Goal: Information Seeking & Learning: Find specific fact

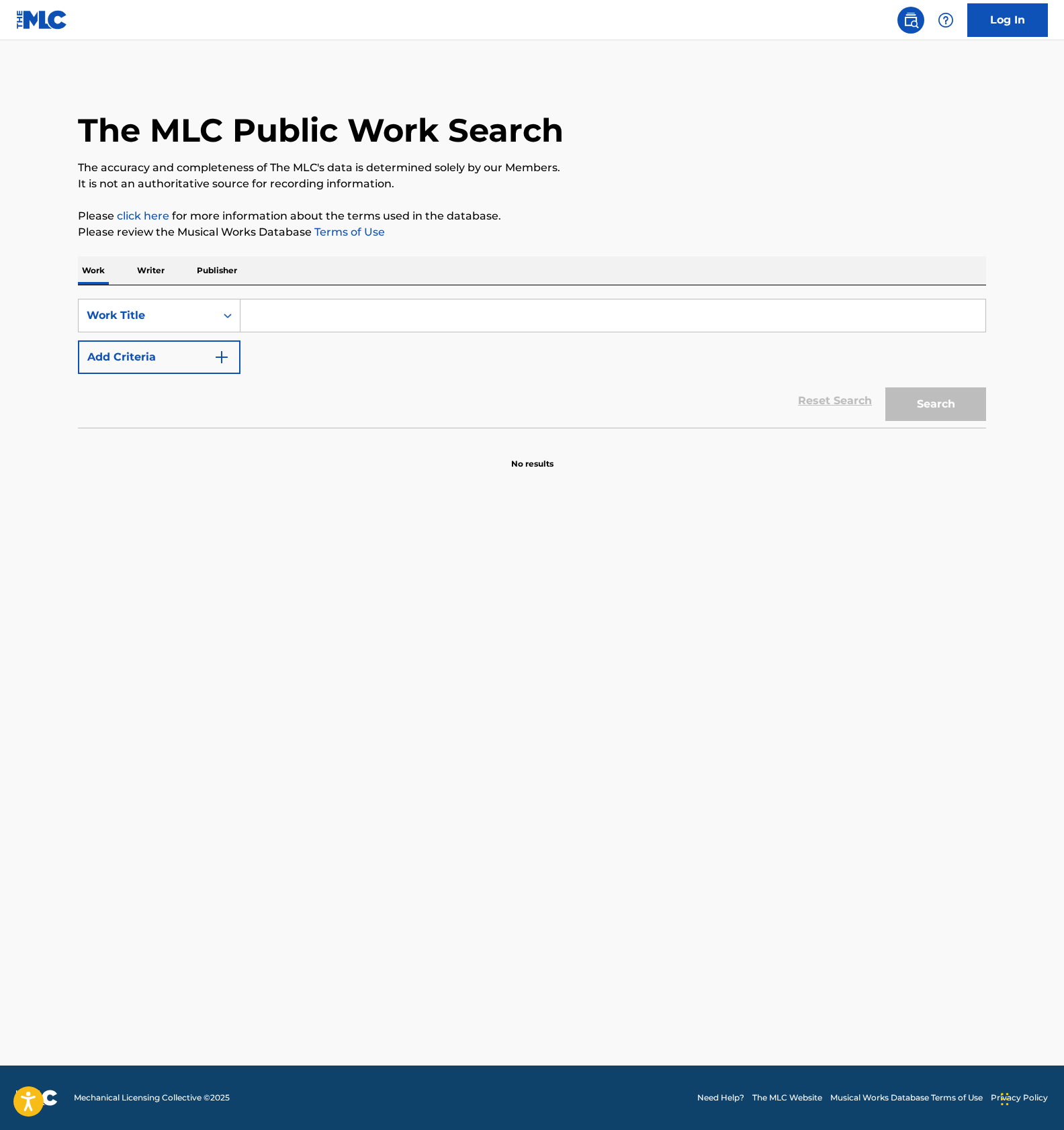
click at [230, 266] on p "Publisher" at bounding box center [217, 270] width 49 height 28
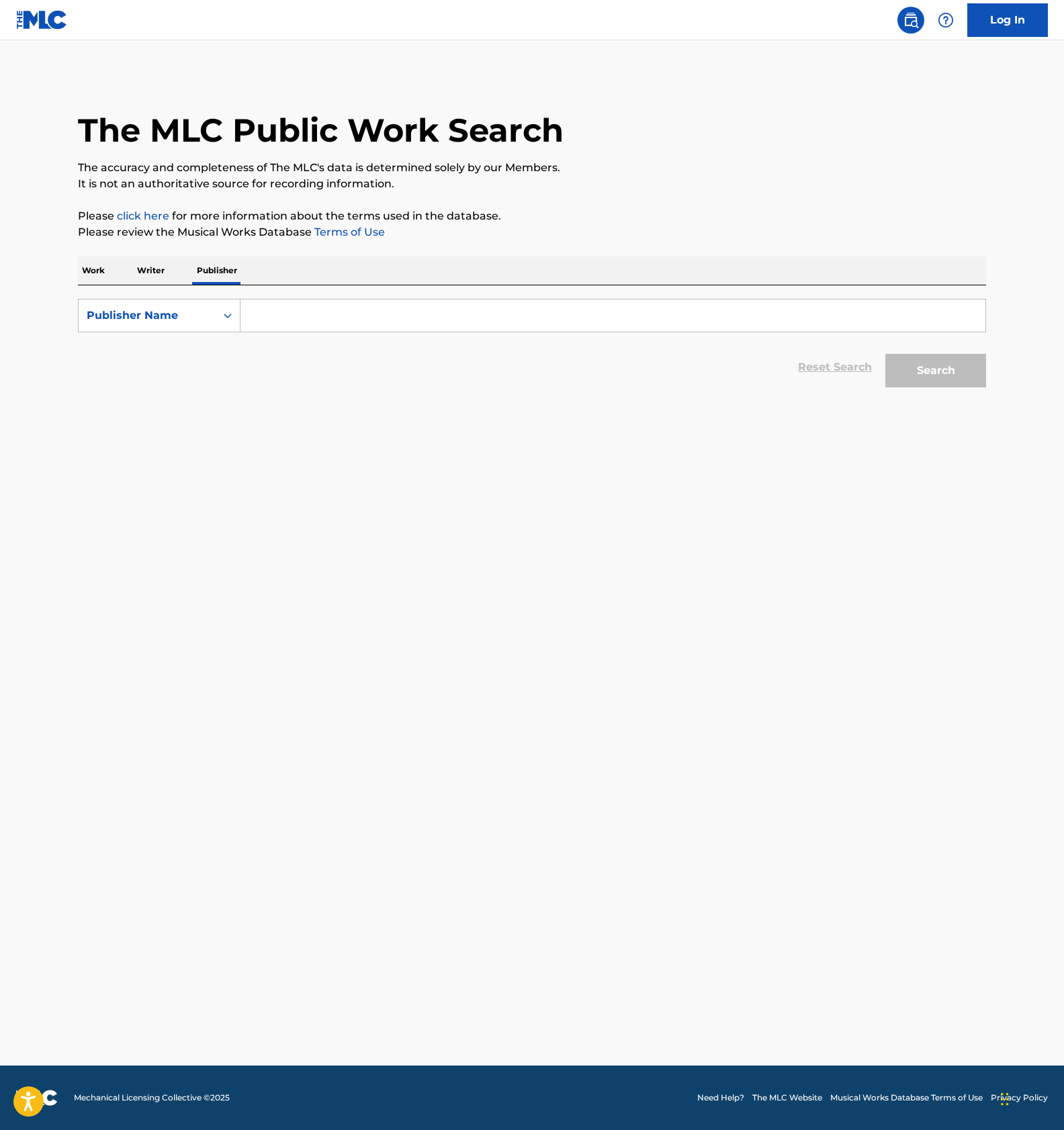
click at [156, 276] on p "Writer" at bounding box center [150, 270] width 36 height 28
click at [292, 306] on input "Search Form" at bounding box center [613, 316] width 744 height 32
paste input "Music Daito"
type input "Music Daito"
click at [913, 371] on button "Search" at bounding box center [935, 371] width 100 height 34
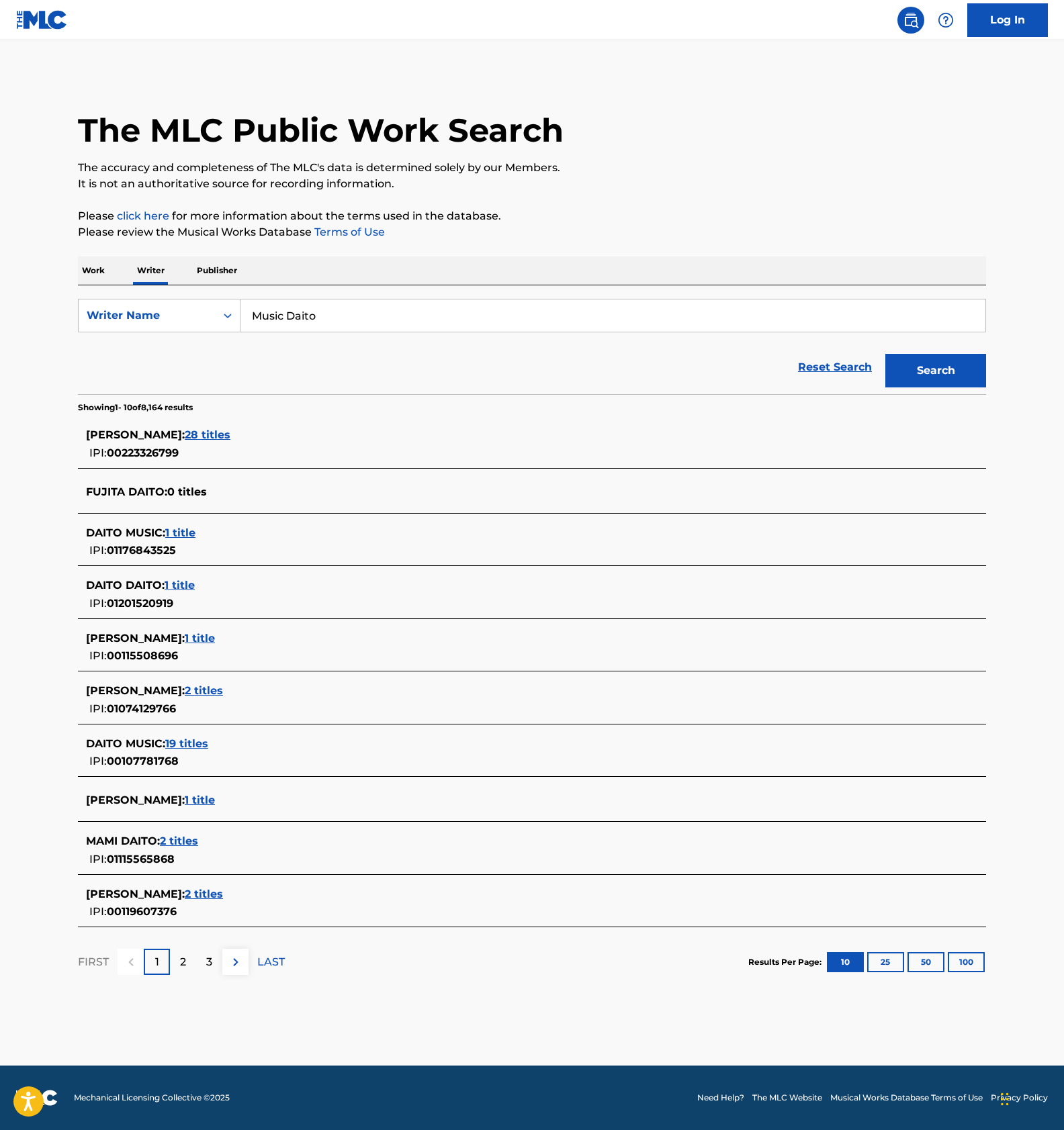
click at [506, 997] on section "FIRST 1 2 3 LAST Results Per Page: 10 25 50 100" at bounding box center [532, 961] width 908 height 69
click at [972, 965] on button "100" at bounding box center [966, 962] width 37 height 20
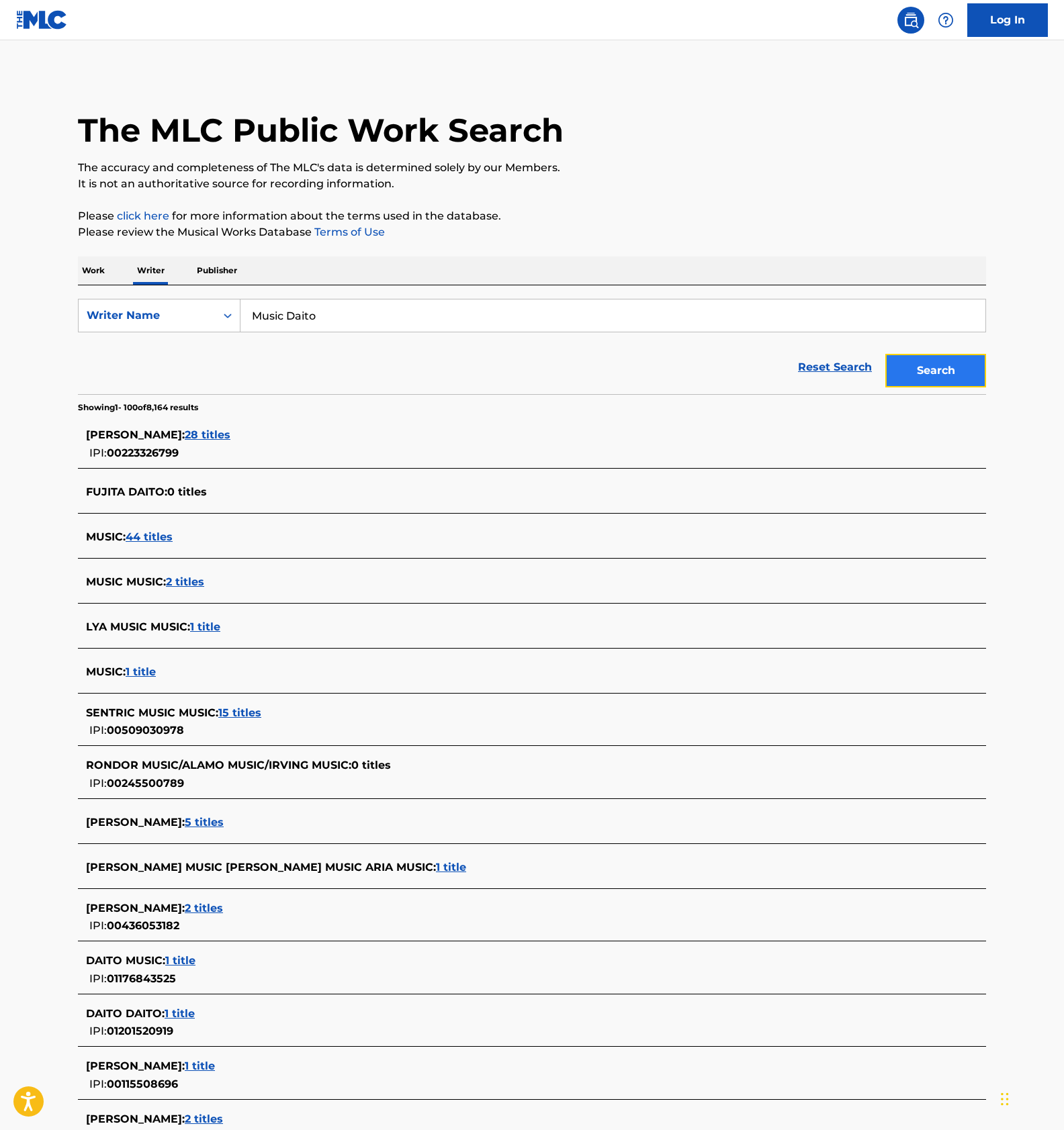
click at [972, 365] on button "Search" at bounding box center [935, 371] width 100 height 34
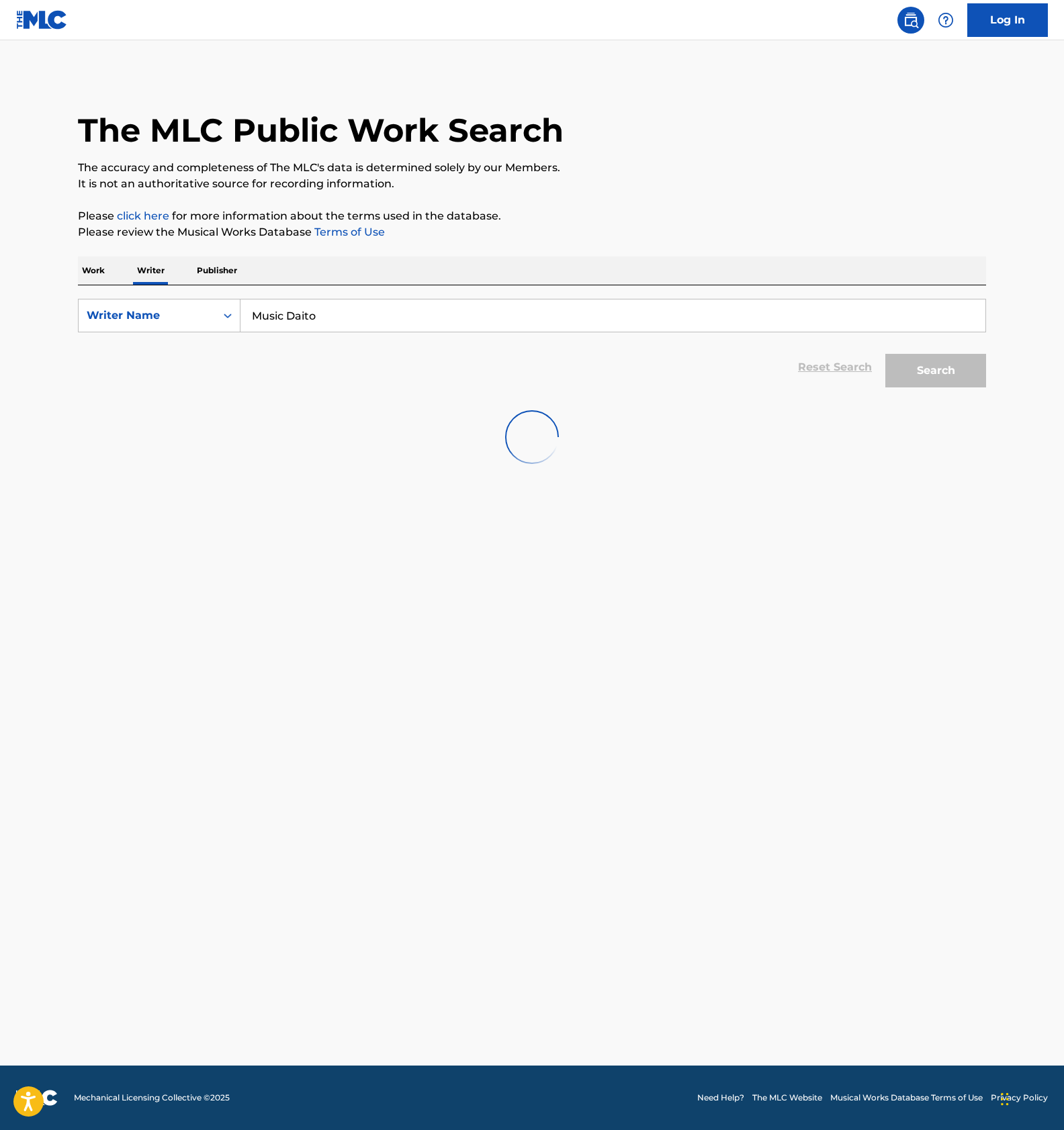
click at [87, 274] on p "Work" at bounding box center [94, 270] width 31 height 28
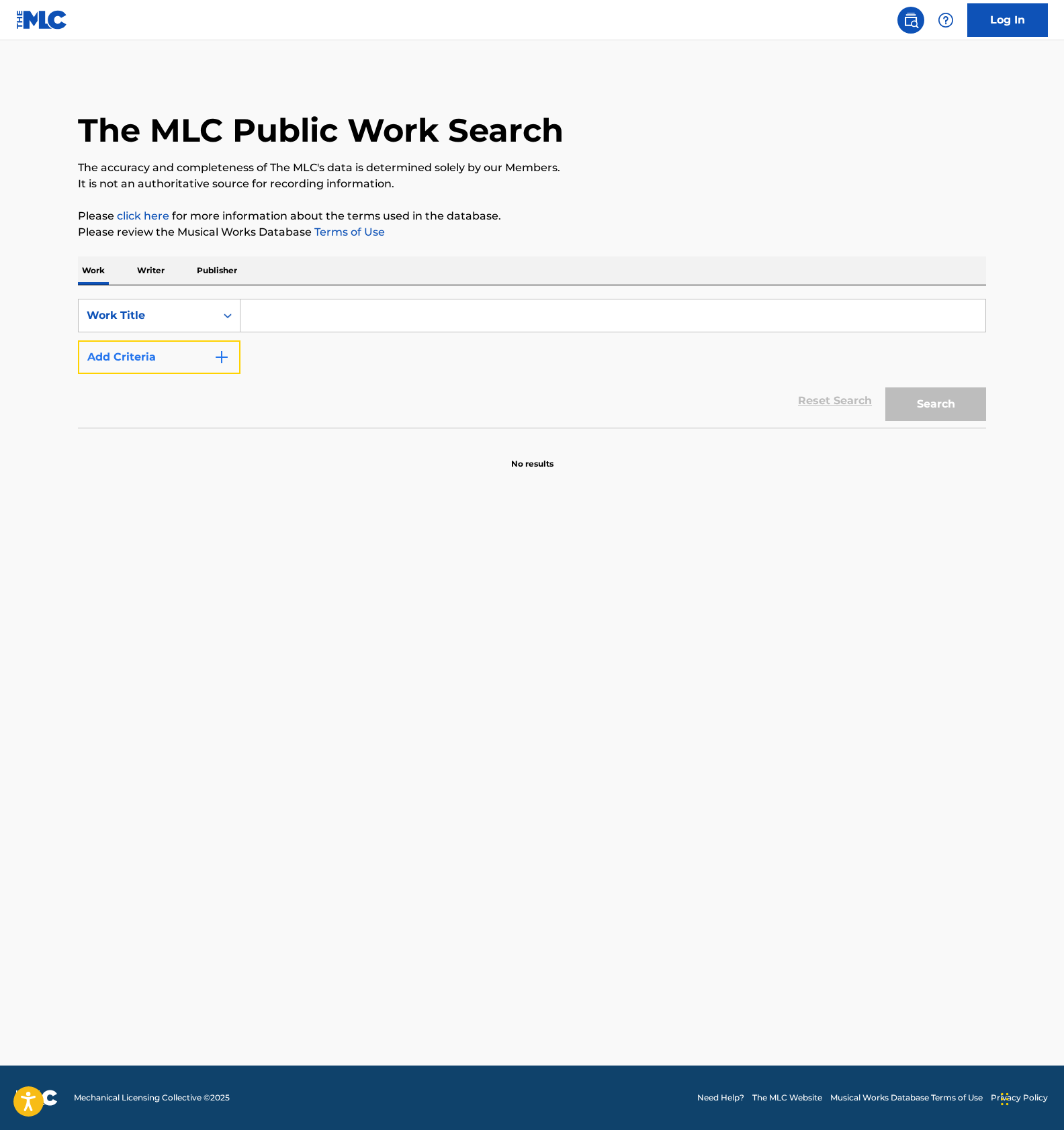
click at [188, 359] on button "Add Criteria" at bounding box center [159, 357] width 162 height 34
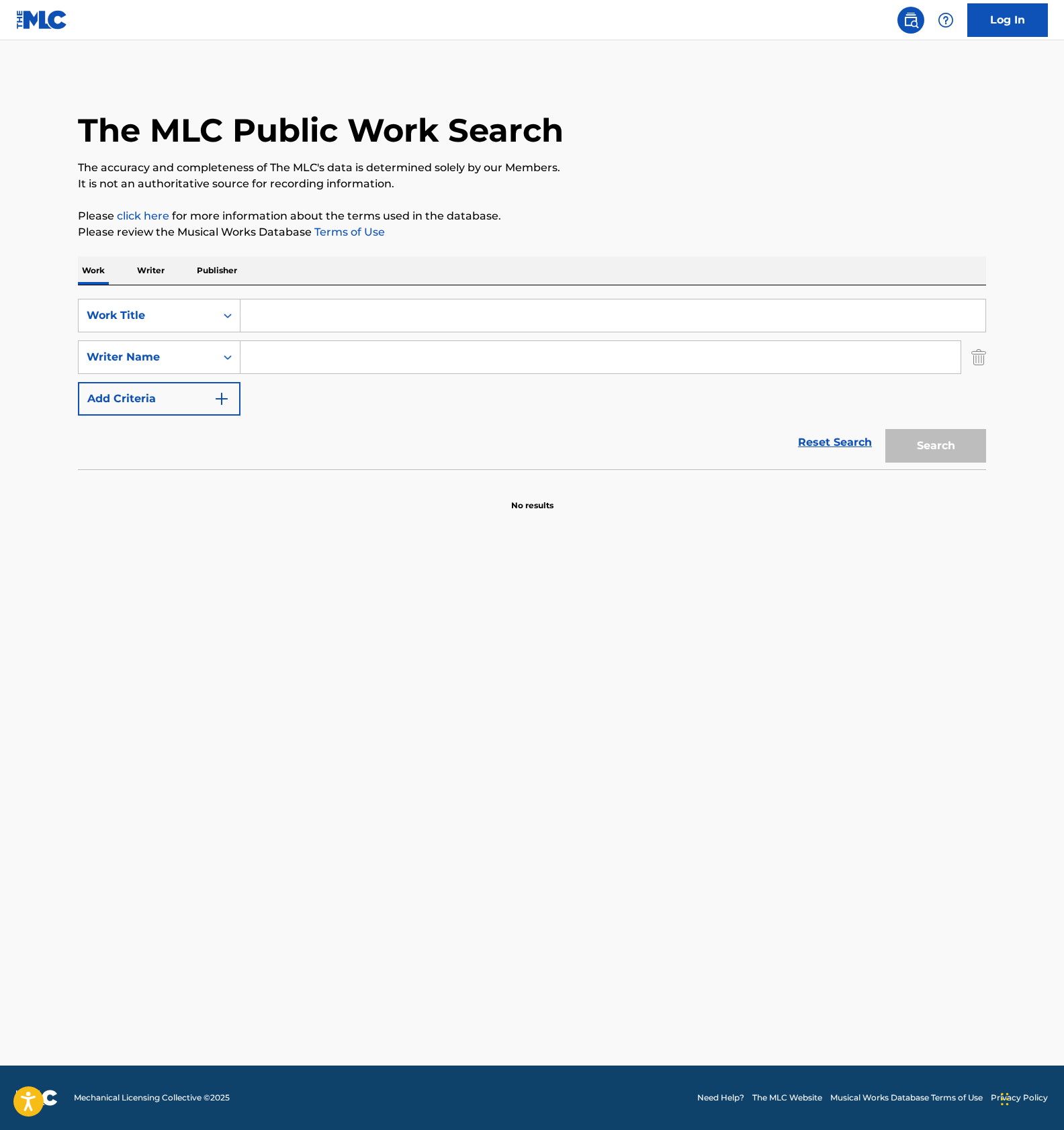
click at [300, 361] on input "Search Form" at bounding box center [601, 357] width 720 height 32
paste input "Music Daito"
type input "Music Daito"
click at [937, 446] on div "Search" at bounding box center [932, 442] width 107 height 54
click at [371, 355] on input "Music Daito" at bounding box center [601, 357] width 720 height 32
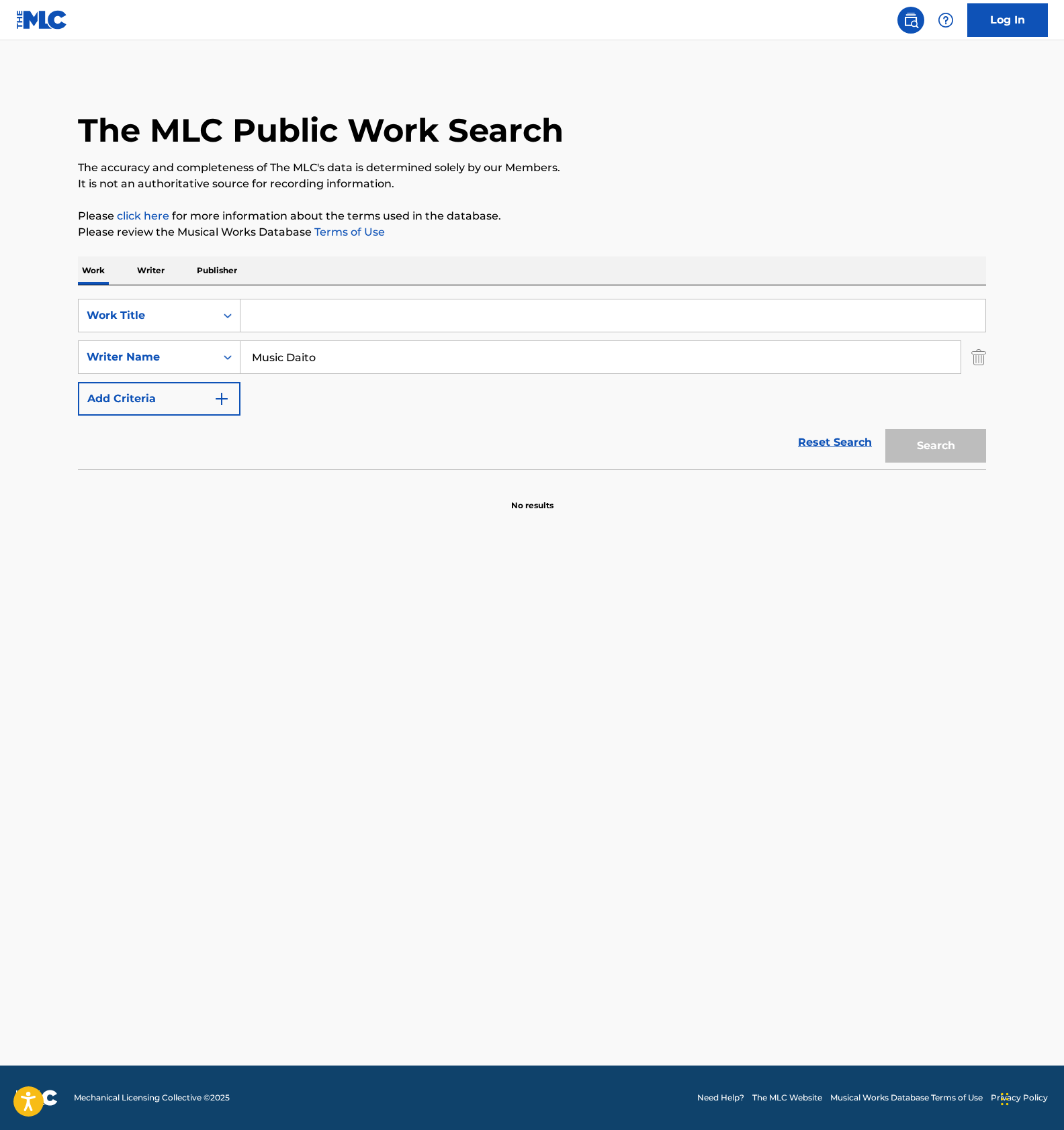
click at [369, 359] on input "Music Daito" at bounding box center [601, 357] width 720 height 32
click at [278, 315] on input "Search Form" at bounding box center [613, 316] width 744 height 32
click at [341, 312] on input "Search Form" at bounding box center [613, 316] width 744 height 32
paste input "BANCHOU SUIEI"
click at [914, 442] on button "Search" at bounding box center [935, 446] width 100 height 34
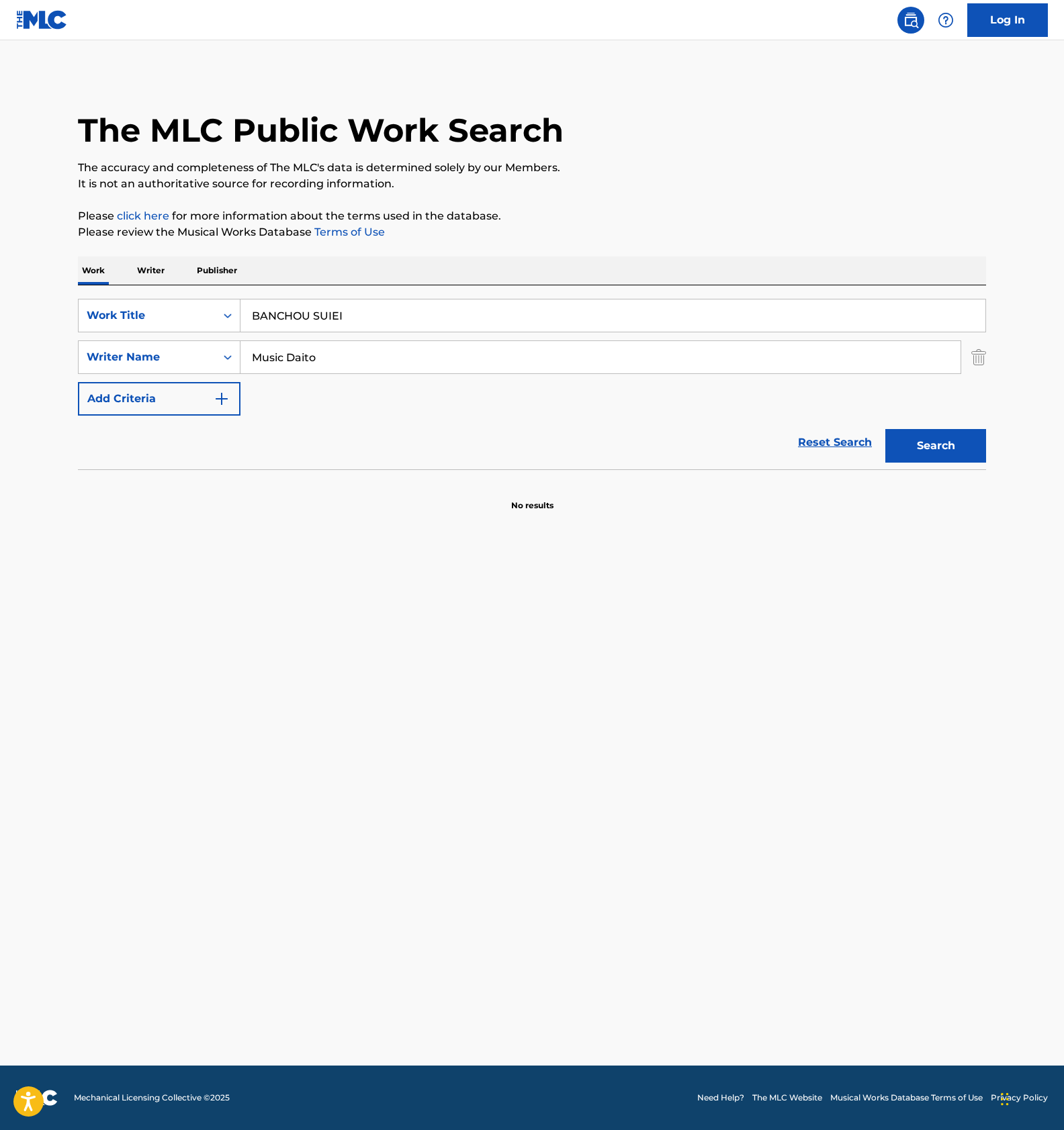
click at [303, 320] on input "BANCHOU SUIEI" at bounding box center [613, 316] width 744 height 32
paste input "KARUTA"
type input "BANCHOU KARUTA"
click at [935, 446] on button "Search" at bounding box center [935, 446] width 100 height 34
click at [296, 349] on input "Music Daito" at bounding box center [601, 357] width 720 height 32
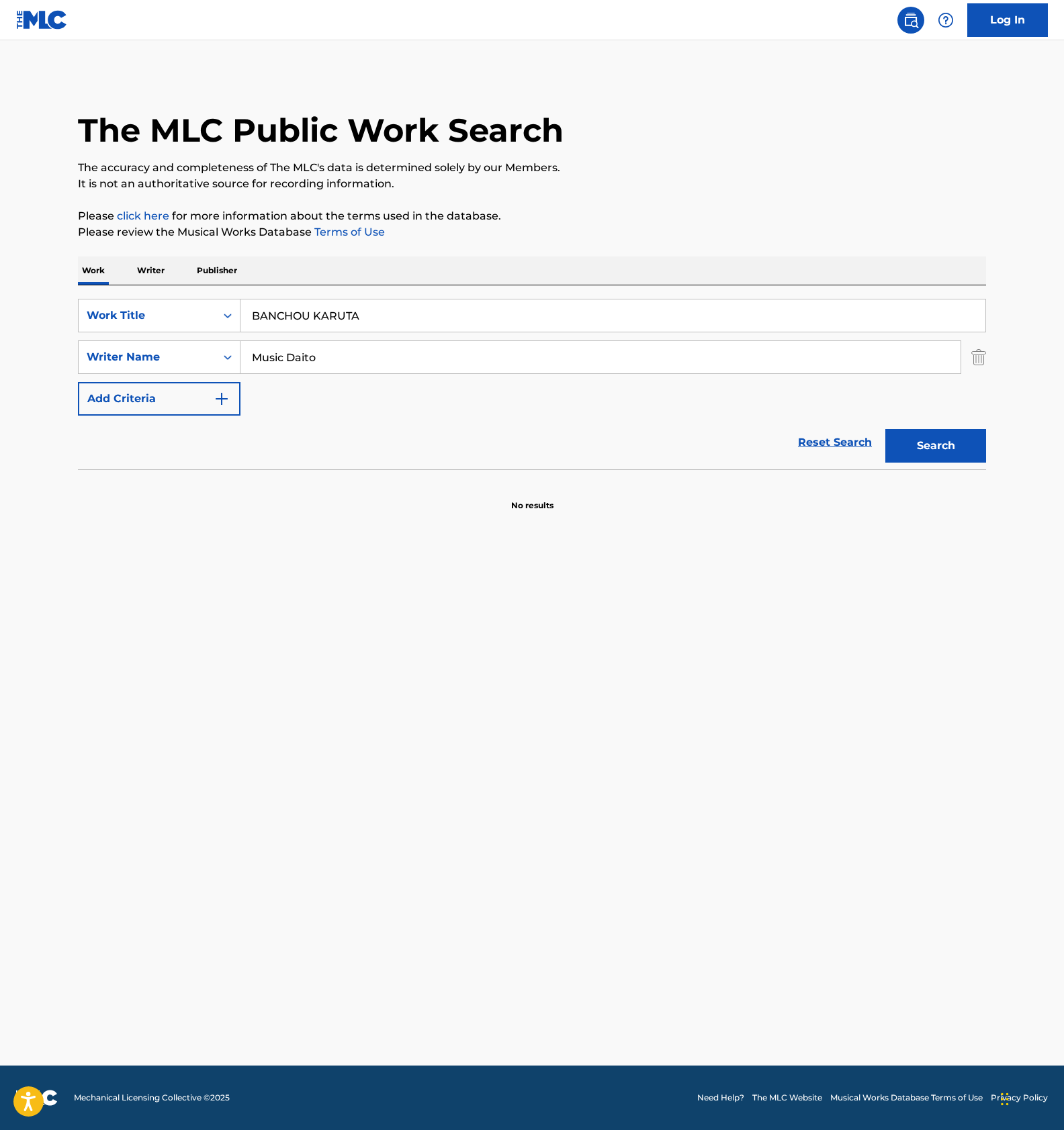
click at [296, 349] on input "Music Daito" at bounding box center [601, 357] width 720 height 32
click at [929, 445] on button "Search" at bounding box center [935, 446] width 100 height 34
click at [285, 324] on input "BANCHOU KARUTA" at bounding box center [613, 316] width 744 height 32
paste input "ZENKOU CHOUREI ENSHUTSU"
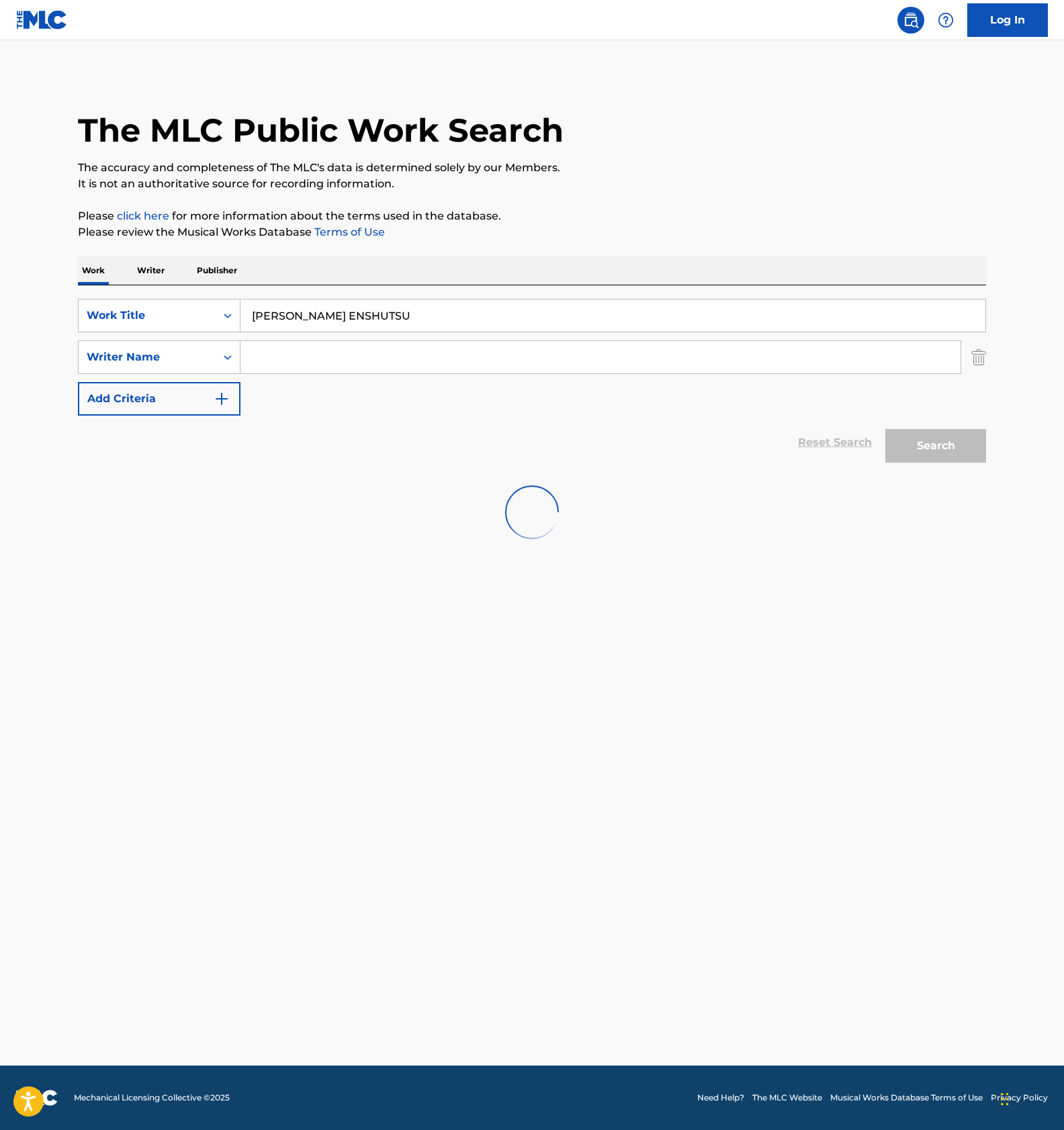
type input "ZENKOU CHOUREI ENSHUTSU"
click at [338, 313] on input "ZENKOU CHOUREI ENSHUTSU" at bounding box center [613, 316] width 744 height 32
click at [562, 51] on main "The MLC Public Work Search The accuracy and completeness of The MLC's data is d…" at bounding box center [532, 553] width 1064 height 1025
click at [136, 264] on p "Writer" at bounding box center [150, 270] width 36 height 28
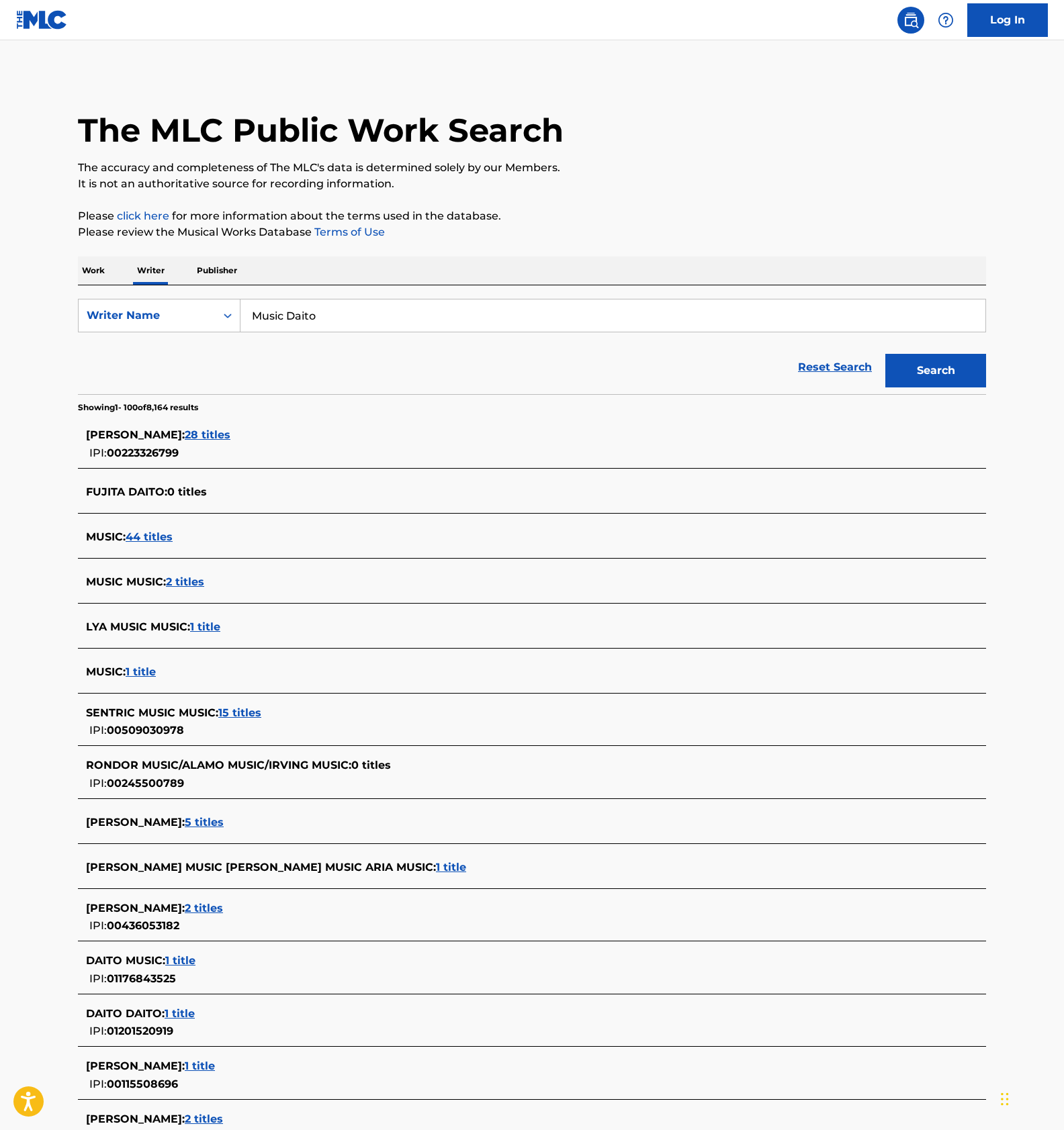
click at [274, 315] on input "Music Daito" at bounding box center [613, 316] width 744 height 32
type input "Daito"
click at [945, 376] on button "Search" at bounding box center [935, 371] width 100 height 34
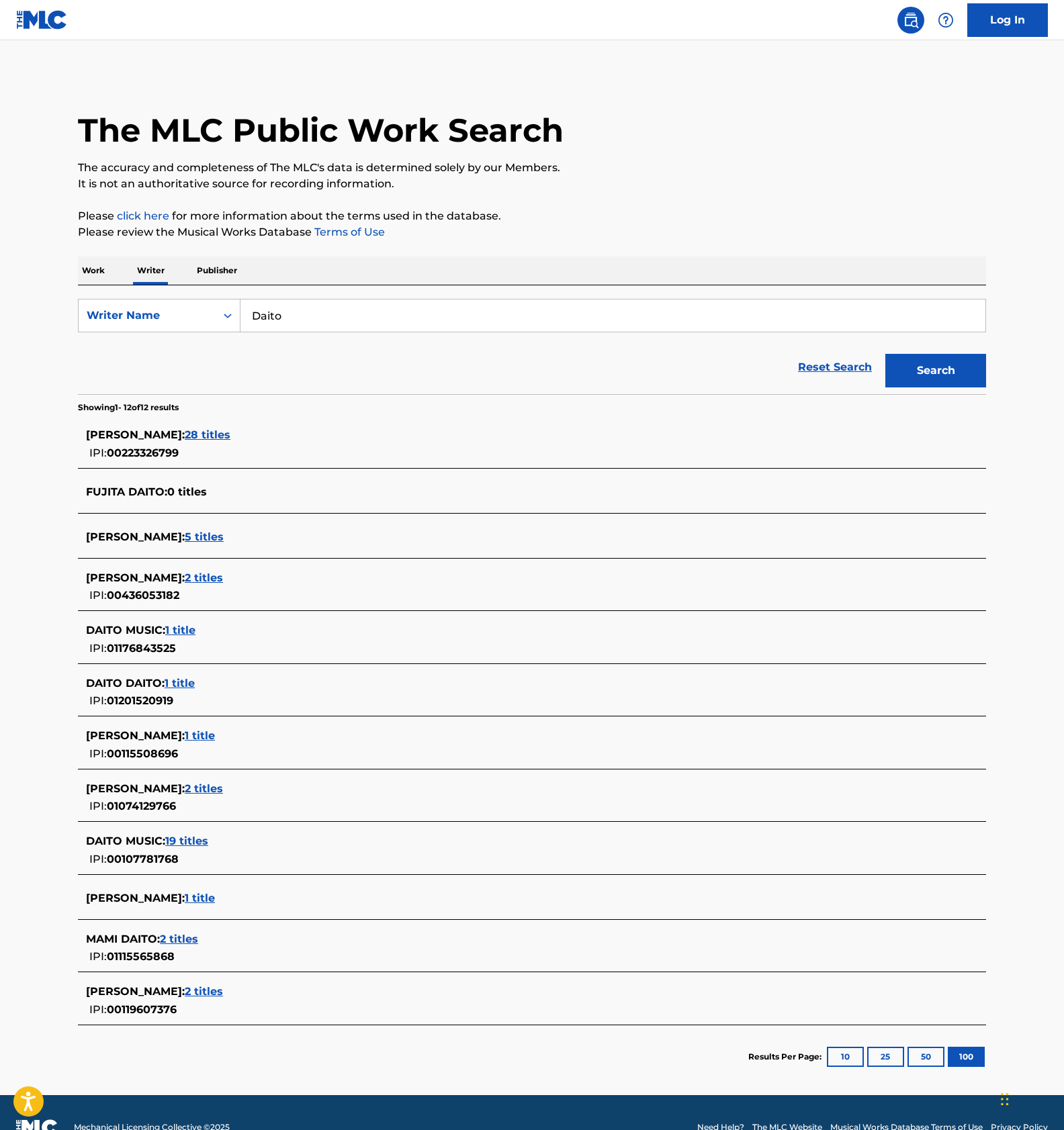
click at [94, 268] on p "Work" at bounding box center [94, 270] width 31 height 28
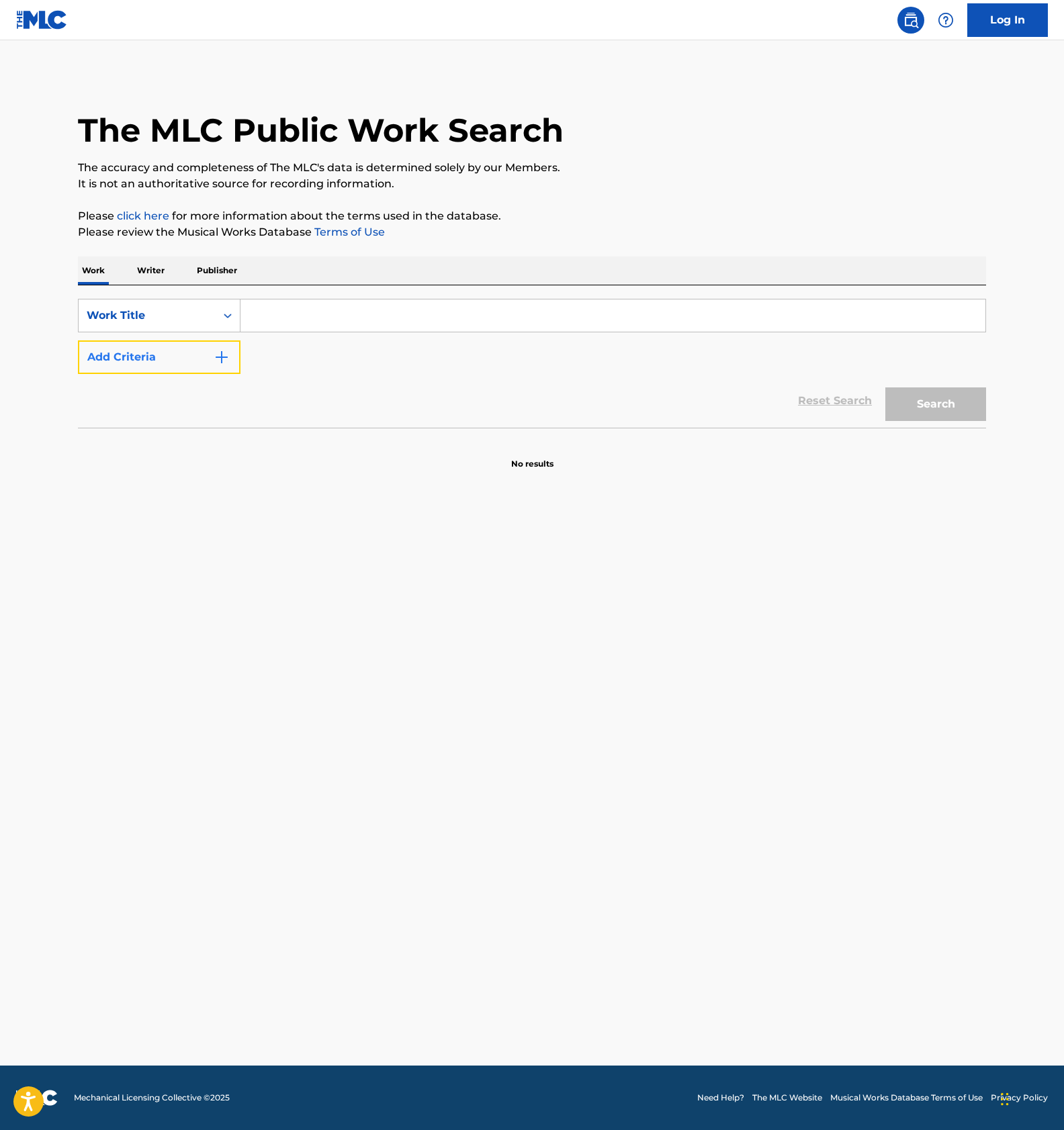
click at [198, 365] on button "Add Criteria" at bounding box center [159, 357] width 162 height 34
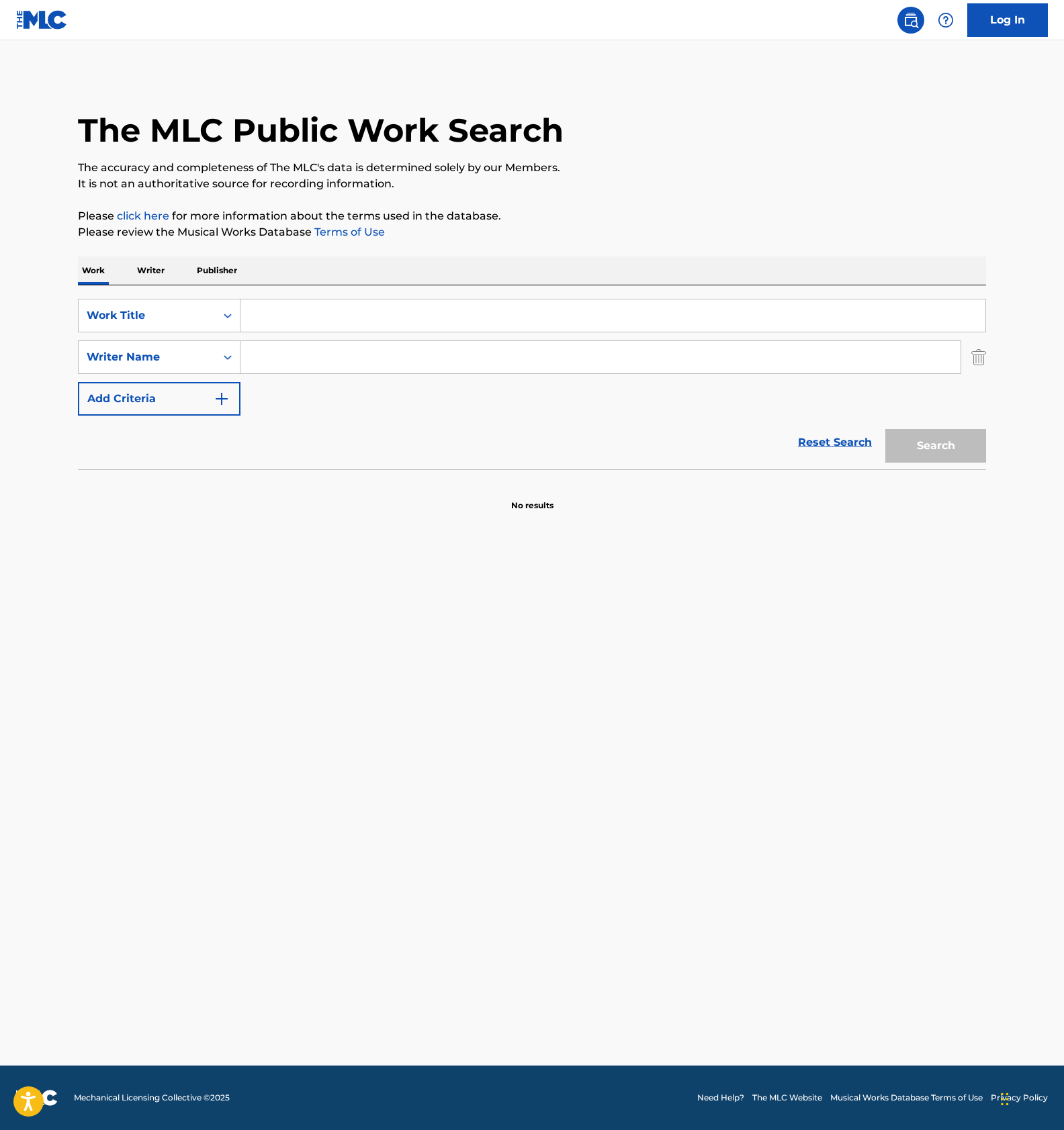
click at [295, 355] on input "Search Form" at bounding box center [601, 357] width 720 height 32
type input "daito"
click at [300, 322] on input "Search Form" at bounding box center [613, 316] width 744 height 32
paste input "ZENKOU CHOUREI ENSHUTSU"
click at [902, 443] on button "Search" at bounding box center [935, 446] width 100 height 34
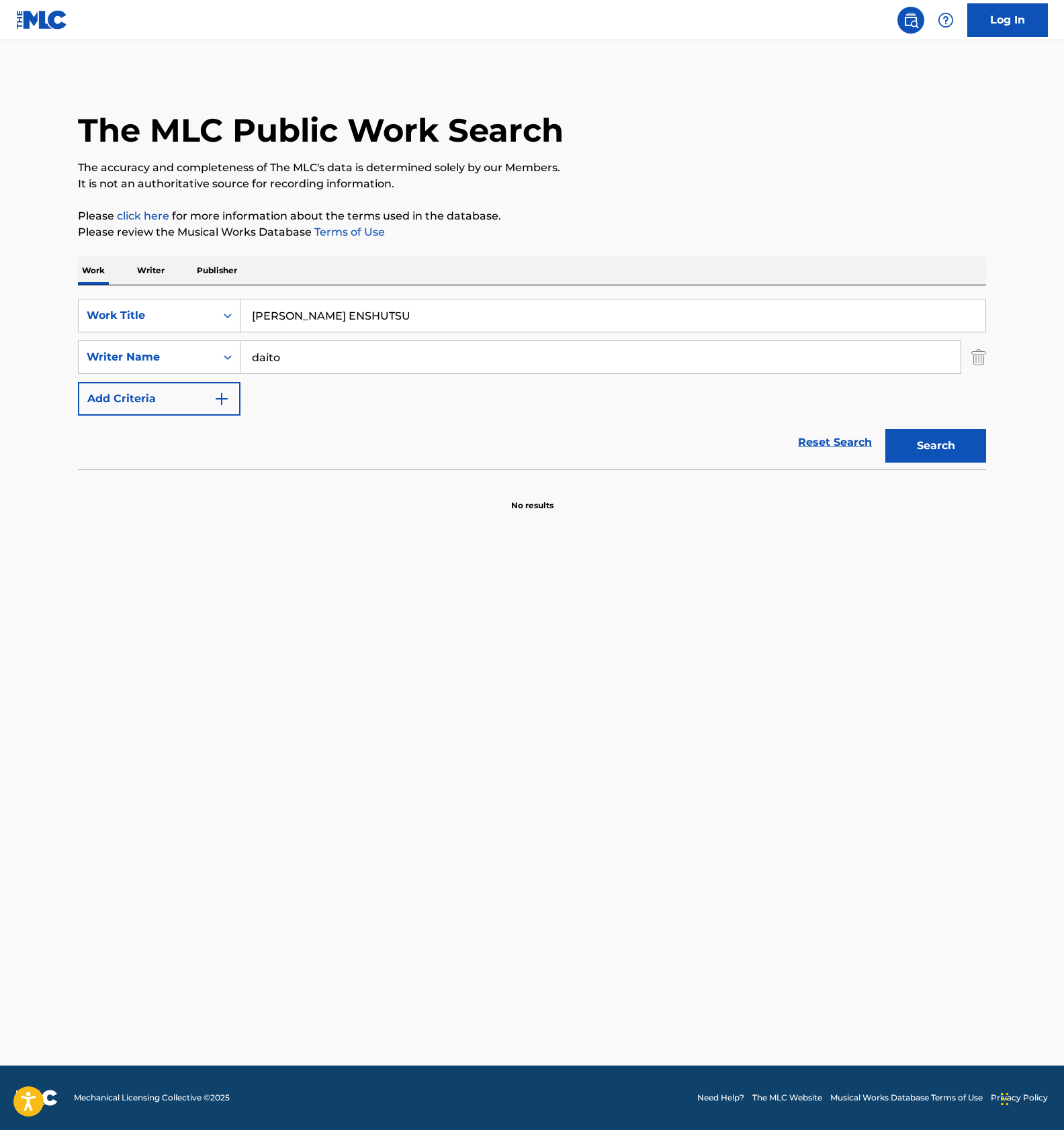
click at [327, 321] on input "ZENKOU CHOUREI ENSHUTSU" at bounding box center [613, 316] width 744 height 32
paste input "BOONASU KAKUTEI KOKUCHI"
click at [935, 436] on button "Search" at bounding box center [935, 446] width 100 height 34
click at [370, 309] on input "BOONASU KAKUTEI KOKUCHI" at bounding box center [613, 316] width 744 height 32
paste input "ITADAKI RUSH KEIKOKU SUTEEJ"
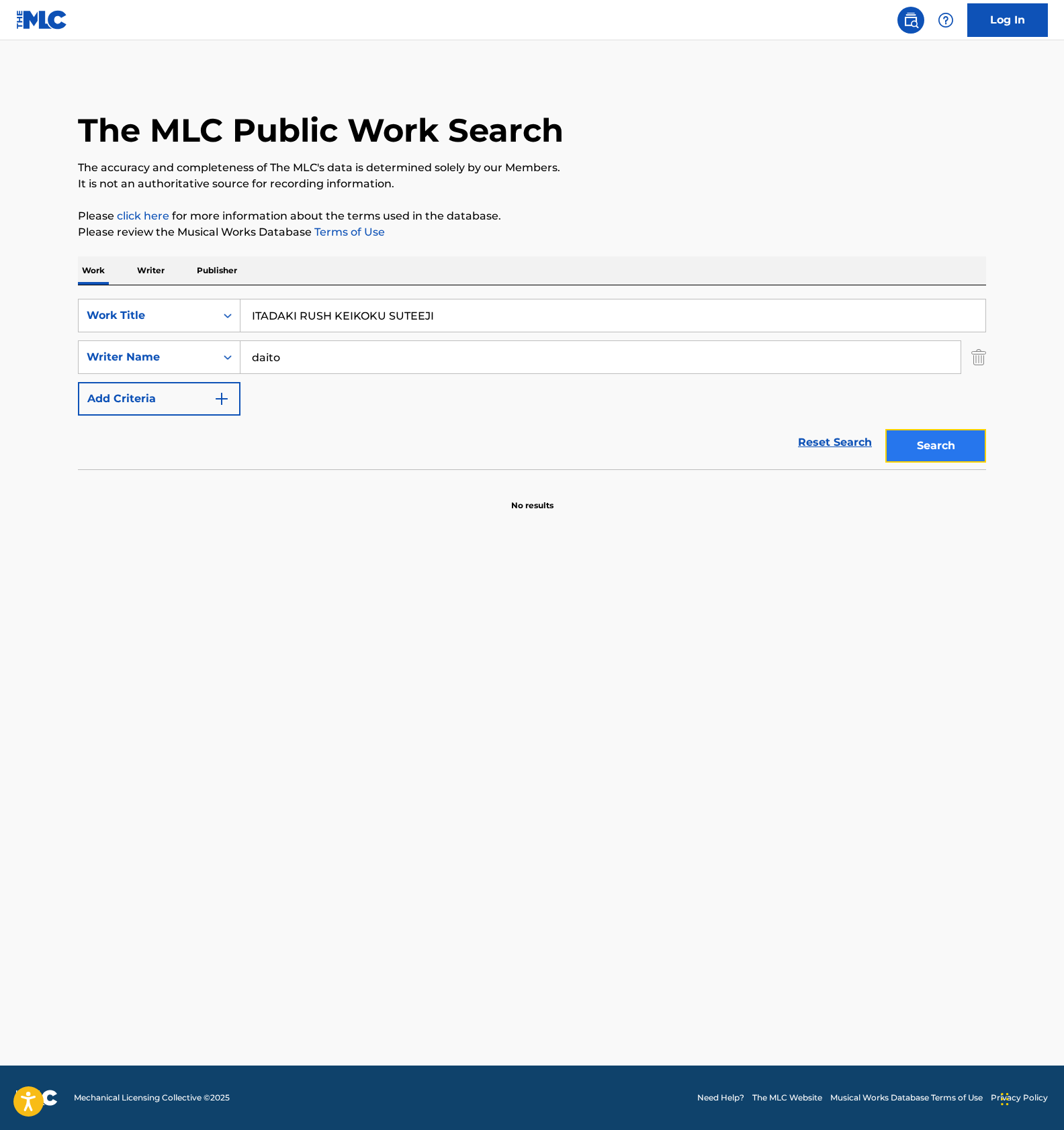
click at [931, 432] on button "Search" at bounding box center [935, 446] width 100 height 34
click at [380, 316] on input "ITADAKI RUSH KEIKOKU SUTEEJI" at bounding box center [613, 316] width 744 height 32
paste input "ZEPPEKI"
click at [939, 438] on button "Search" at bounding box center [935, 446] width 100 height 34
click at [335, 317] on input "ITADAKI RUSH ZEPPEKI SUTEEJI" at bounding box center [613, 316] width 744 height 32
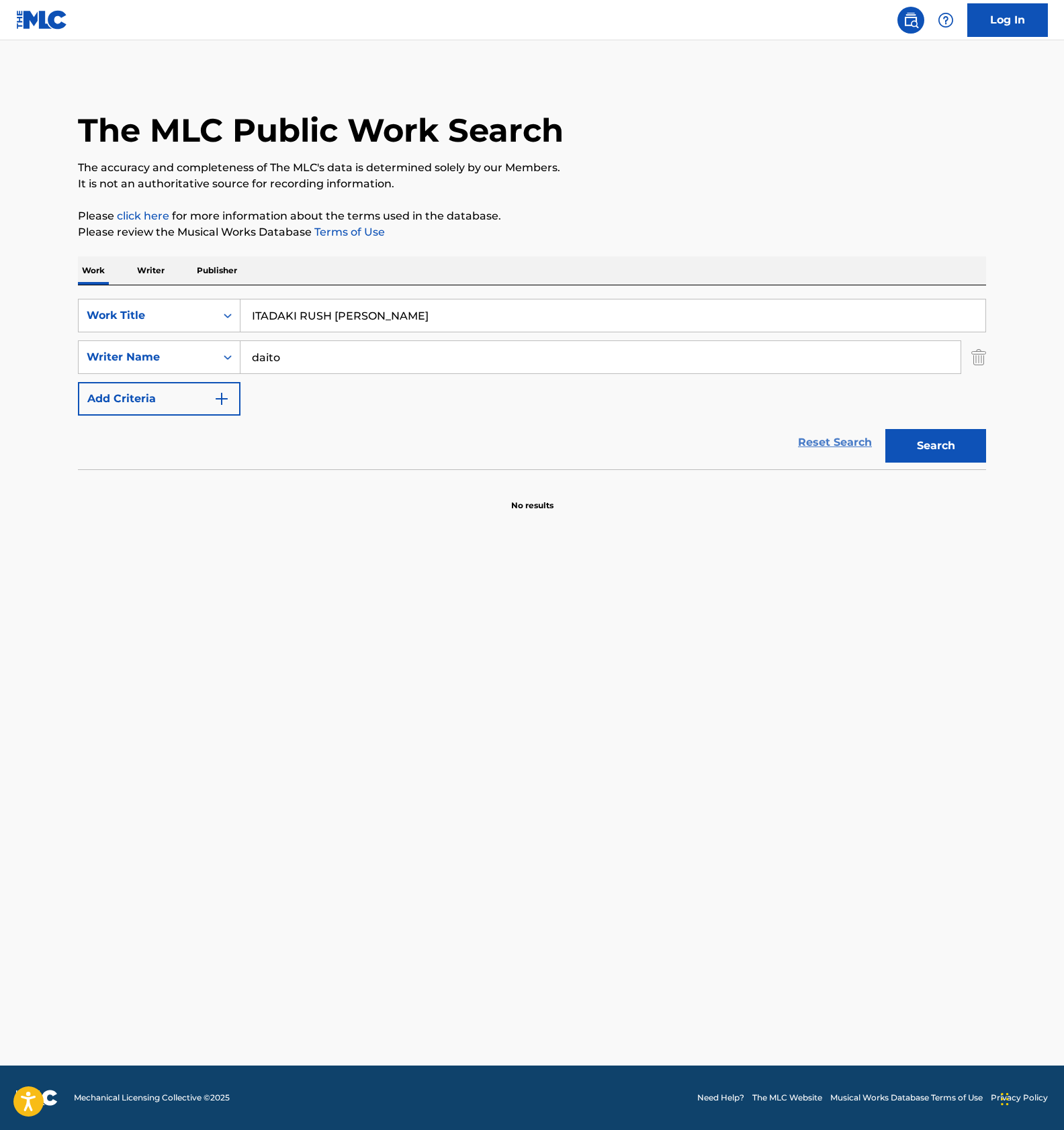
paste input "SANCHOU"
click at [931, 451] on button "Search" at bounding box center [935, 446] width 100 height 34
click at [353, 321] on input "ITADAKI RUSH SANCHOU SUTEEJI" at bounding box center [613, 316] width 744 height 32
paste input "YORU"
click at [941, 440] on button "Search" at bounding box center [935, 446] width 100 height 34
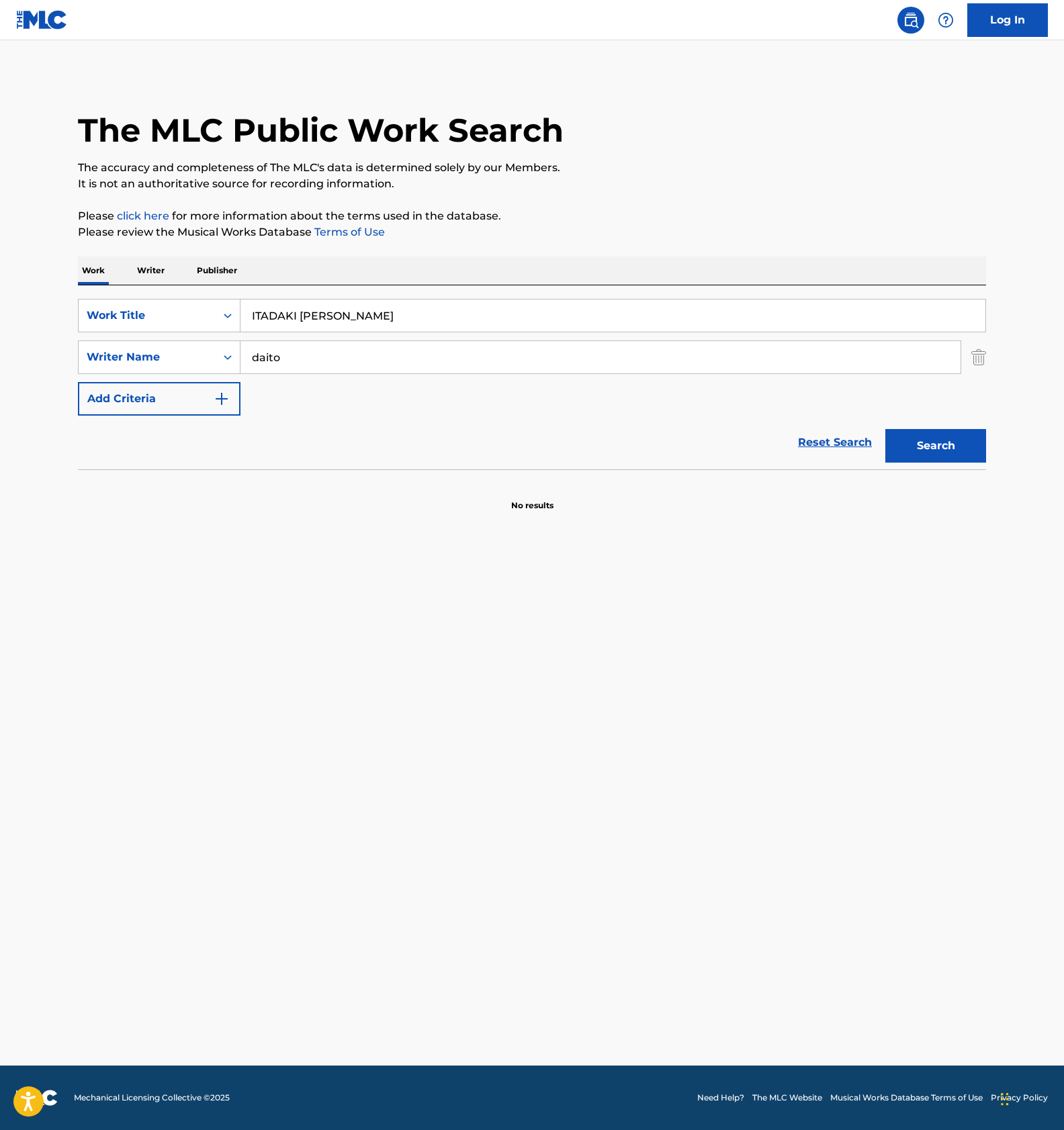
click at [322, 315] on input "ITADAKI RUSH SANCHOU YORU SUTEEJI" at bounding box center [613, 316] width 744 height 32
paste input "GOUTETS"
click at [949, 439] on button "Search" at bounding box center [935, 446] width 100 height 34
click at [338, 315] on input "ITADAKI RUSH GOUTETSU SUTEEJI" at bounding box center [613, 316] width 744 height 32
paste input "HIKARINO MUKOU"
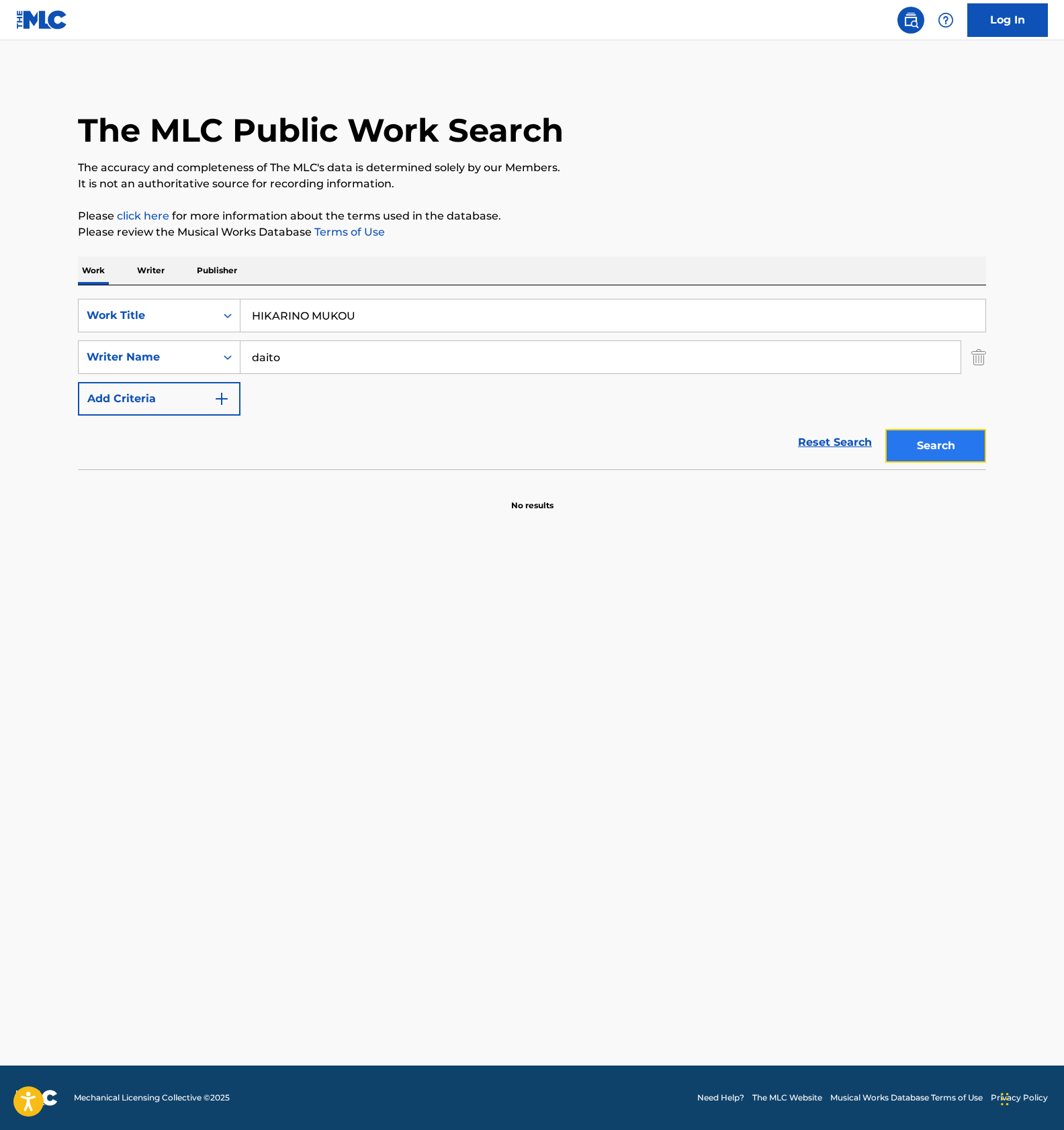
click at [971, 446] on button "Search" at bounding box center [935, 446] width 100 height 34
click at [361, 314] on input "HIKARINO MUKOU" at bounding box center [613, 316] width 744 height 32
paste input "SENKANO HONOO"
click at [953, 447] on button "Search" at bounding box center [935, 446] width 100 height 34
click at [345, 349] on input "daito" at bounding box center [601, 357] width 720 height 32
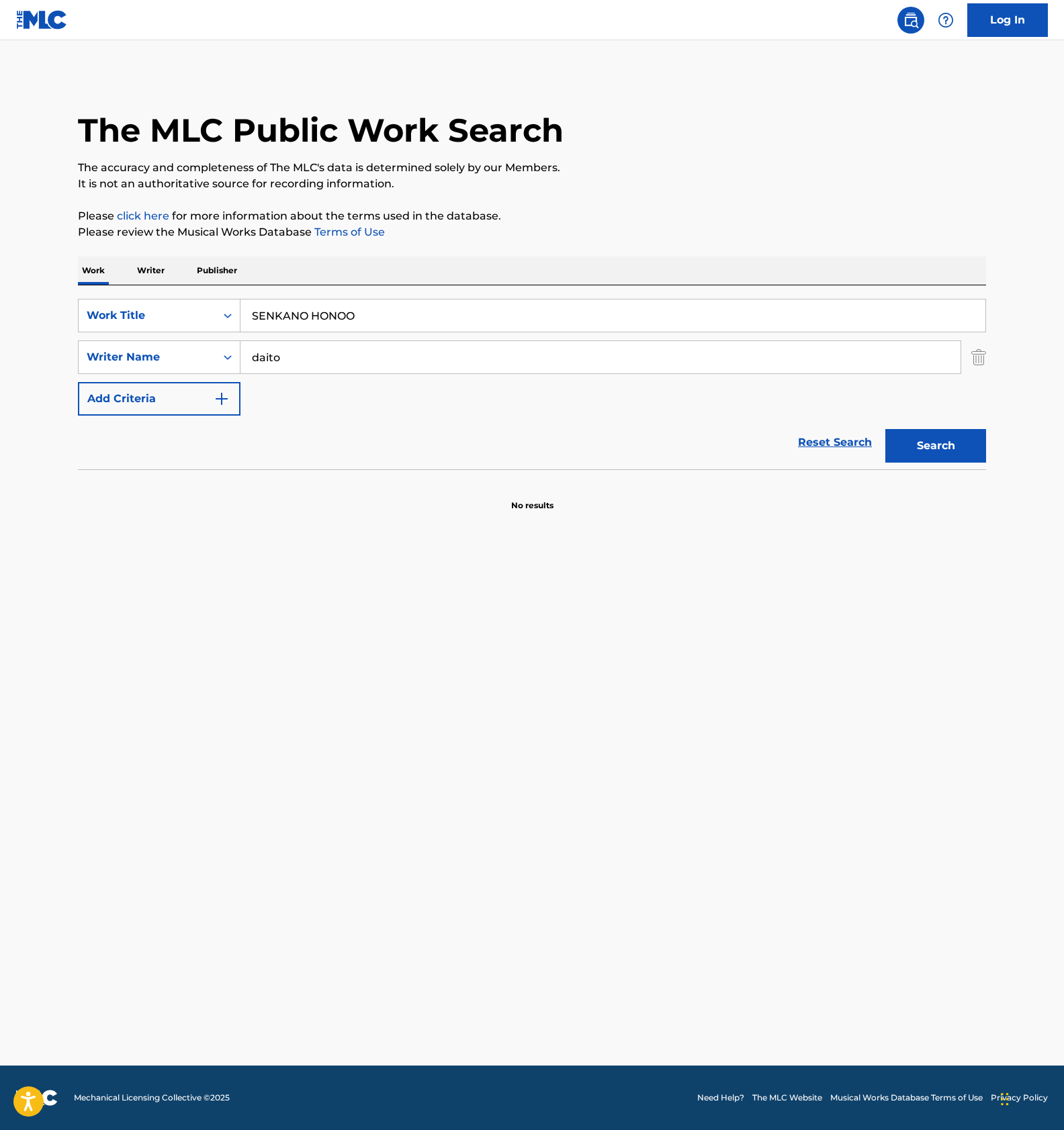
click at [372, 321] on input "SENKANO HONOO" at bounding box center [613, 316] width 744 height 32
paste input "KETSUDAN"
click at [909, 438] on button "Search" at bounding box center [935, 446] width 100 height 34
click at [306, 320] on input "KETSUDAN" at bounding box center [613, 316] width 744 height 32
paste input "OKORONO KAKERA"
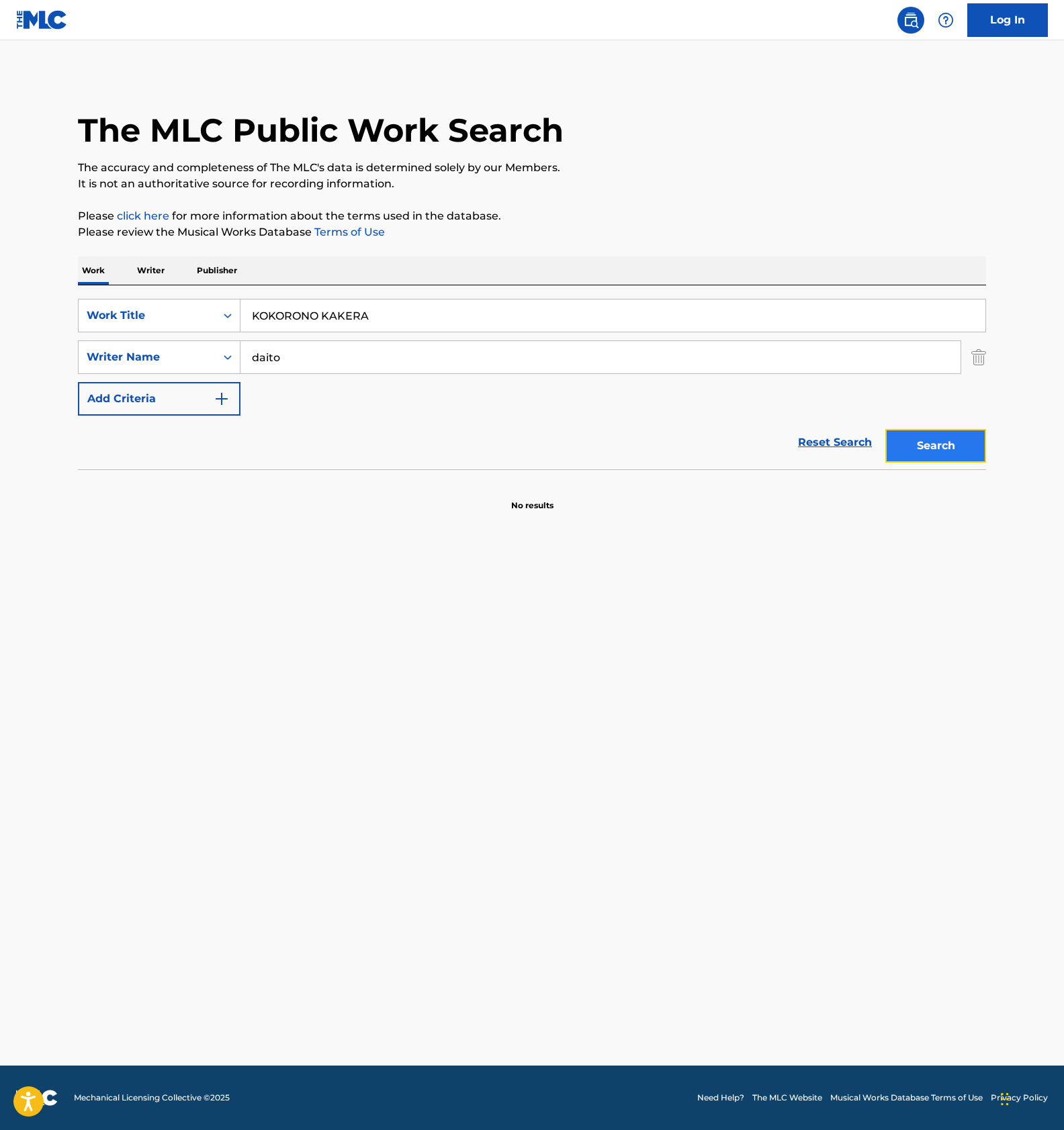
click at [933, 436] on button "Search" at bounding box center [935, 446] width 100 height 34
click at [343, 334] on div "SearchWithCriteriad93d7fe8-4617-44a2-ba0e-c70683a651df Work Title KOKORONO KAKE…" at bounding box center [532, 357] width 908 height 117
click at [343, 310] on input "KOKORONO KAKERA" at bounding box center [613, 316] width 744 height 32
paste input "SOBANI IRUYO"
click at [920, 438] on button "Search" at bounding box center [935, 446] width 100 height 34
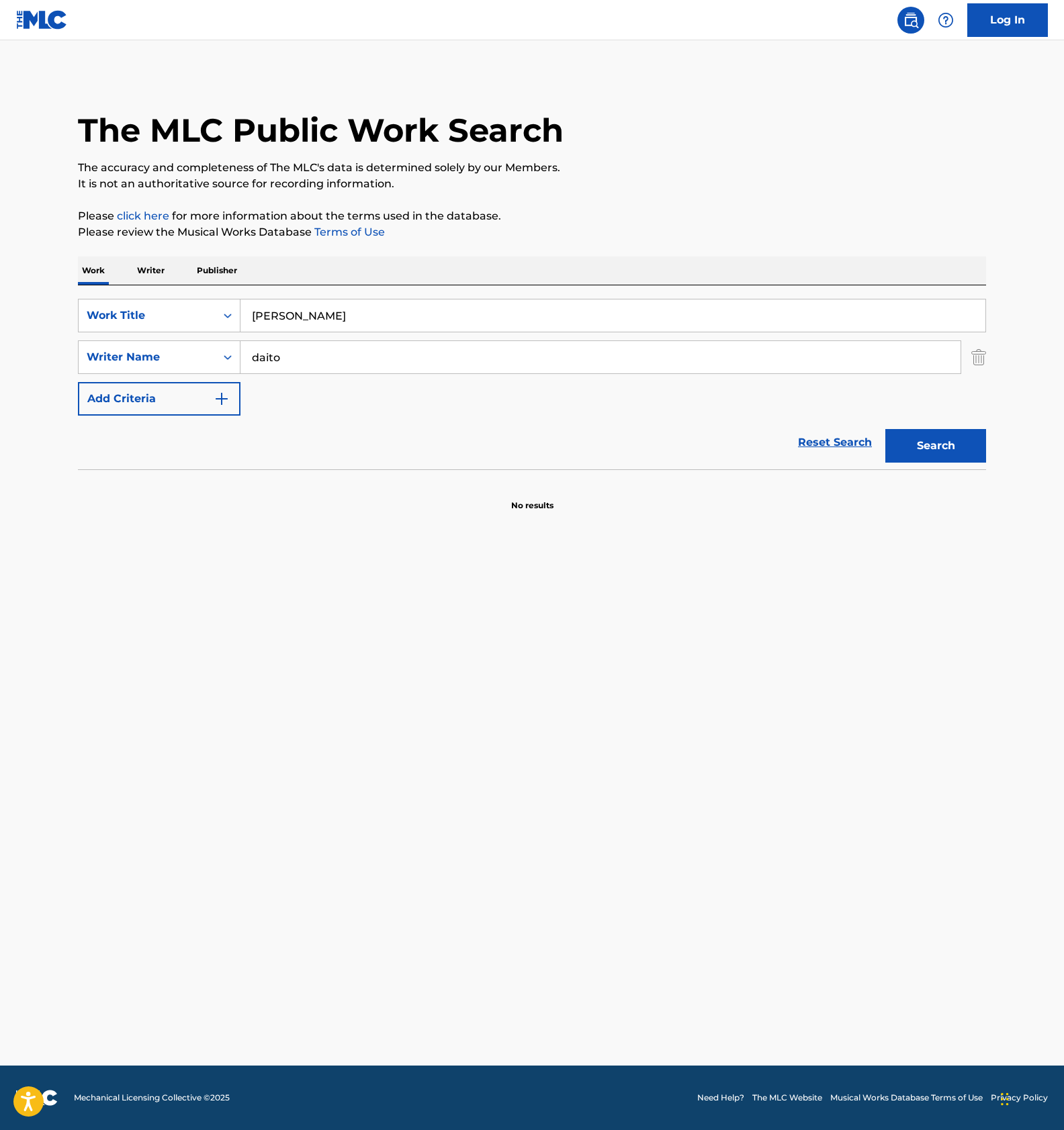
click at [343, 305] on input "SOBANI IRUYO" at bounding box center [613, 316] width 744 height 32
paste input "OUSHUU BOONASU"
type input "OUSHUU BOONASU"
click at [935, 446] on button "Search" at bounding box center [935, 446] width 100 height 34
click at [629, 53] on main "The MLC Public Work Search The accuracy and completeness of The MLC's data is d…" at bounding box center [532, 553] width 1064 height 1025
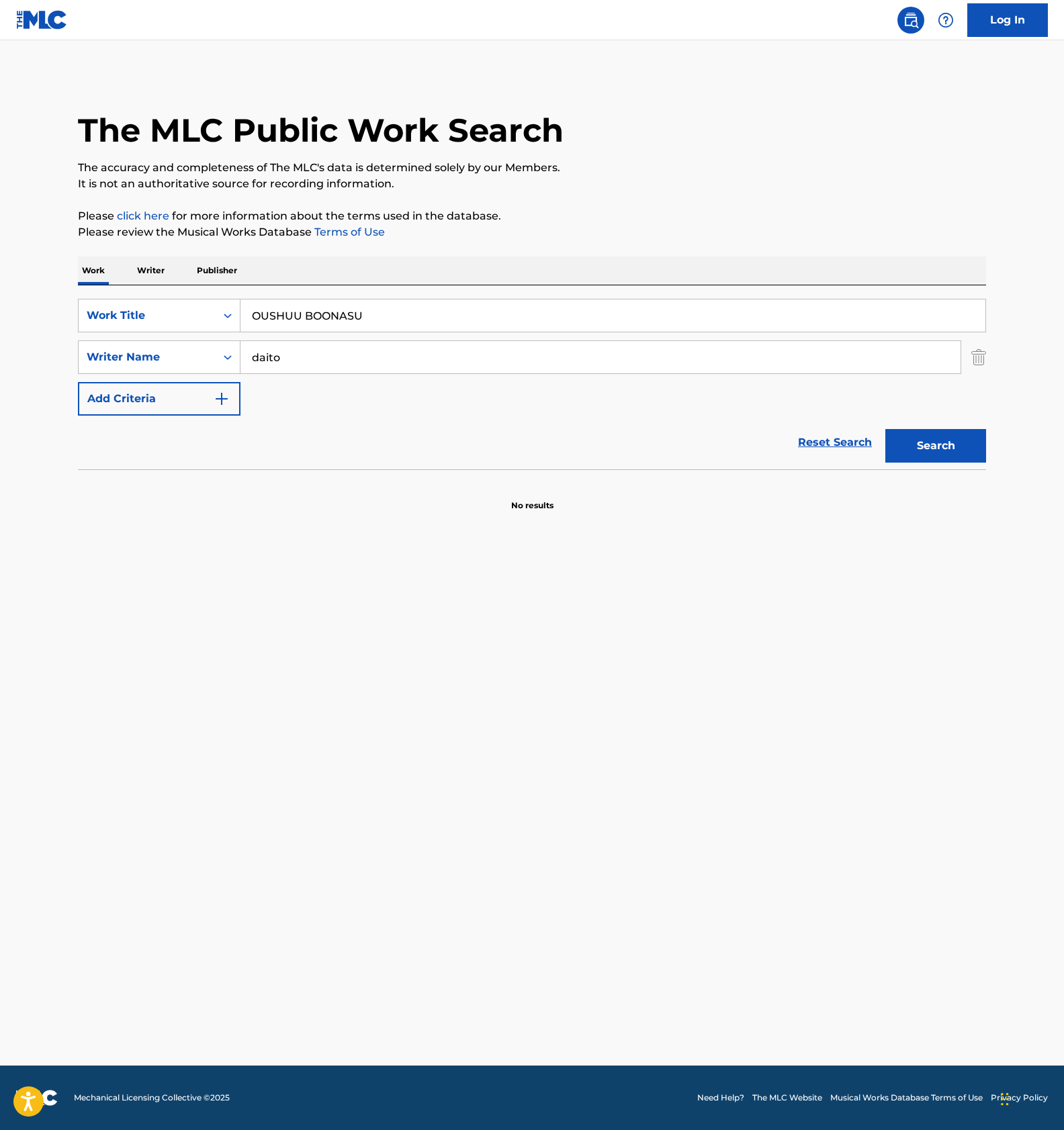
click at [629, 53] on main "The MLC Public Work Search The accuracy and completeness of The MLC's data is d…" at bounding box center [532, 553] width 1064 height 1025
click at [647, 687] on main "The MLC Public Work Search The accuracy and completeness of The MLC's data is d…" at bounding box center [532, 553] width 1064 height 1025
click at [398, 575] on main "The MLC Public Work Search The accuracy and completeness of The MLC's data is d…" at bounding box center [532, 553] width 1064 height 1025
click at [492, 673] on main "The MLC Public Work Search The accuracy and completeness of The MLC's data is d…" at bounding box center [532, 553] width 1064 height 1025
click at [453, 752] on main "The MLC Public Work Search The accuracy and completeness of The MLC's data is d…" at bounding box center [532, 553] width 1064 height 1025
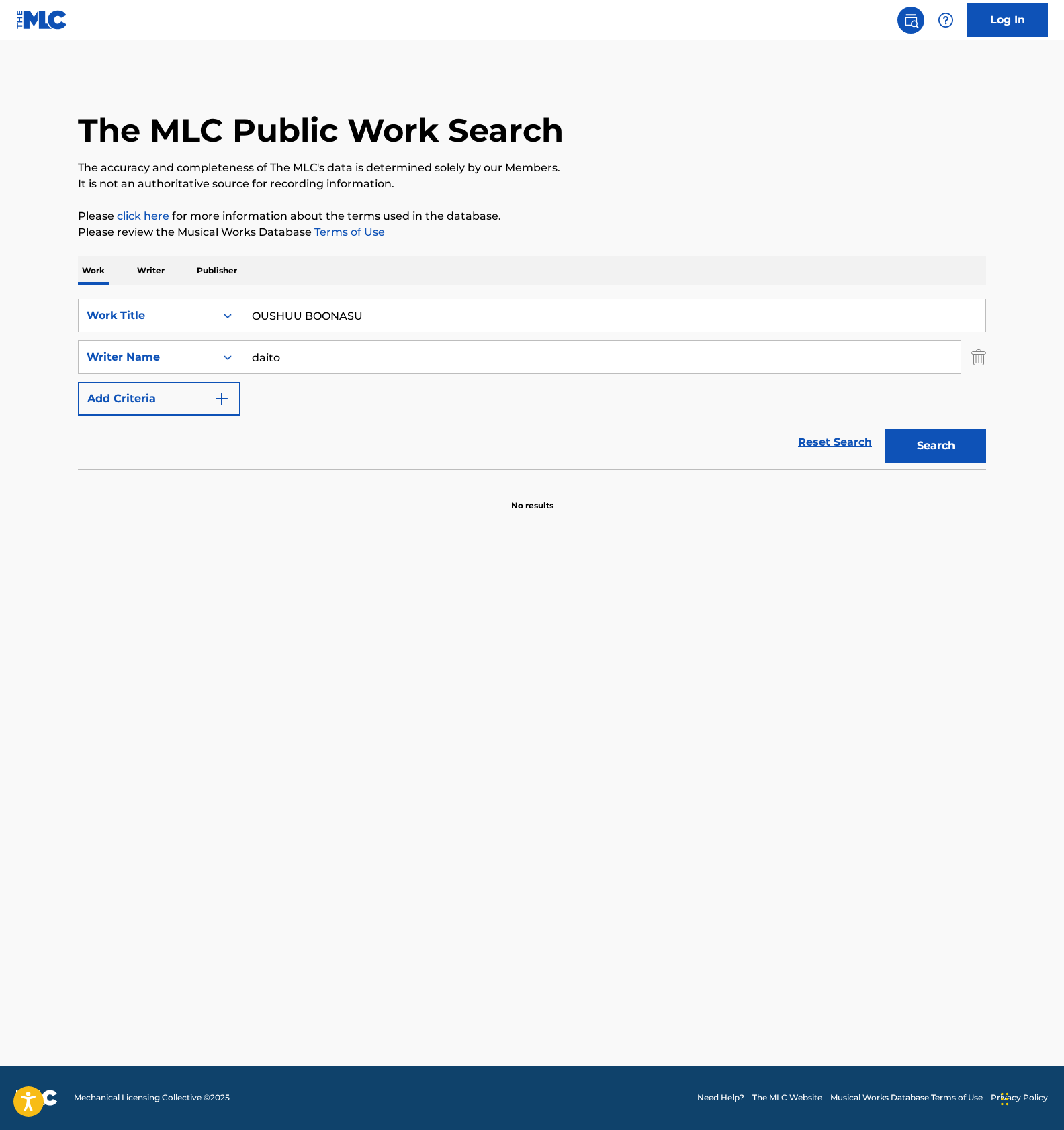
click at [626, 842] on main "The MLC Public Work Search The accuracy and completeness of The MLC's data is d…" at bounding box center [532, 553] width 1064 height 1025
click at [514, 661] on main "The MLC Public Work Search The accuracy and completeness of The MLC's data is d…" at bounding box center [532, 553] width 1064 height 1025
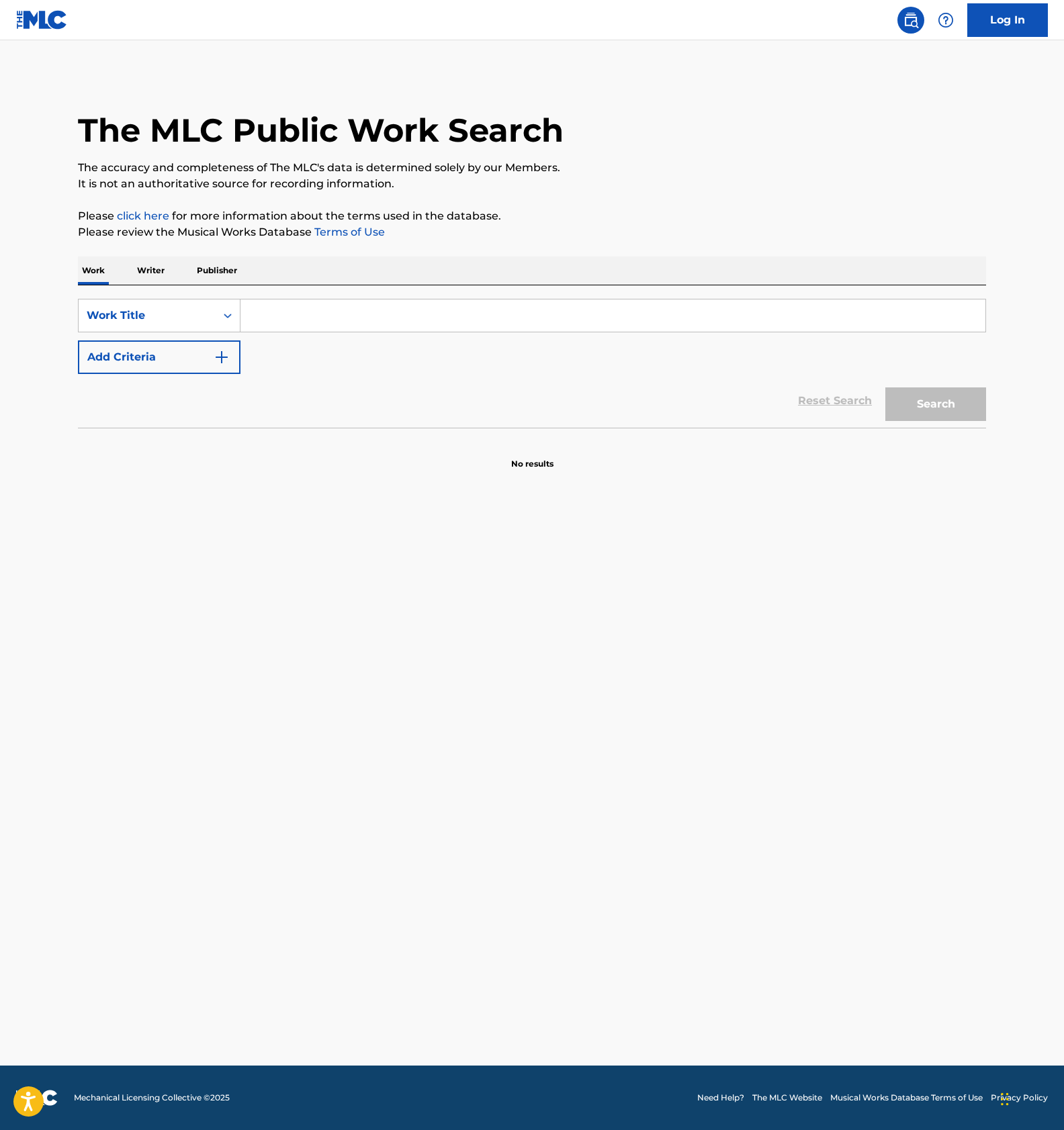
click at [309, 315] on input "Search Form" at bounding box center [613, 316] width 744 height 32
paste input "KOUKAKURITSU SUTEEJI AKA BGM"
click at [933, 403] on button "Search" at bounding box center [935, 405] width 100 height 34
click at [313, 318] on input "KOUKAKURITSU SUTEEJI AKA BGM" at bounding box center [613, 316] width 744 height 32
paste input "HIDEYOSHI KESSEN"
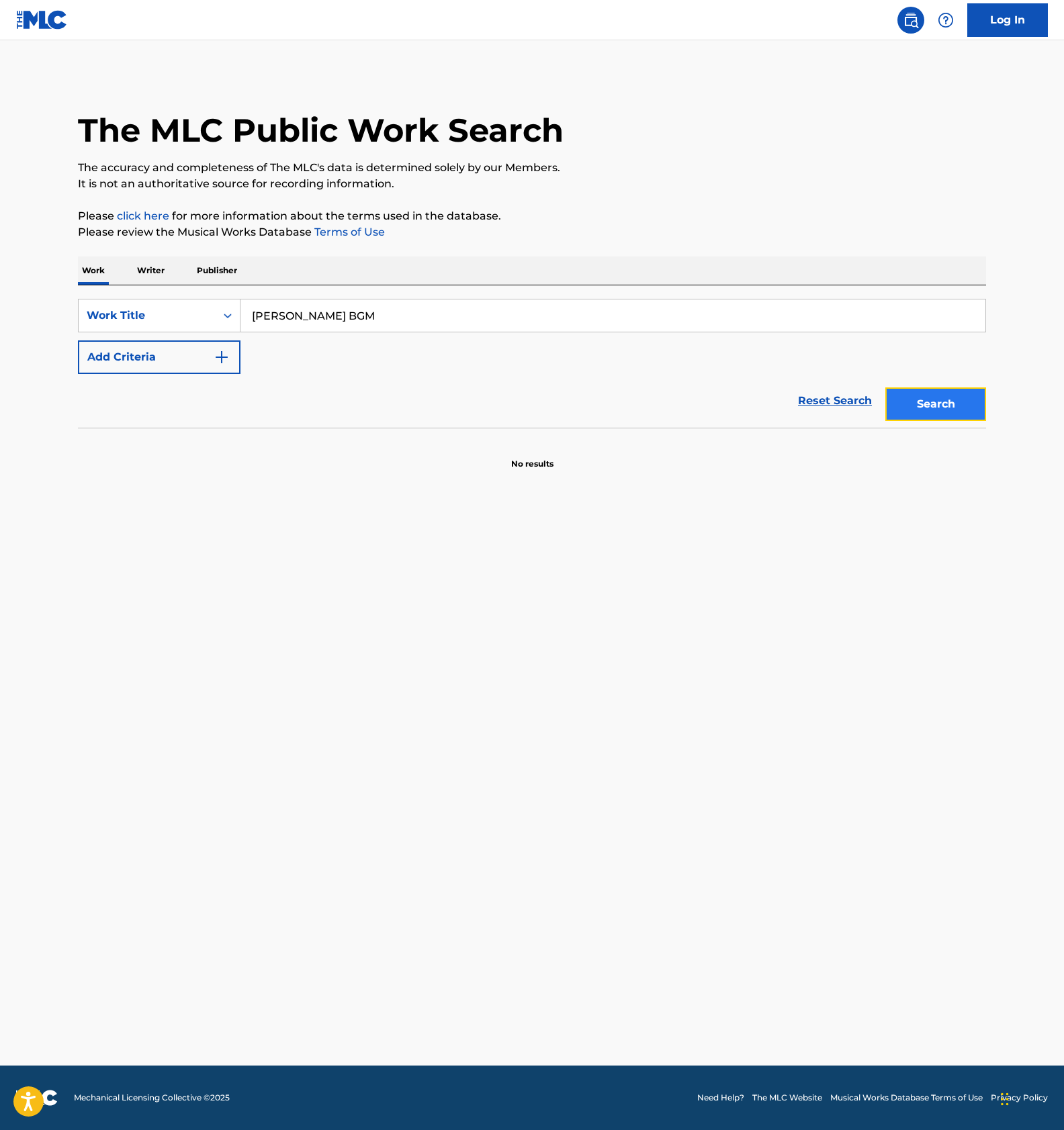
click at [895, 406] on button "Search" at bounding box center [935, 405] width 100 height 34
click at [310, 301] on input "HIDEYOSHI KESSEN BGM" at bounding box center [613, 316] width 744 height 32
paste input "COME ON KAMON"
type input "COME ON KAMON"
click at [891, 399] on button "Search" at bounding box center [935, 405] width 100 height 34
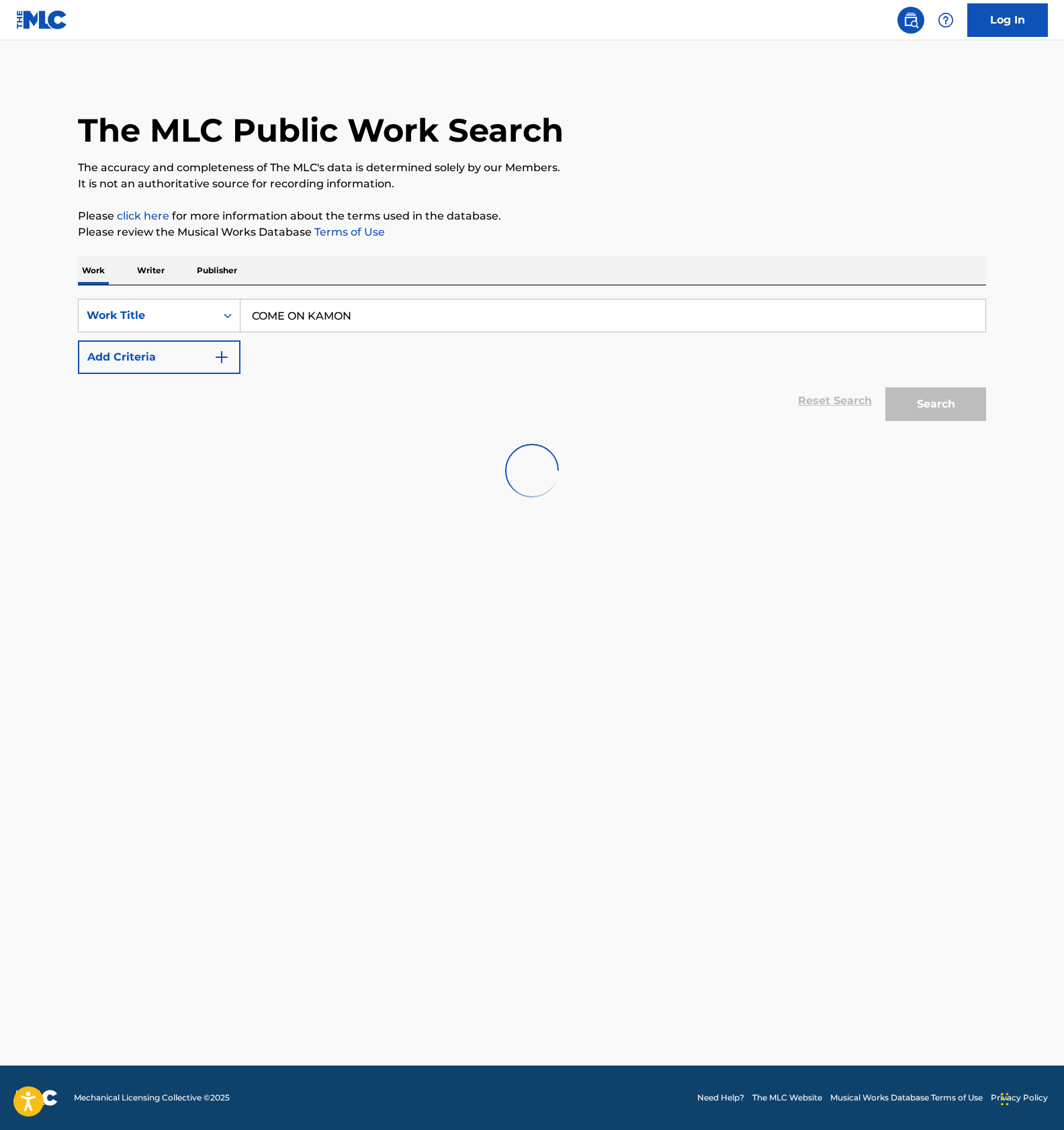
click at [439, 473] on div at bounding box center [532, 470] width 908 height 86
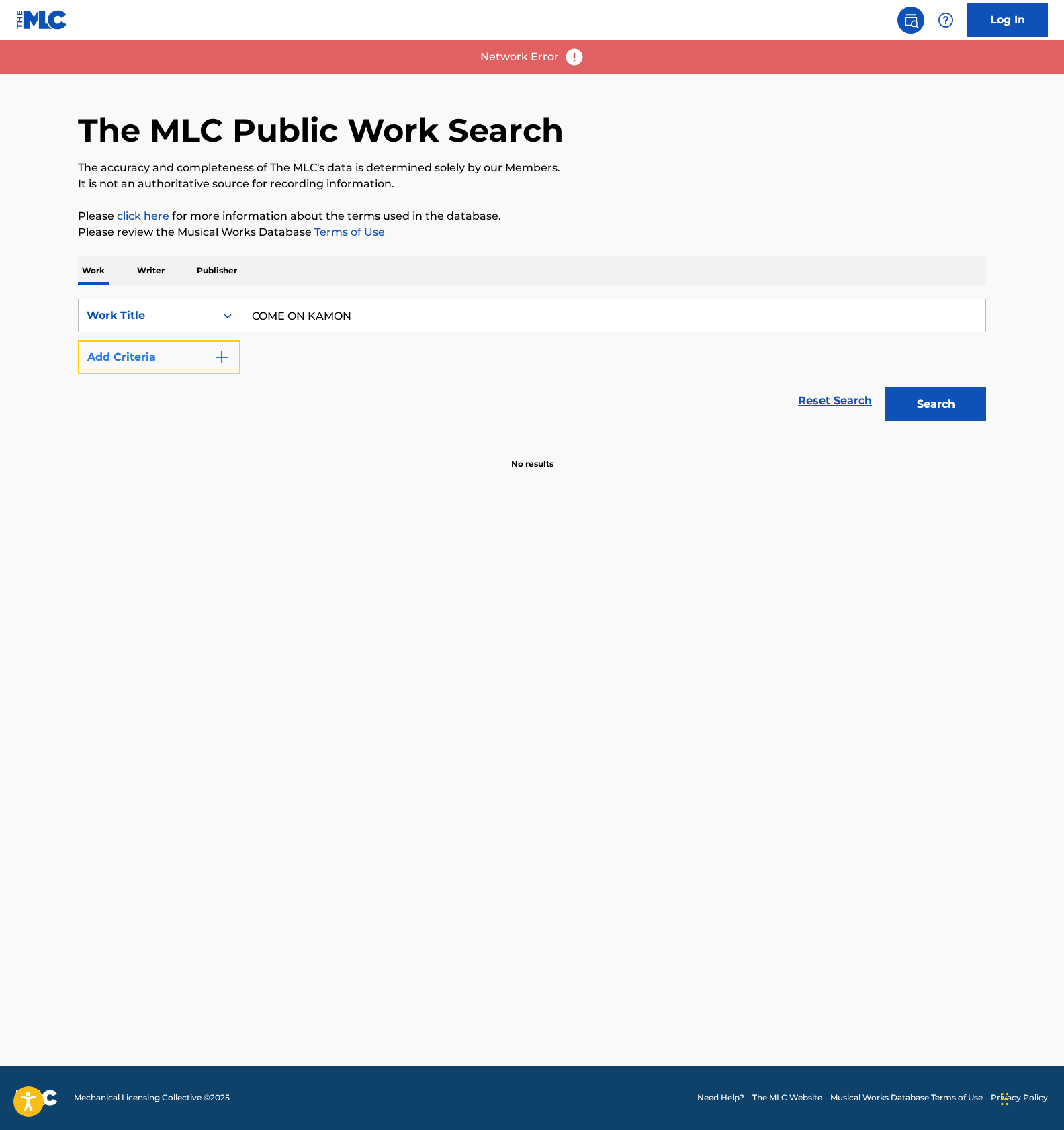
click at [204, 357] on button "Add Criteria" at bounding box center [159, 357] width 162 height 34
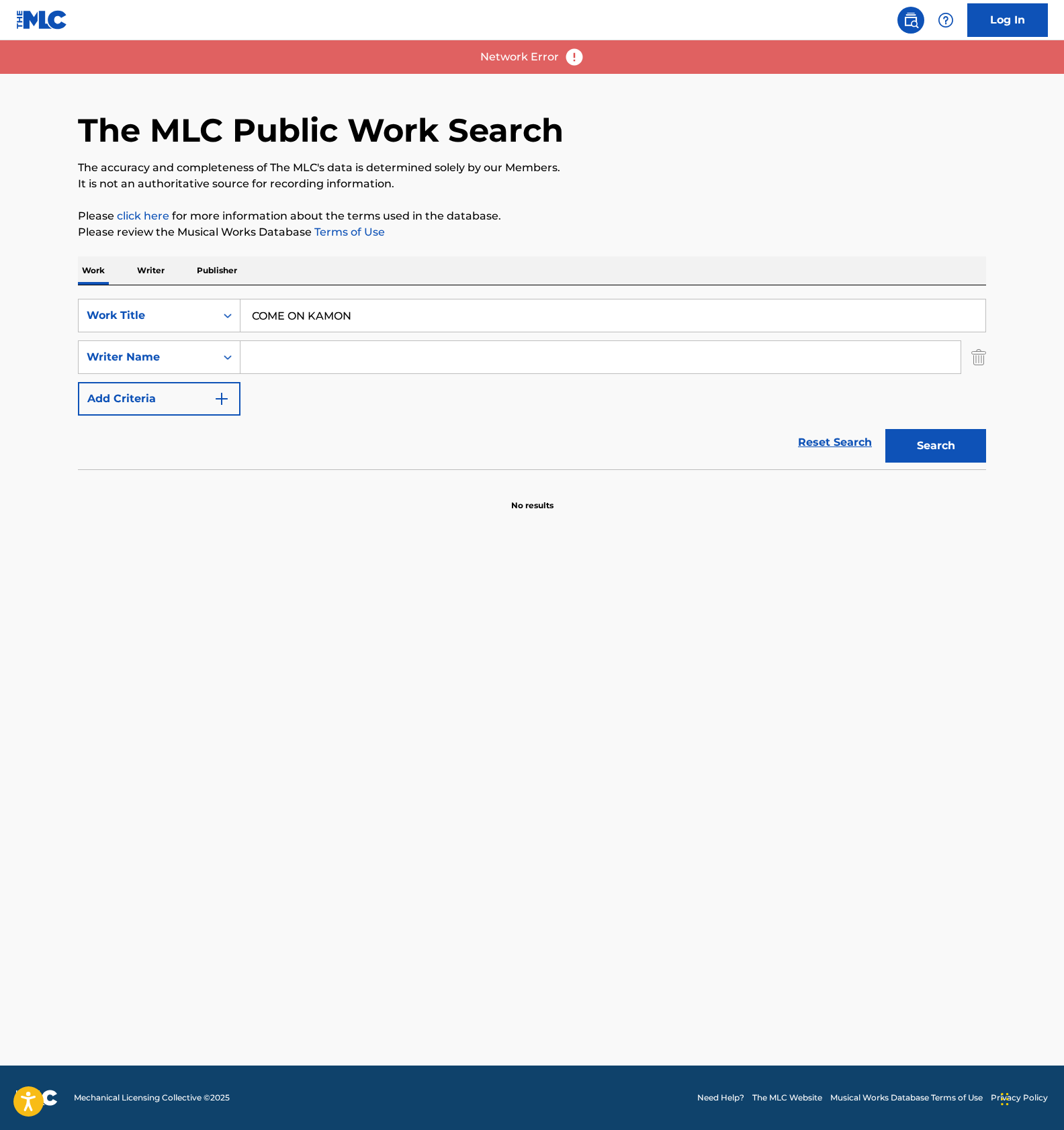
click at [282, 349] on input "Search Form" at bounding box center [601, 357] width 720 height 32
paste input "Music Daito"
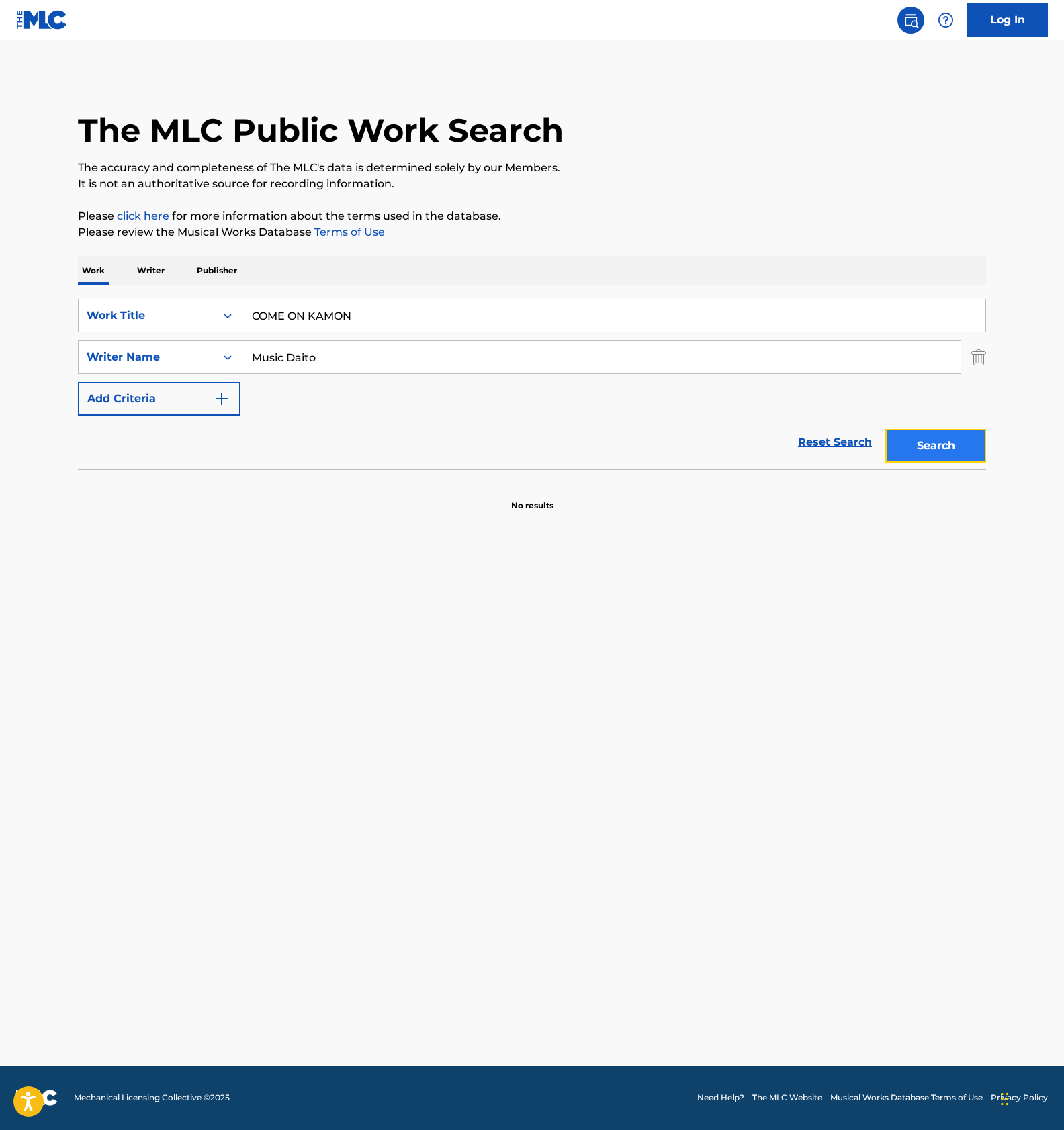
click at [915, 436] on button "Search" at bounding box center [935, 446] width 100 height 34
click at [258, 349] on input "Music Daito" at bounding box center [601, 357] width 720 height 32
type input "Daito"
click at [981, 440] on button "Search" at bounding box center [935, 446] width 100 height 34
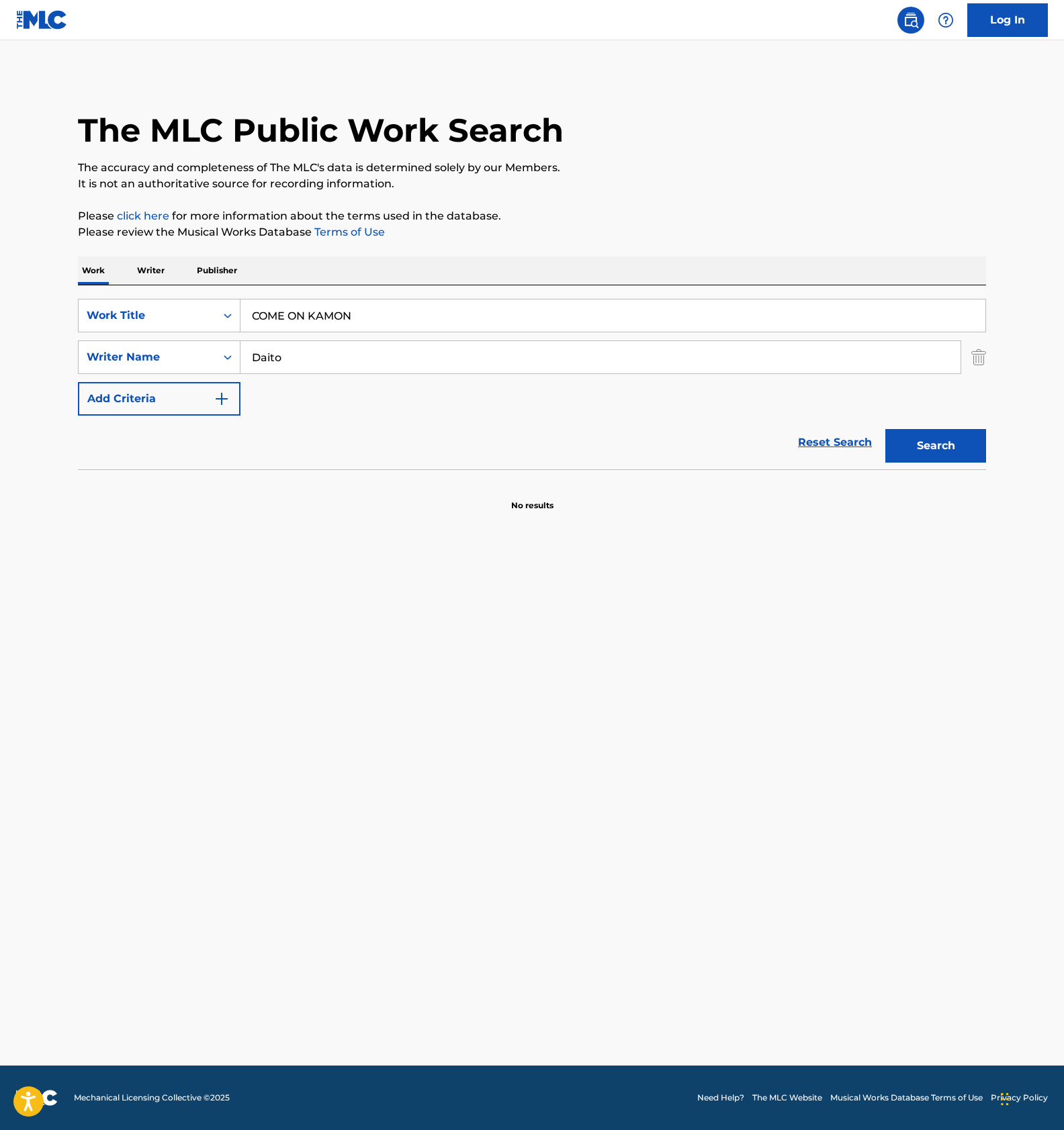
click at [378, 315] on input "COME ON KAMON" at bounding box center [613, 316] width 744 height 32
paste input "YUMEMIGUSA"
click at [951, 440] on button "Search" at bounding box center [935, 446] width 100 height 34
click at [301, 316] on input "YUMEMIGUSA" at bounding box center [613, 316] width 744 height 32
paste input "KOUKAKURITSU SUTEEJI"
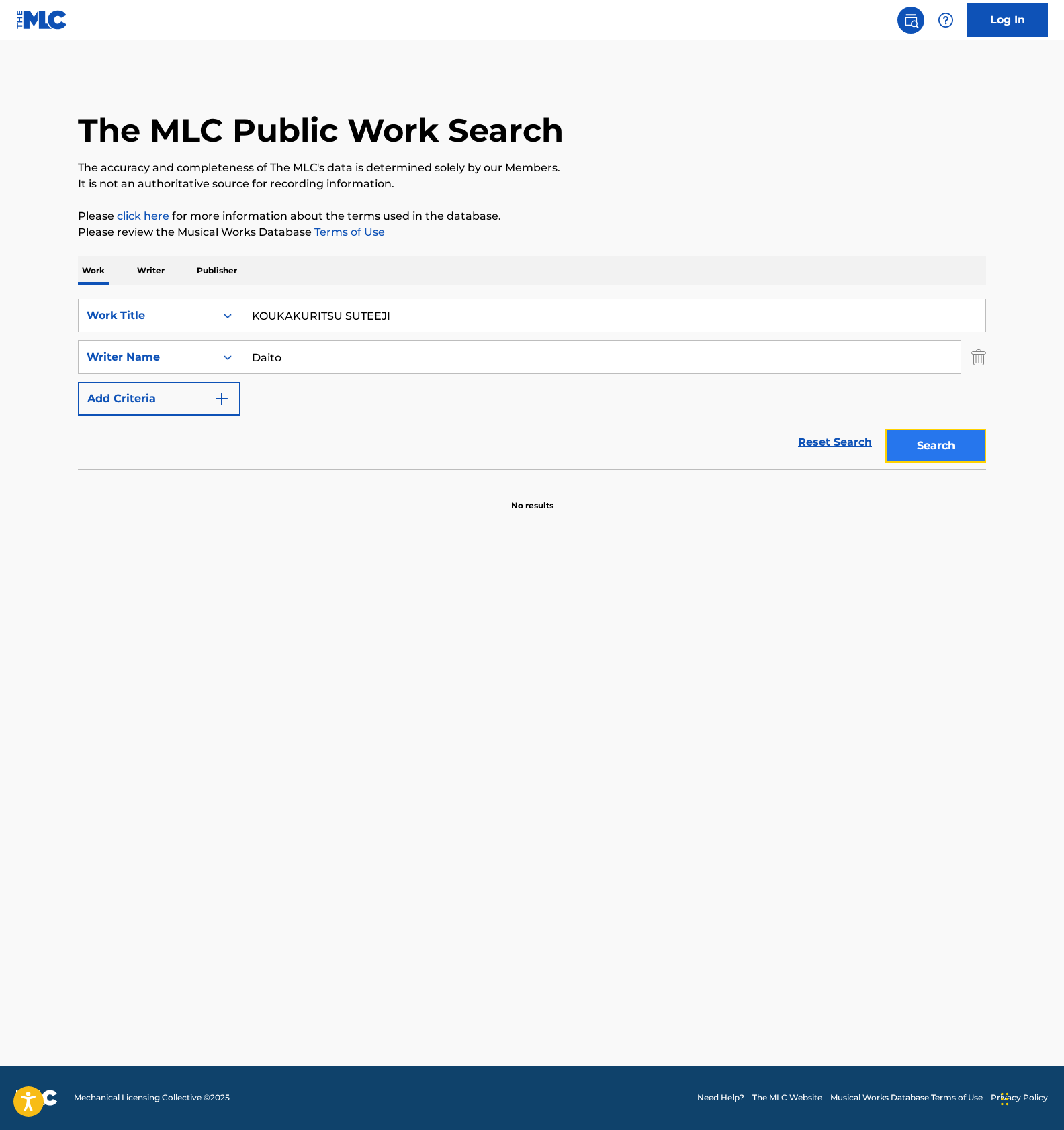
click at [933, 431] on button "Search" at bounding box center [935, 446] width 100 height 34
click at [300, 320] on input "KOUKAKURITSU SUTEEJI" at bounding box center [613, 316] width 744 height 32
paste input "AKUTEI KOKUCH"
click at [937, 440] on button "Search" at bounding box center [935, 446] width 100 height 34
click at [365, 565] on main "The MLC Public Work Search The accuracy and completeness of The MLC's data is d…" at bounding box center [532, 553] width 1064 height 1025
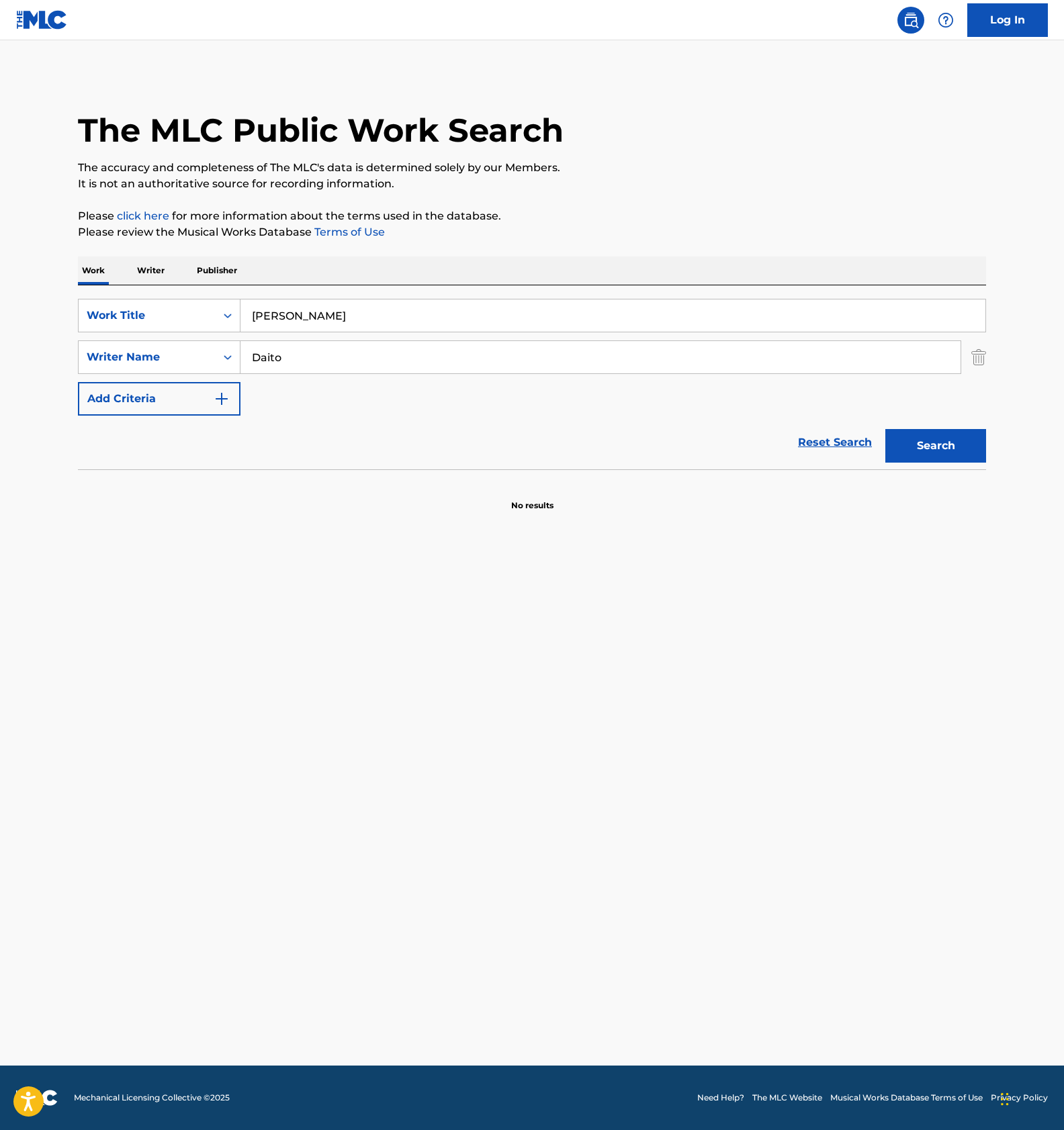
click at [318, 315] on input "KAKUTEI KOKUCHI" at bounding box center [613, 316] width 744 height 32
paste input "OUSHUU BOONASU"
click at [909, 457] on button "Search" at bounding box center [935, 446] width 100 height 34
click at [336, 327] on input "OUSHUU BOONASU" at bounding box center [613, 316] width 744 height 32
paste input "SEKIGANNO RAN KOUYANO JIN"
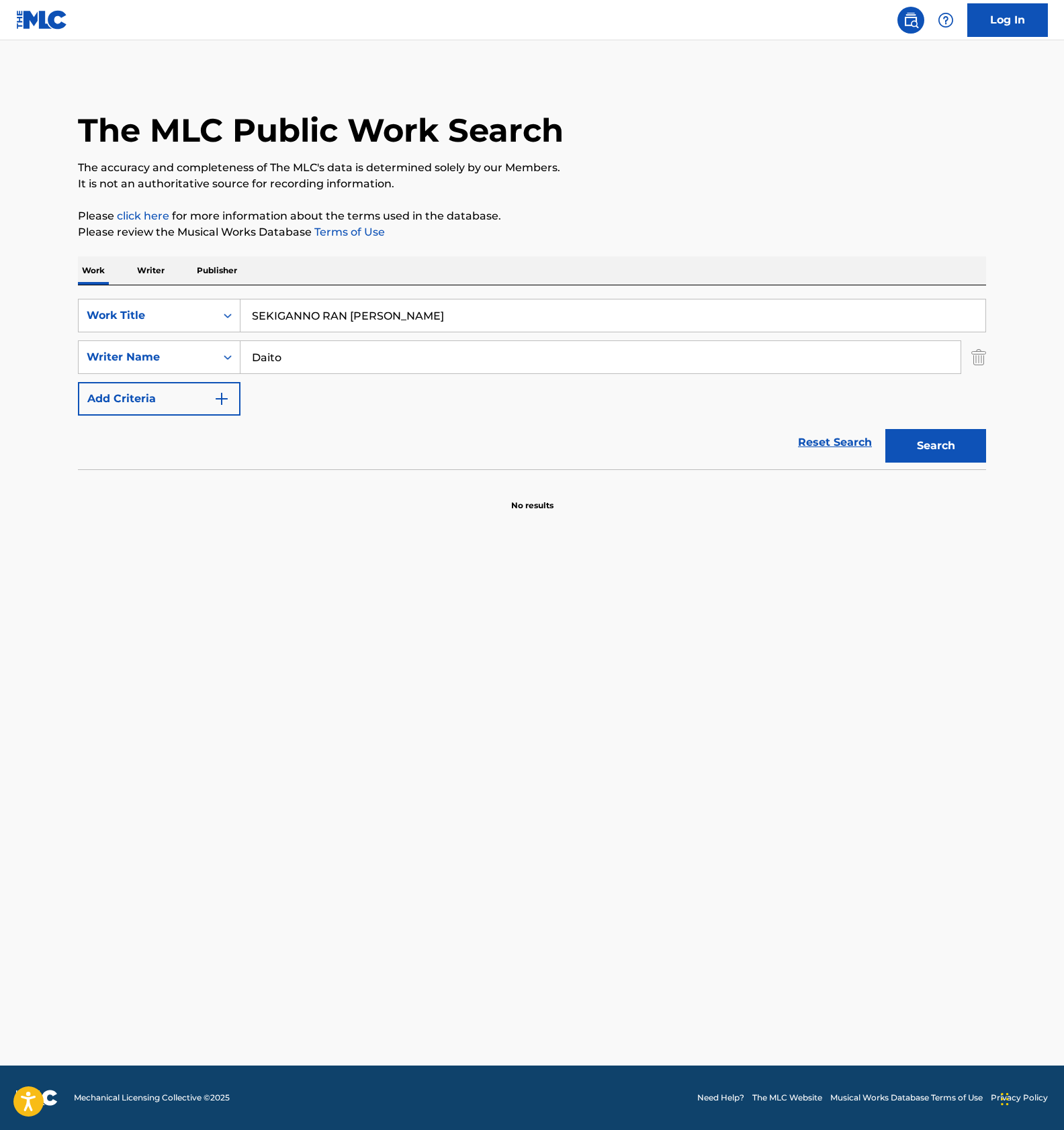
type input "SEKIGANNO RAN KOUYANO JIN"
click at [287, 361] on input "Daito" at bounding box center [601, 357] width 720 height 32
click at [289, 361] on input "Daito" at bounding box center [601, 357] width 720 height 32
click at [289, 359] on input "Daito" at bounding box center [601, 357] width 720 height 32
click at [918, 445] on button "Search" at bounding box center [935, 446] width 100 height 34
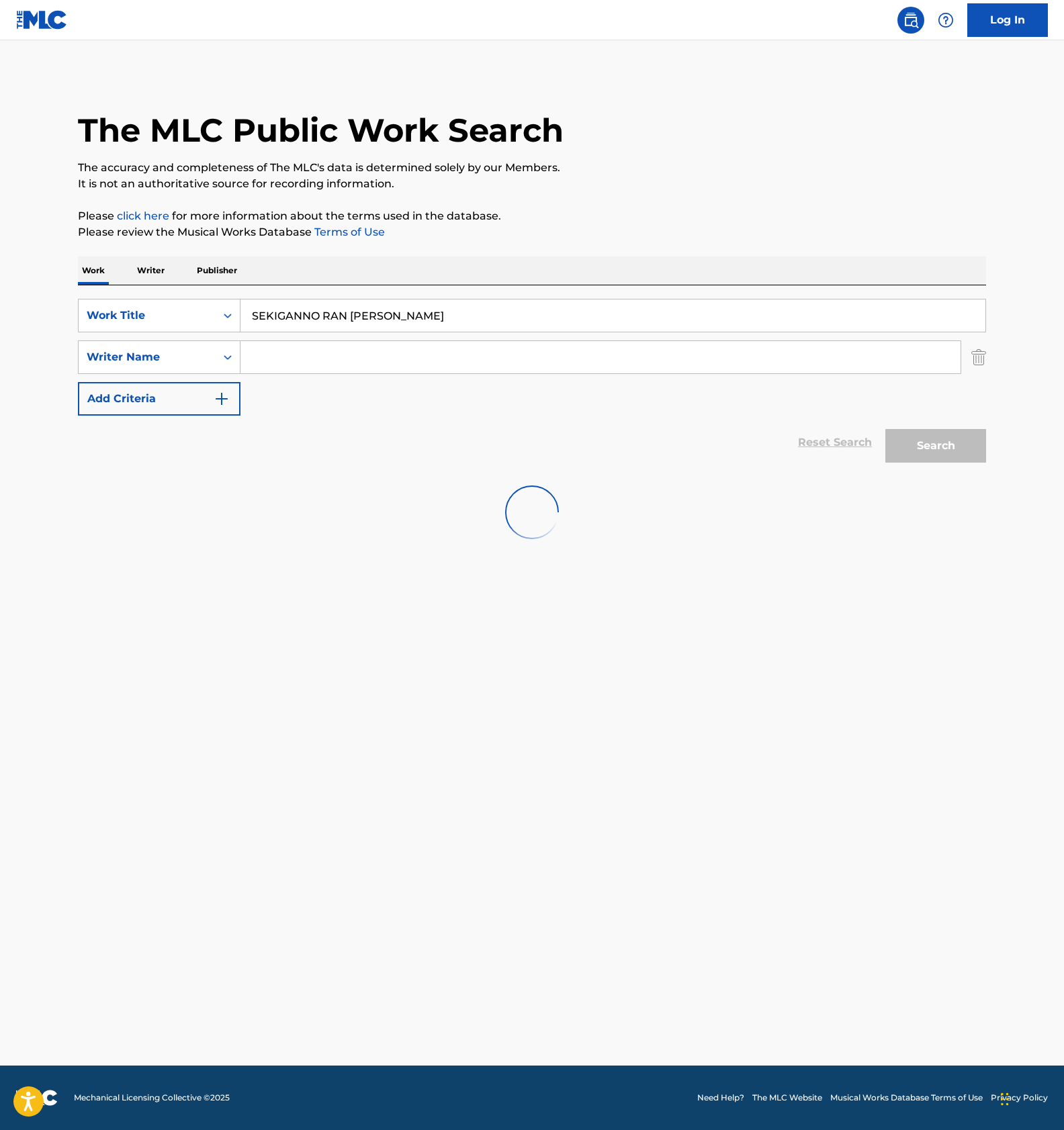
click at [378, 689] on main "The MLC Public Work Search The accuracy and completeness of The MLC's data is d…" at bounding box center [532, 553] width 1064 height 1025
click at [324, 310] on input "SEKIGANNO RAN KOUYANO JIN" at bounding box center [613, 316] width 744 height 32
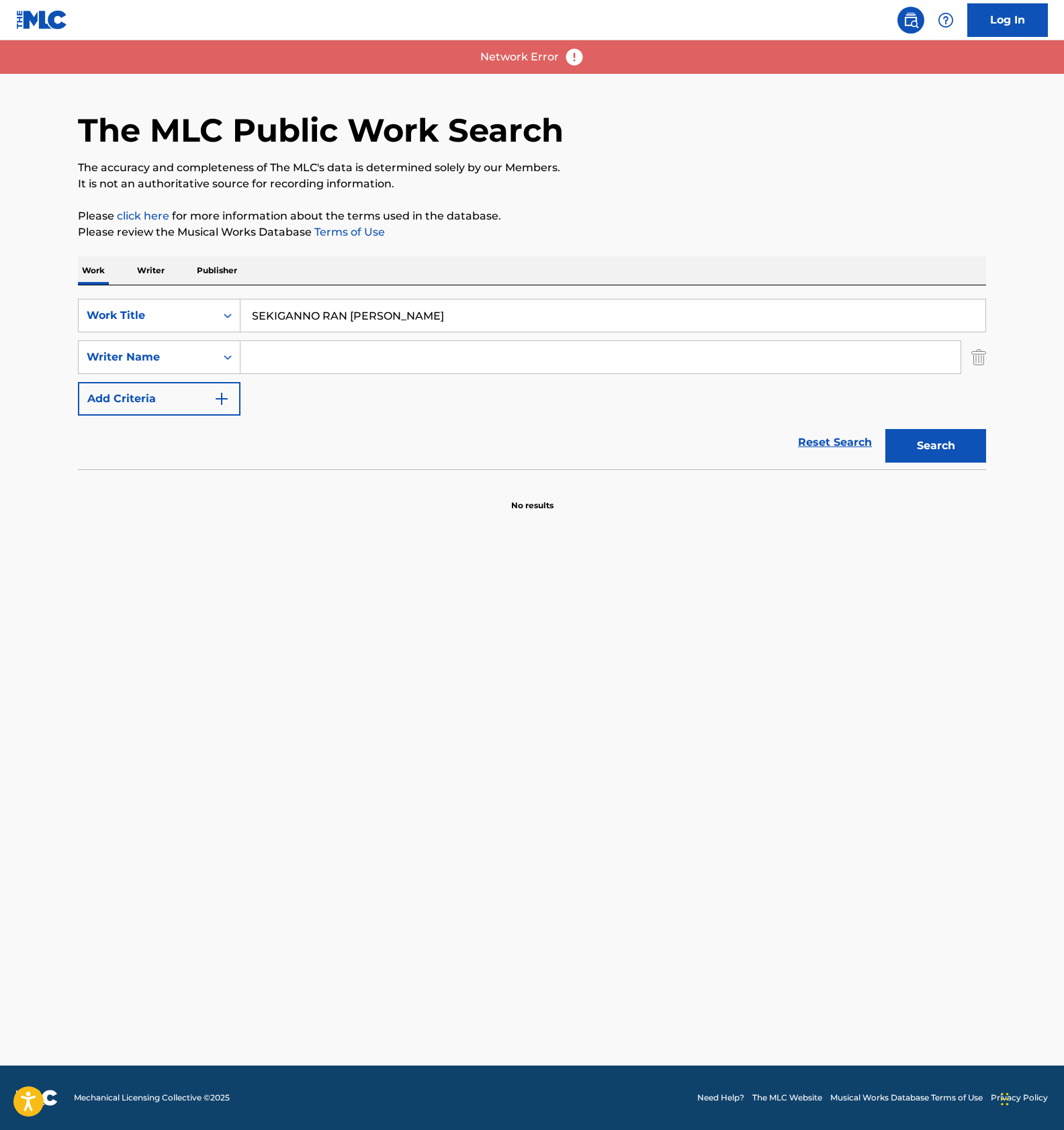
click at [353, 363] on input "Search Form" at bounding box center [601, 357] width 720 height 32
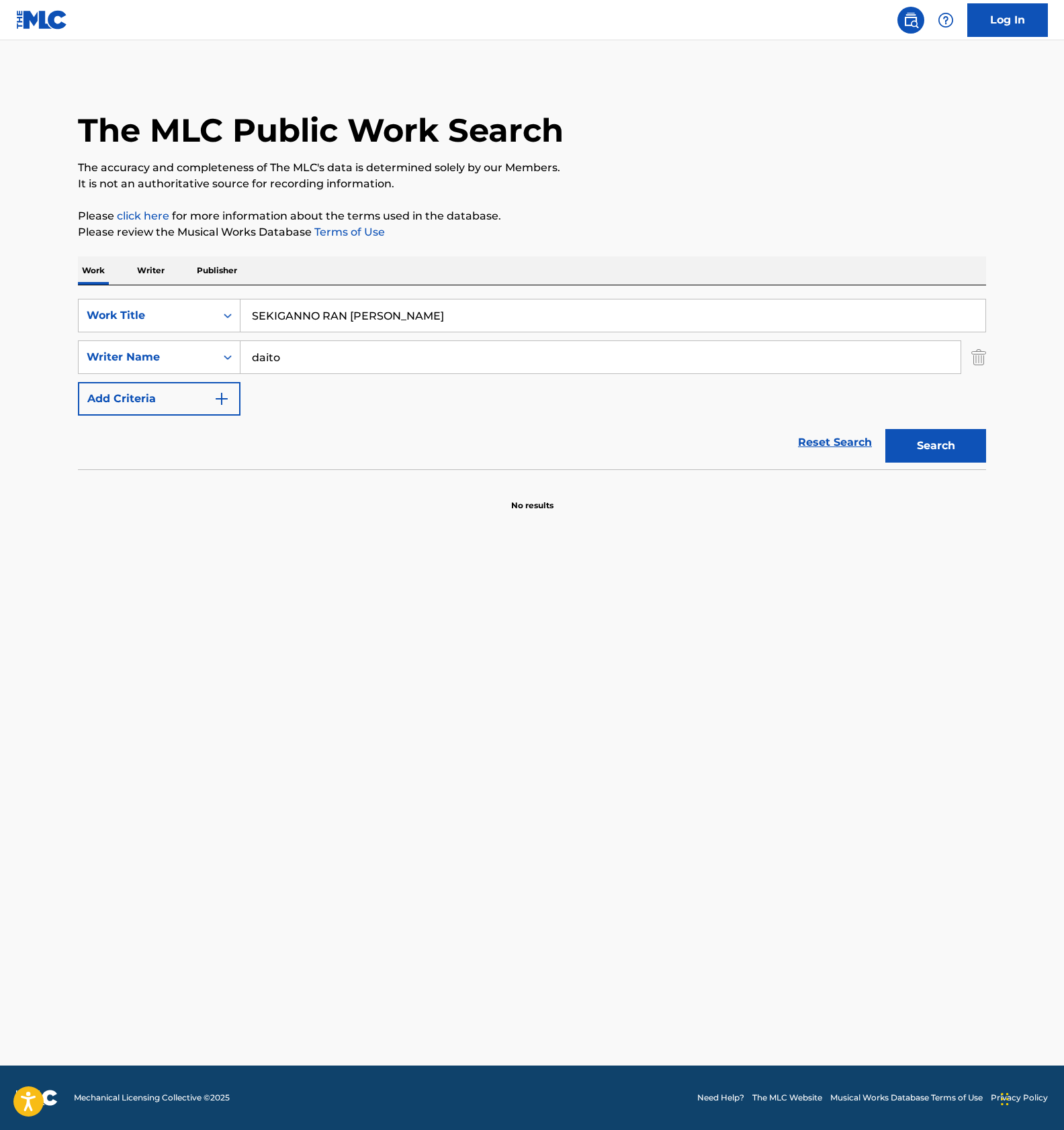
type input "daito"
click at [885, 429] on button "Search" at bounding box center [935, 446] width 100 height 34
click at [363, 304] on input "SEKIGANNO RAN KOUYANO JIN" at bounding box center [613, 316] width 744 height 32
paste input "AW"
click at [908, 446] on button "Search" at bounding box center [935, 446] width 100 height 34
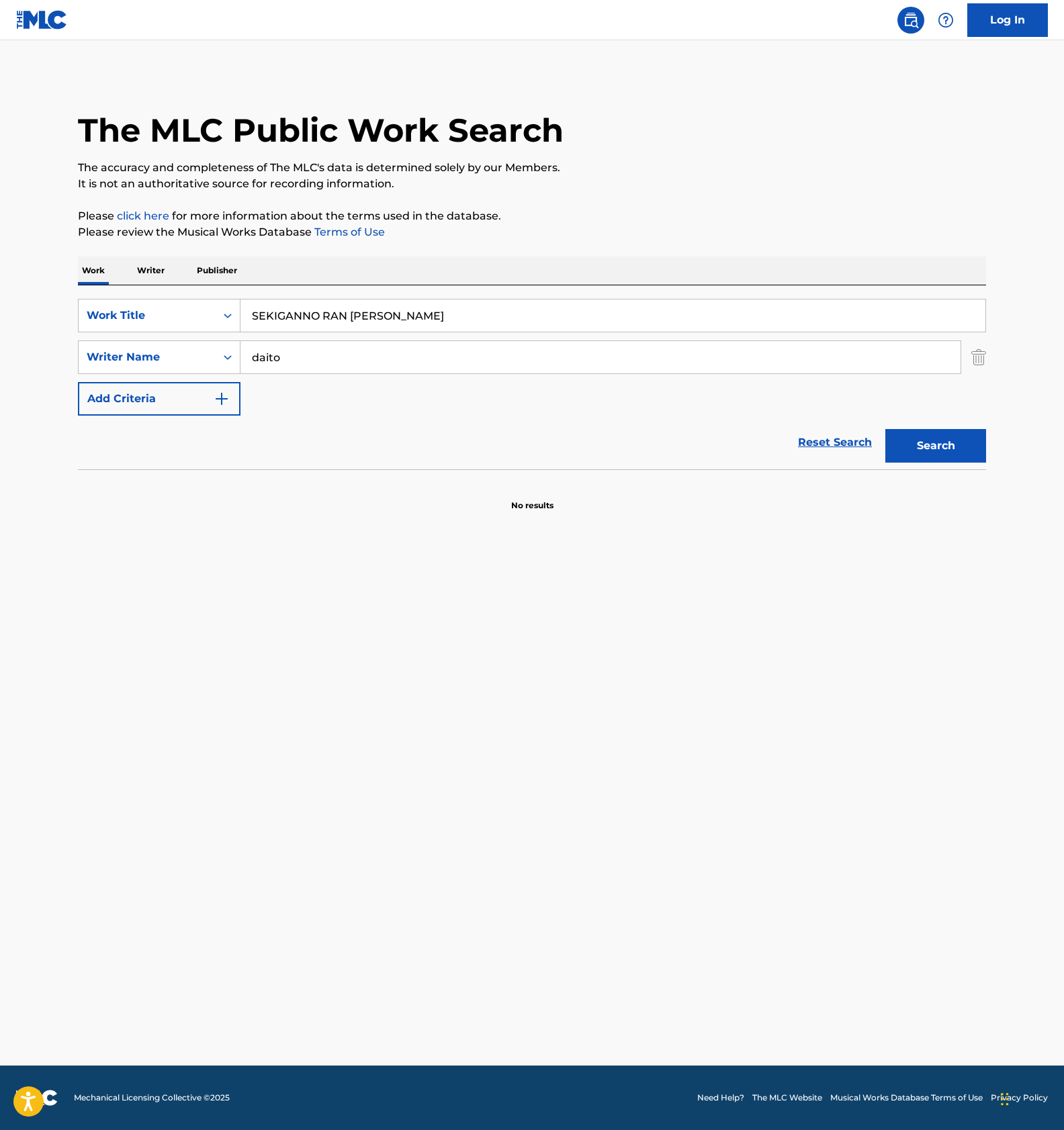
click at [307, 314] on input "SEKIGANNO RAN KAWANO JIN" at bounding box center [613, 316] width 744 height 32
paste input "HIDEYOSHI KESSE"
click at [912, 448] on button "Search" at bounding box center [935, 446] width 100 height 34
click at [289, 316] on input "HIDEYOSHI KESSEN" at bounding box center [613, 316] width 744 height 32
paste input "MEGAMINO MICHIBIKI"
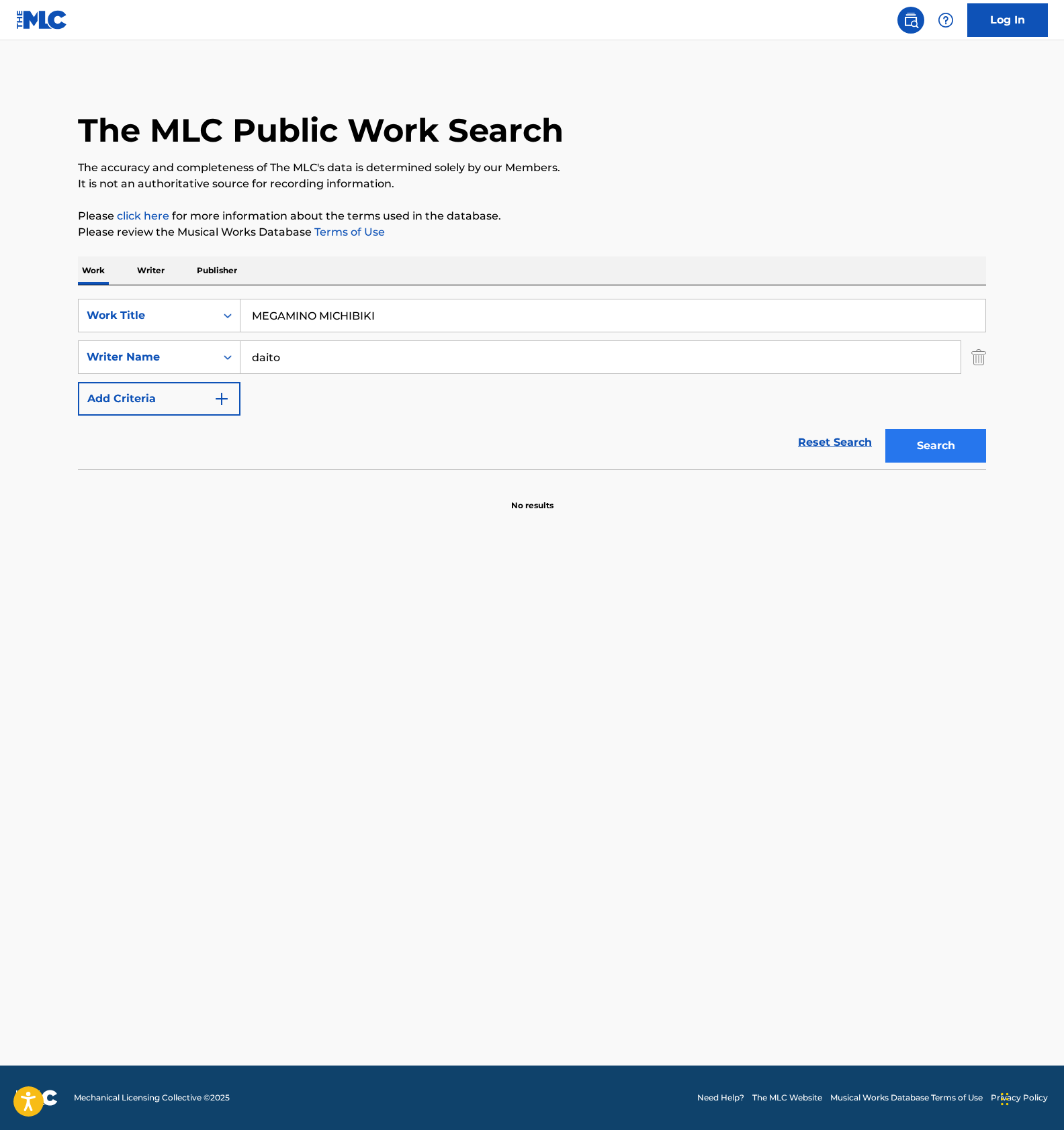
type input "MEGAMINO MICHIBIKI"
click at [945, 454] on button "Search" at bounding box center [935, 446] width 100 height 34
click at [157, 274] on p "Writer" at bounding box center [150, 270] width 36 height 28
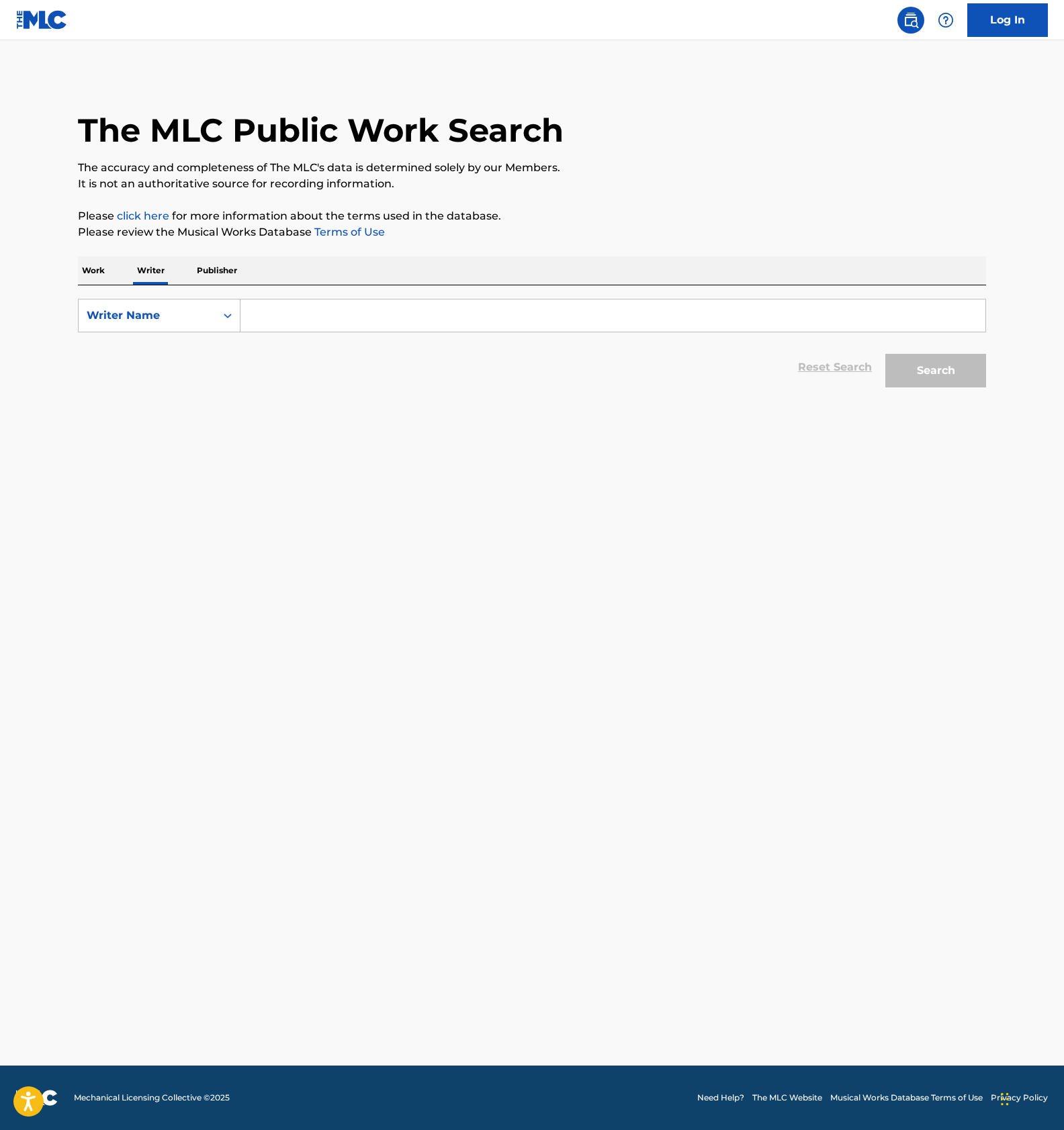
click at [332, 312] on input "Search Form" at bounding box center [613, 316] width 744 height 32
paste input "Music Daito"
type input "Music Daito"
click at [937, 373] on button "Search" at bounding box center [935, 371] width 100 height 34
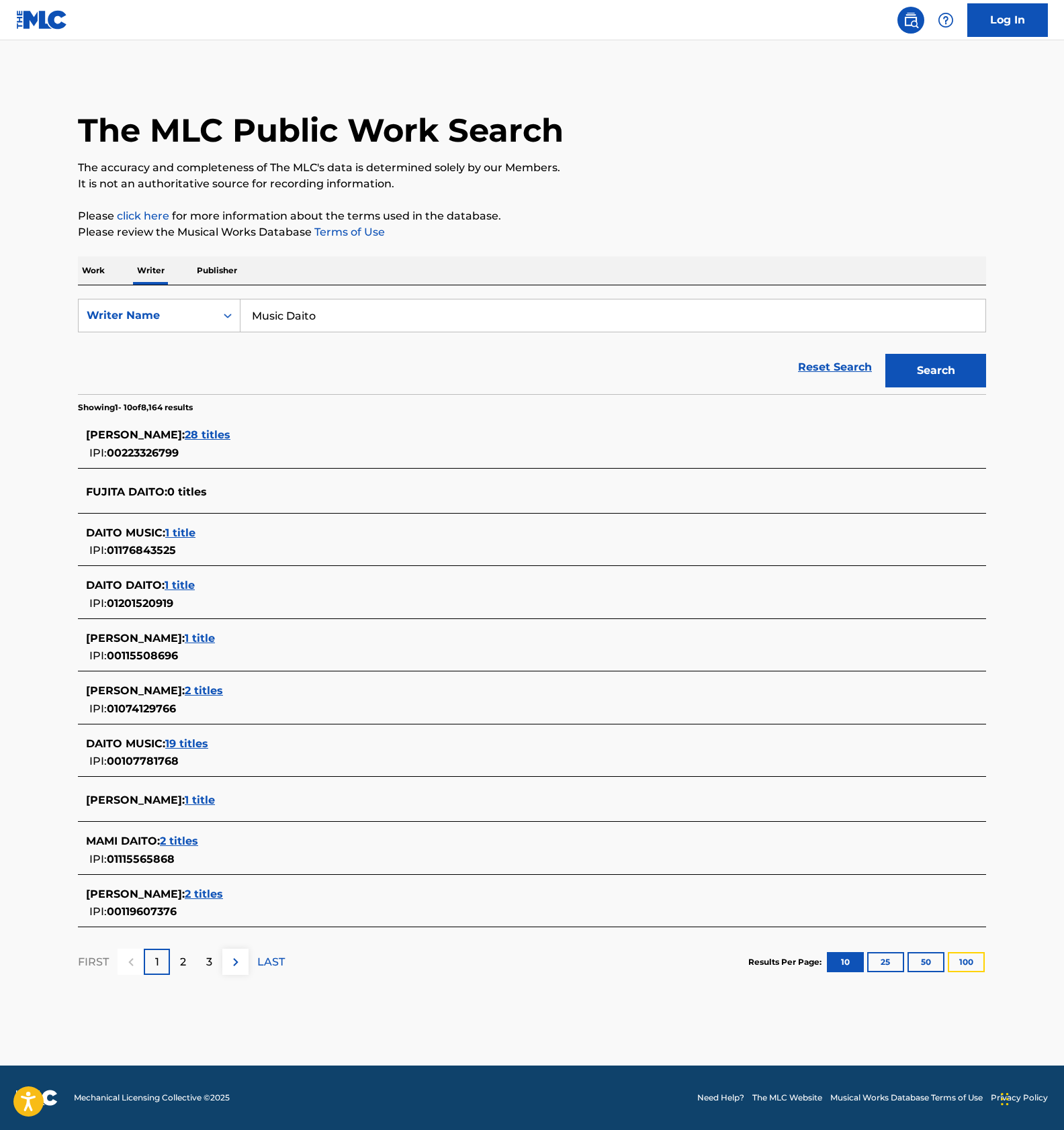
click at [971, 965] on button "100" at bounding box center [966, 962] width 37 height 20
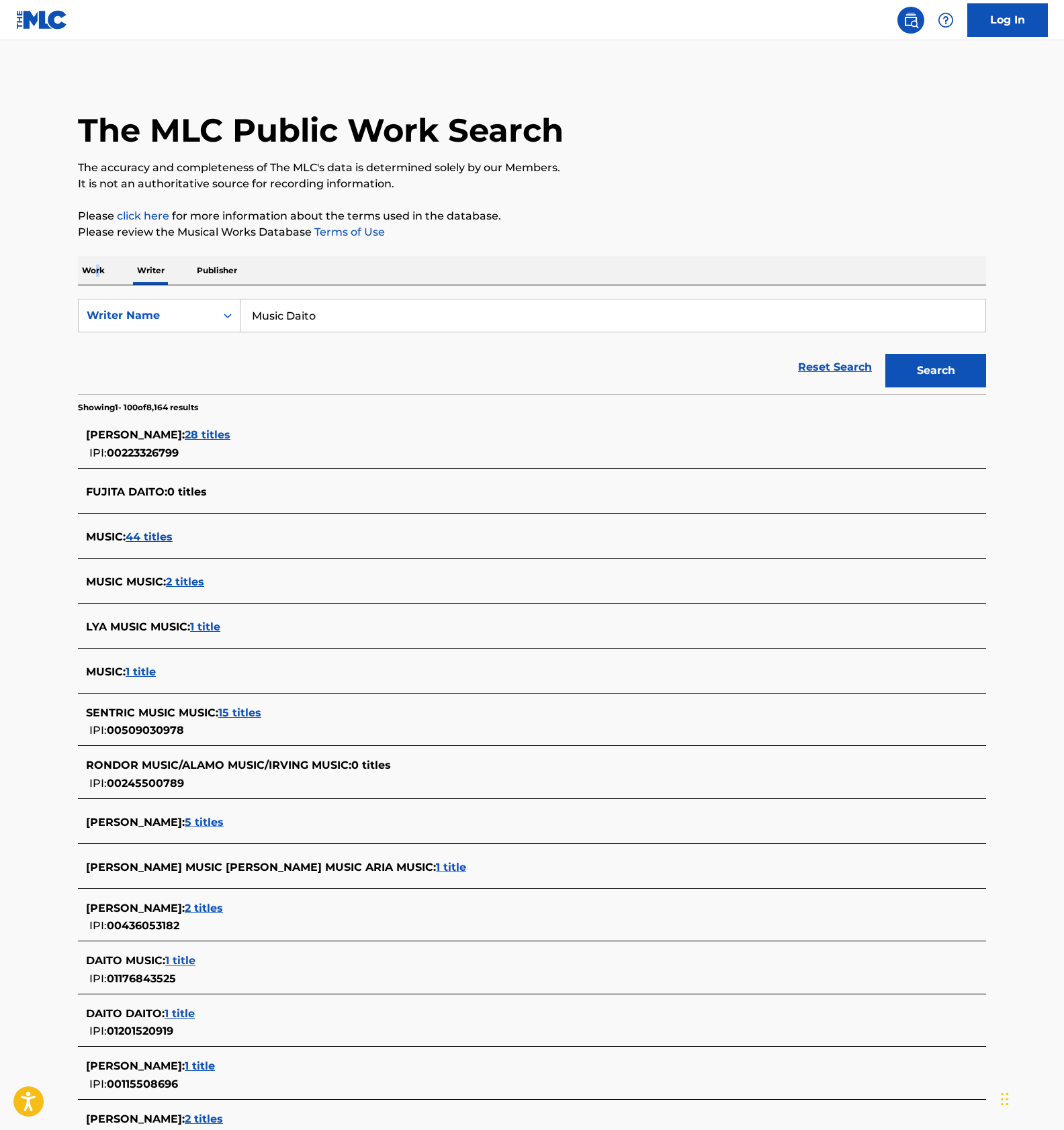
drag, startPoint x: 98, startPoint y: 272, endPoint x: 87, endPoint y: 276, distance: 11.7
click at [94, 272] on p "Work" at bounding box center [94, 270] width 31 height 28
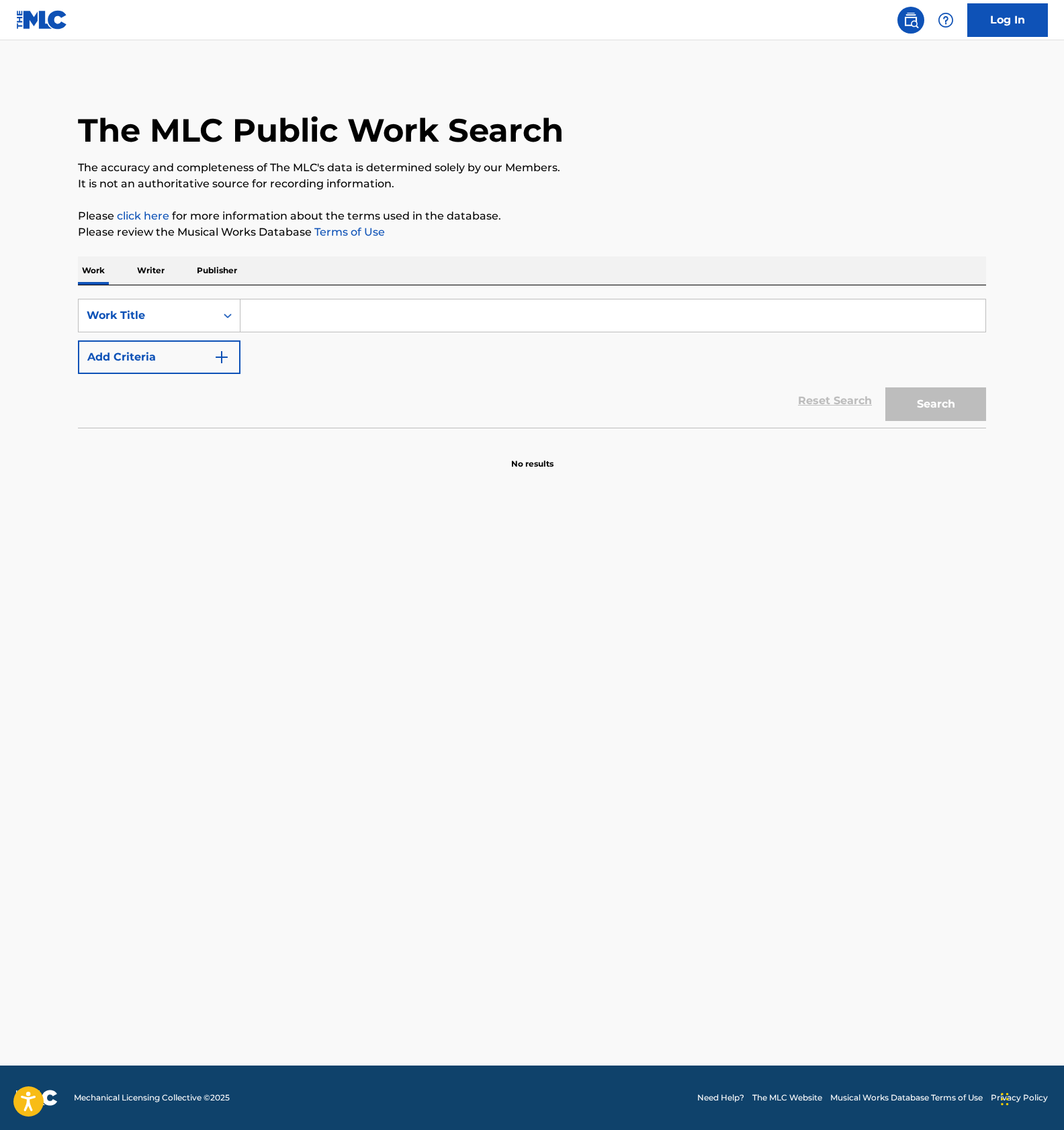
click at [323, 319] on input "Search Form" at bounding box center [613, 316] width 744 height 32
paste input "SOREIKE MISAIRUDAN"
type input "SOREIKE MISAIRUDAN"
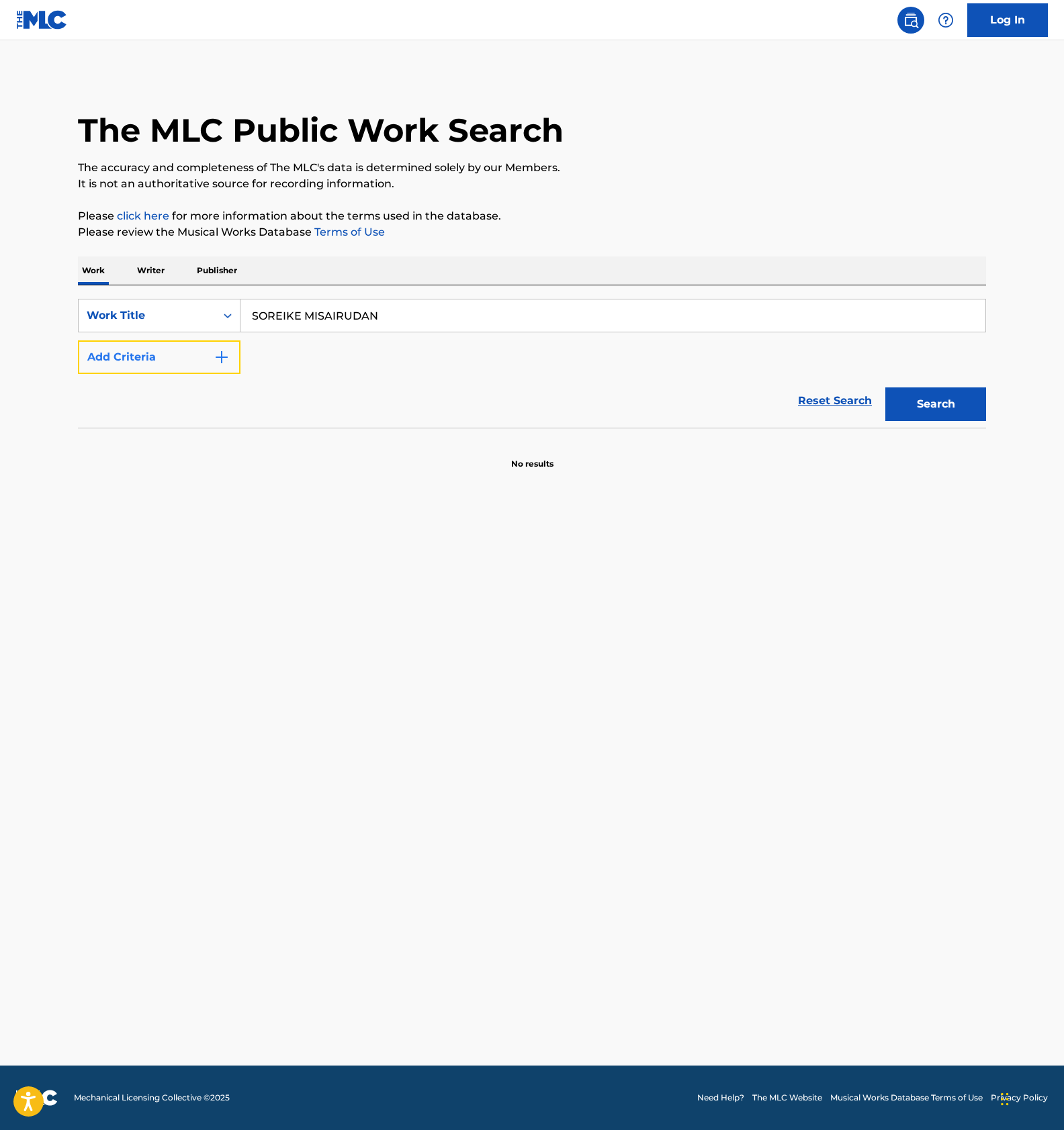
click at [212, 349] on button "Add Criteria" at bounding box center [159, 357] width 162 height 34
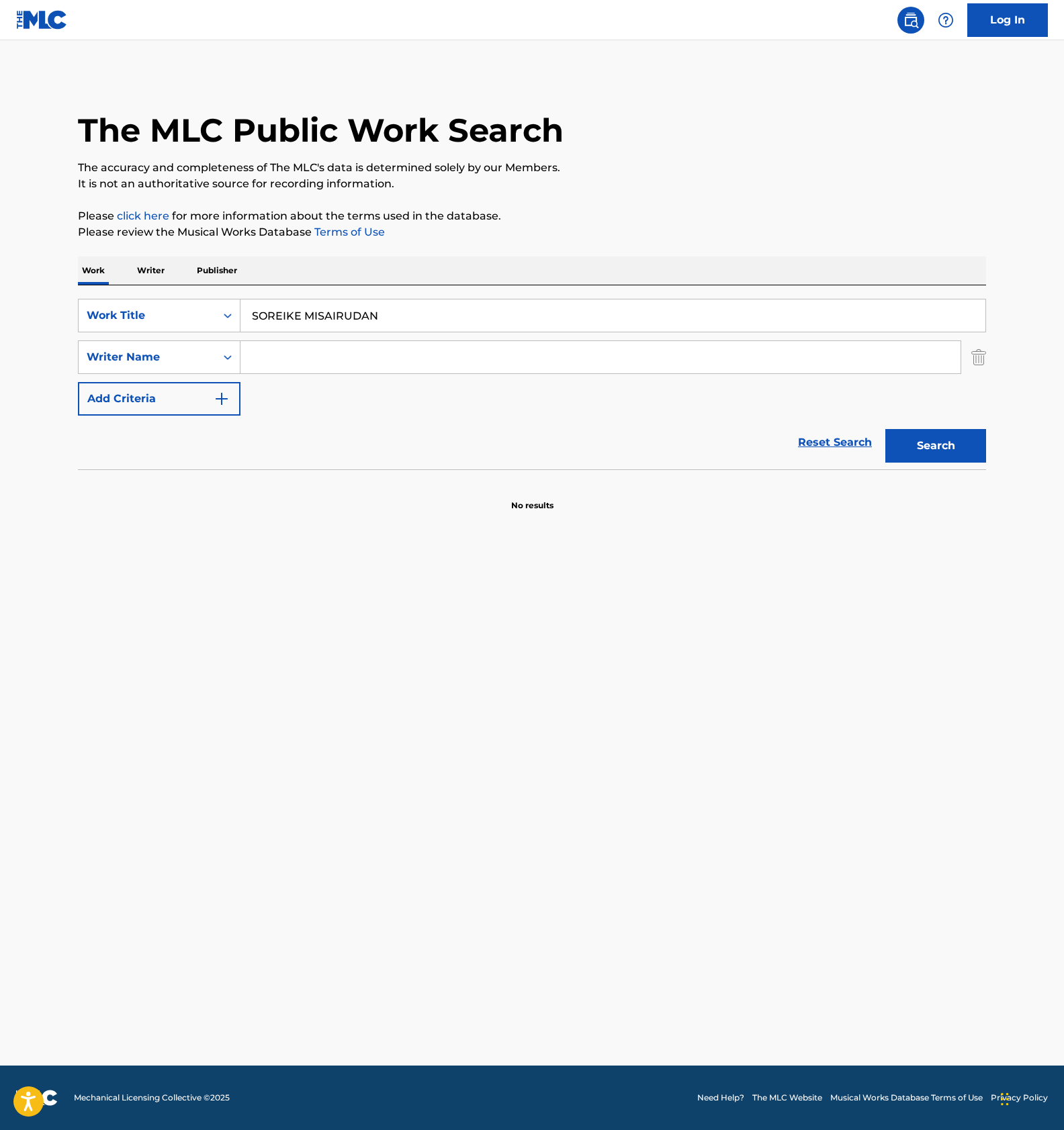
click at [278, 355] on input "Search Form" at bounding box center [601, 357] width 720 height 32
type input "daito"
click at [885, 429] on button "Search" at bounding box center [935, 446] width 100 height 34
click at [329, 314] on input "SOREIKE MISAIRUDAN" at bounding box center [613, 316] width 744 height 32
paste input "MOTTEKE OTAKARA RUUPU"
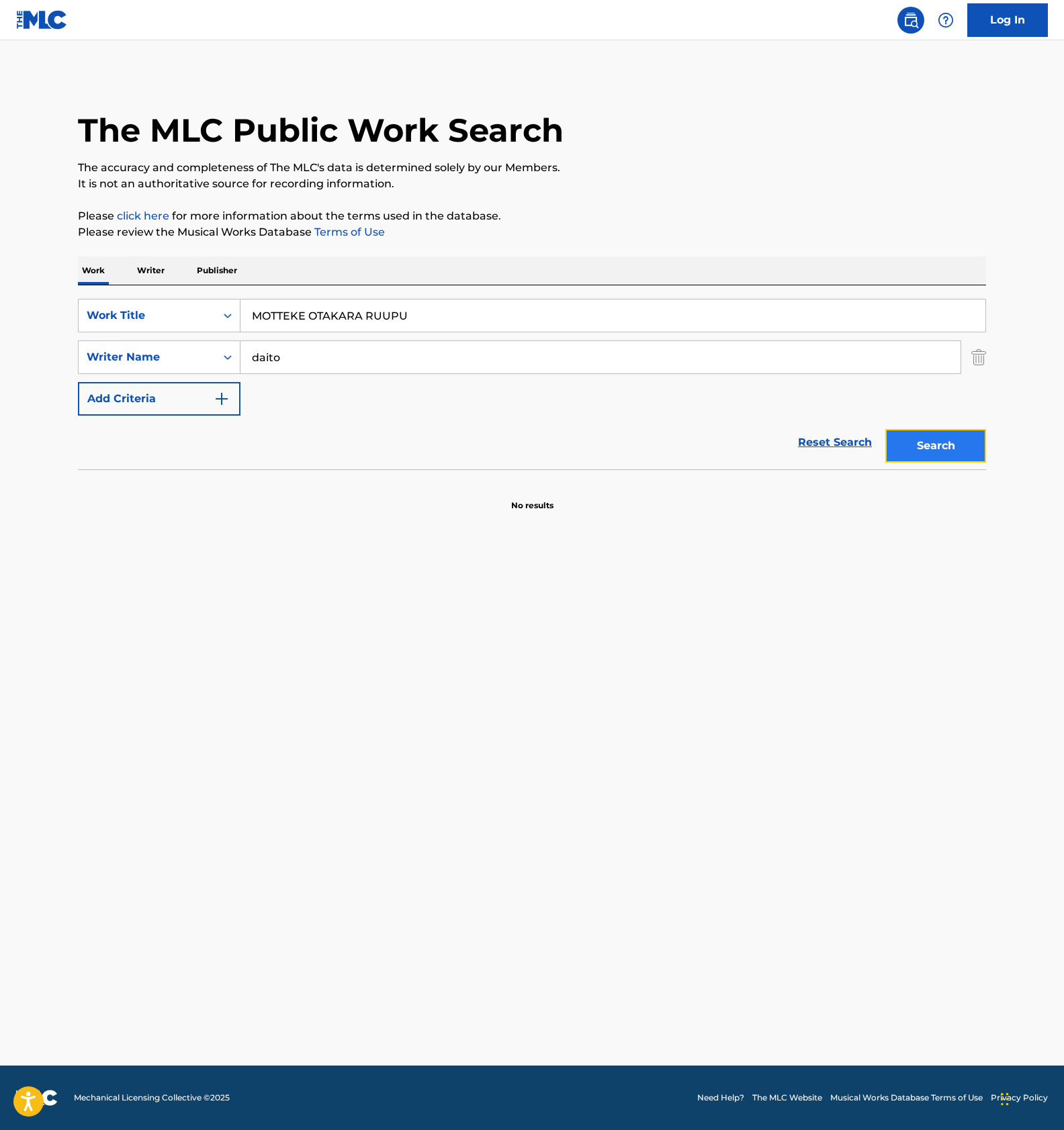
click at [915, 447] on button "Search" at bounding box center [935, 446] width 100 height 34
click at [361, 318] on input "MOTTEKE OTAKARA RUUPU" at bounding box center [613, 316] width 744 height 32
click at [361, 317] on input "MOTTEKE OTAKARA RUUPU" at bounding box center [613, 316] width 744 height 32
paste input "KAMINO UTA"
click at [925, 443] on button "Search" at bounding box center [935, 446] width 100 height 34
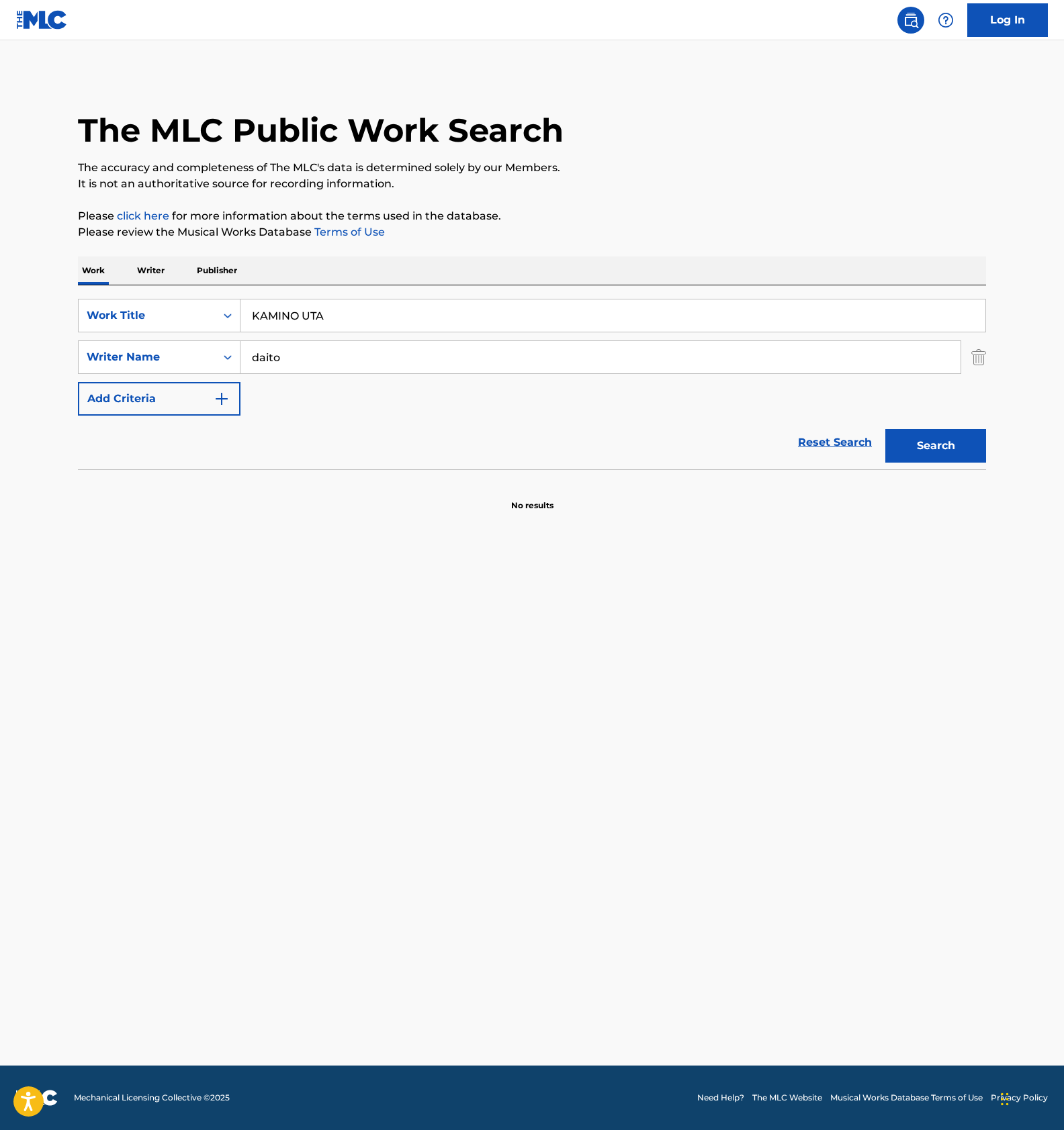
click at [314, 335] on div "SearchWithCriteria23345828-e6ea-4e83-8584-be715a377243 Work Title KAMINO UTA Se…" at bounding box center [532, 357] width 908 height 117
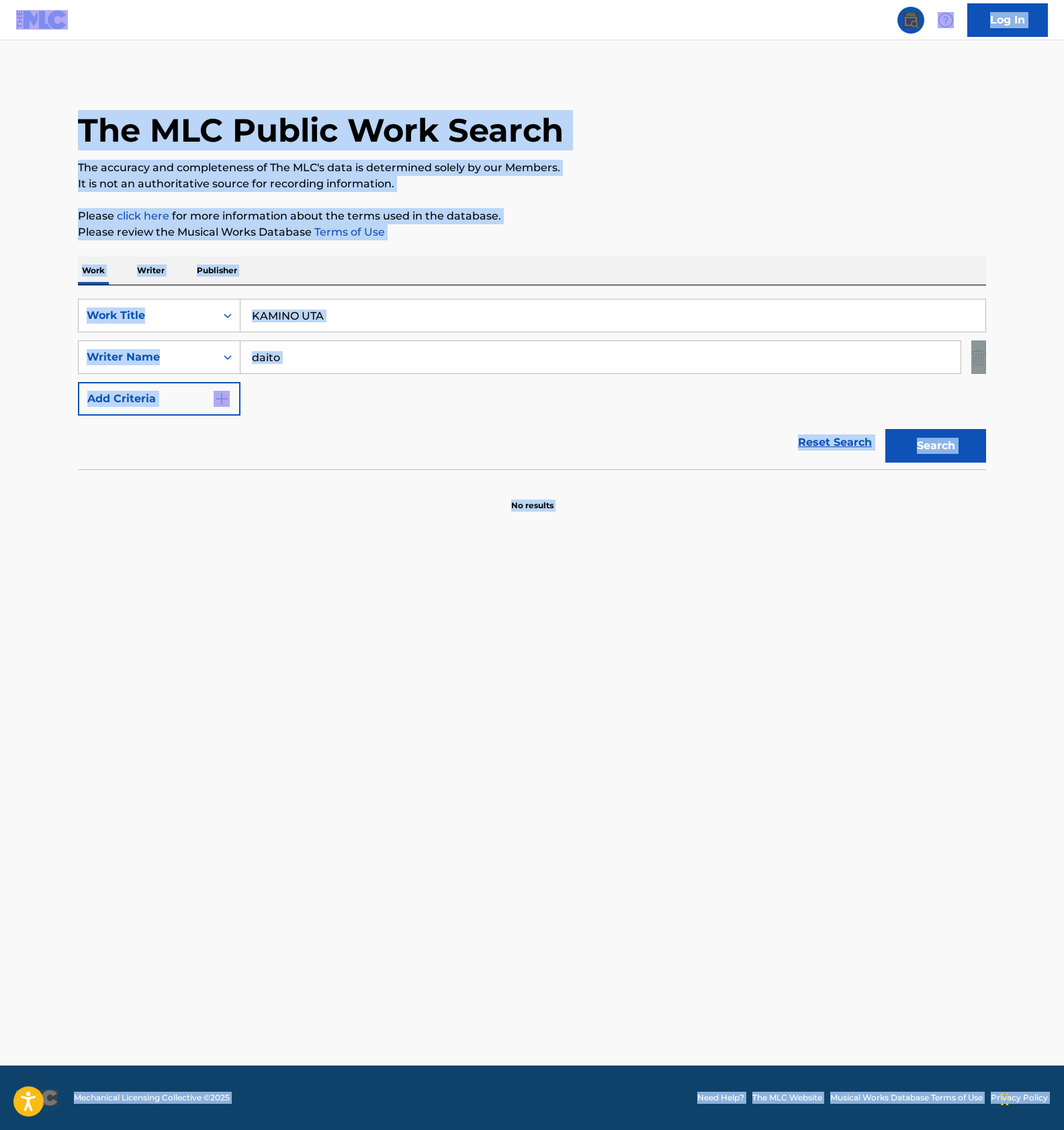
click at [347, 310] on input "KAMINO UTA" at bounding box center [613, 316] width 744 height 32
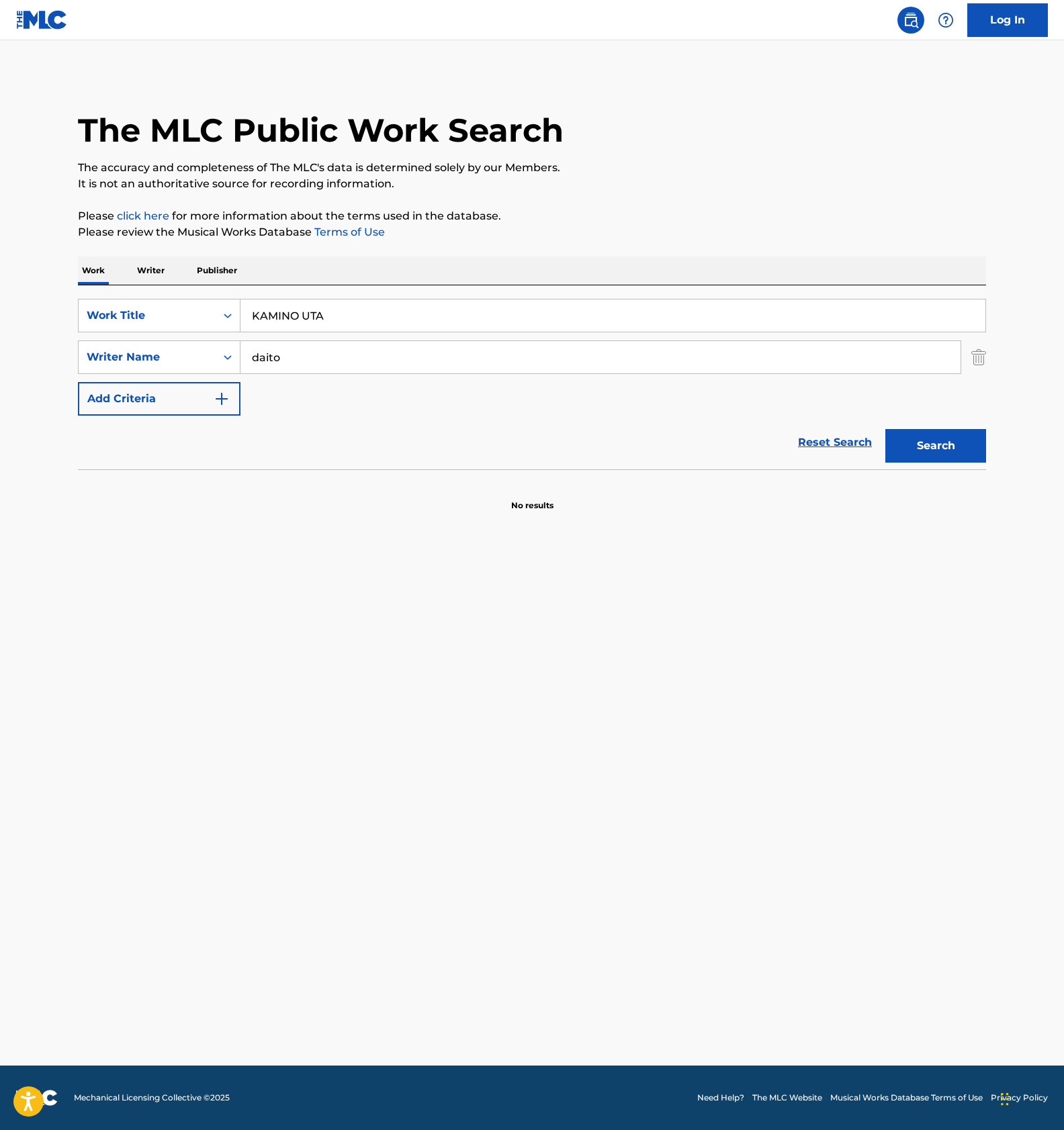
paste input "HIHOU TANKENTAI SUPESHARU ENSHUTSU"
click at [922, 434] on button "Search" at bounding box center [935, 446] width 100 height 34
click at [299, 308] on input "HIHOU TANKENTAI SUPESHARU ENSHUTSU" at bounding box center [613, 316] width 744 height 32
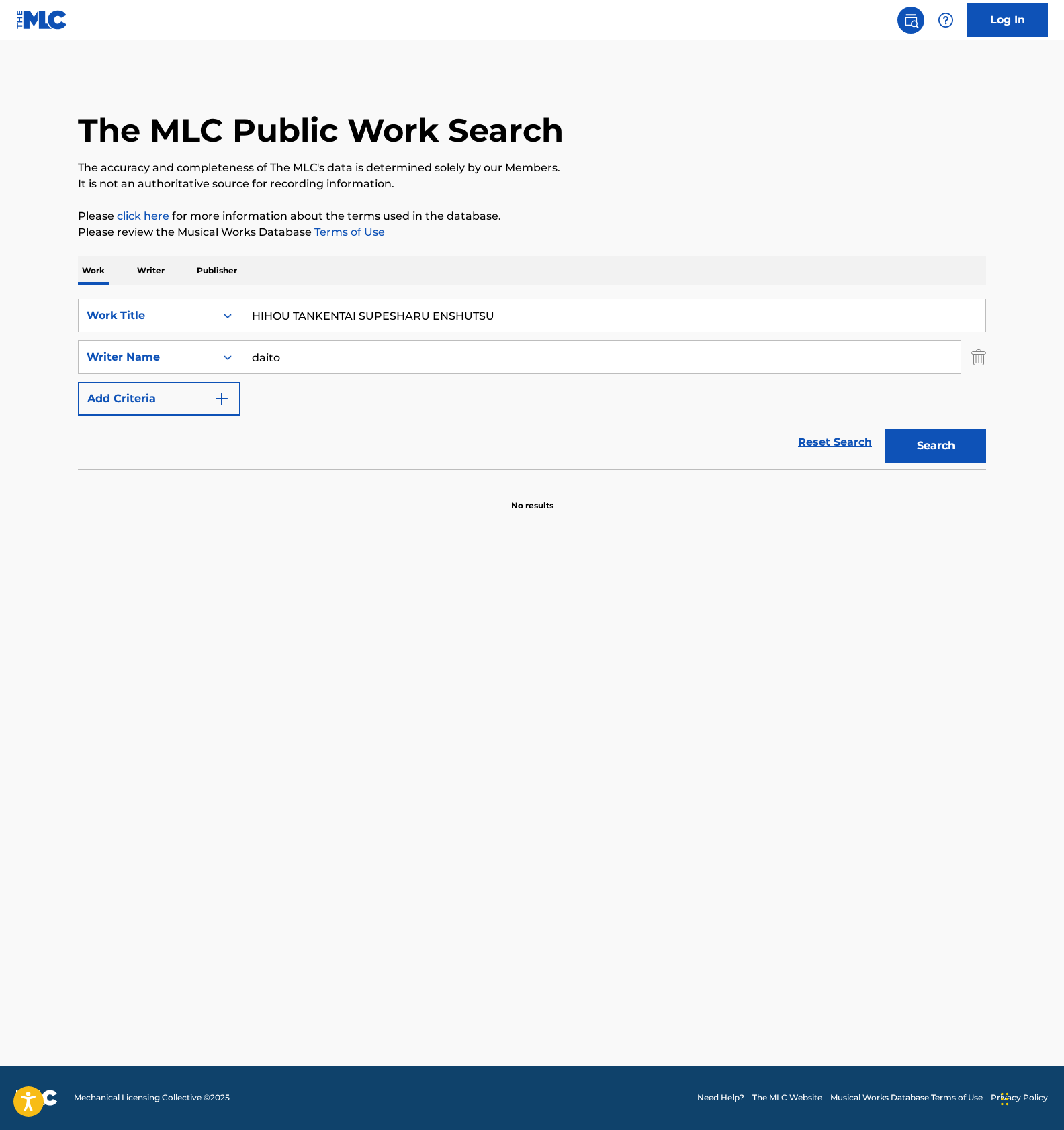
paste input "SHODAI HIHOUDEN BGM MIX"
click at [937, 467] on div "Search" at bounding box center [932, 442] width 107 height 54
click at [933, 441] on button "Search" at bounding box center [935, 446] width 100 height 34
click at [317, 317] on input "SHODAI HIHOUDEN BGM MIX" at bounding box center [613, 316] width 744 height 32
paste input "JANGURU SUTEEJI"
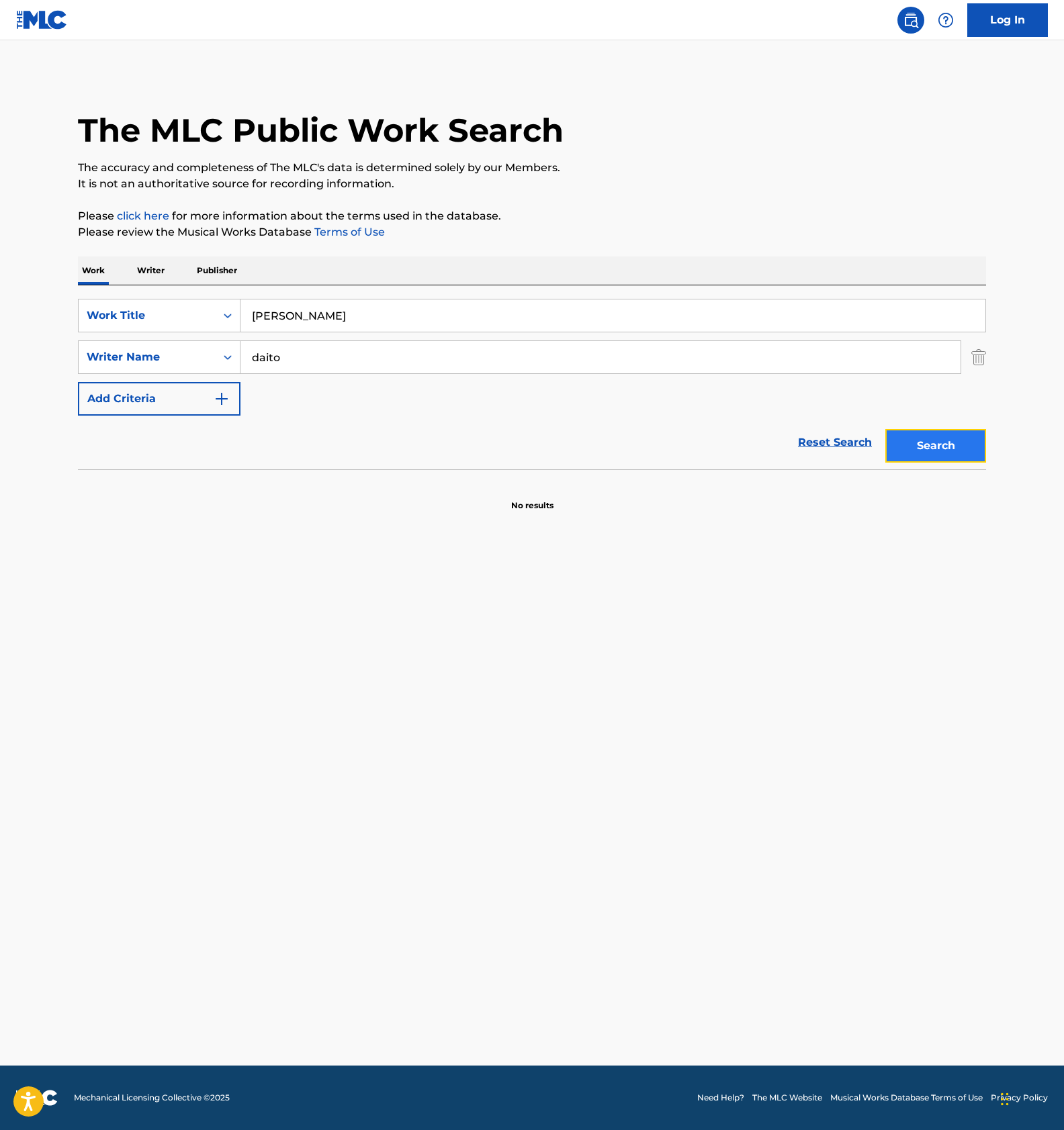
click at [923, 444] on button "Search" at bounding box center [935, 446] width 100 height 34
click at [365, 311] on input "JANGURU SUTEEJI" at bounding box center [613, 316] width 744 height 32
paste input "TSUUJOU KOUKAKURITSU"
click at [927, 454] on button "Search" at bounding box center [935, 446] width 100 height 34
click at [403, 315] on input "TSUUJOU KOUKAKURITSU" at bounding box center [613, 316] width 744 height 32
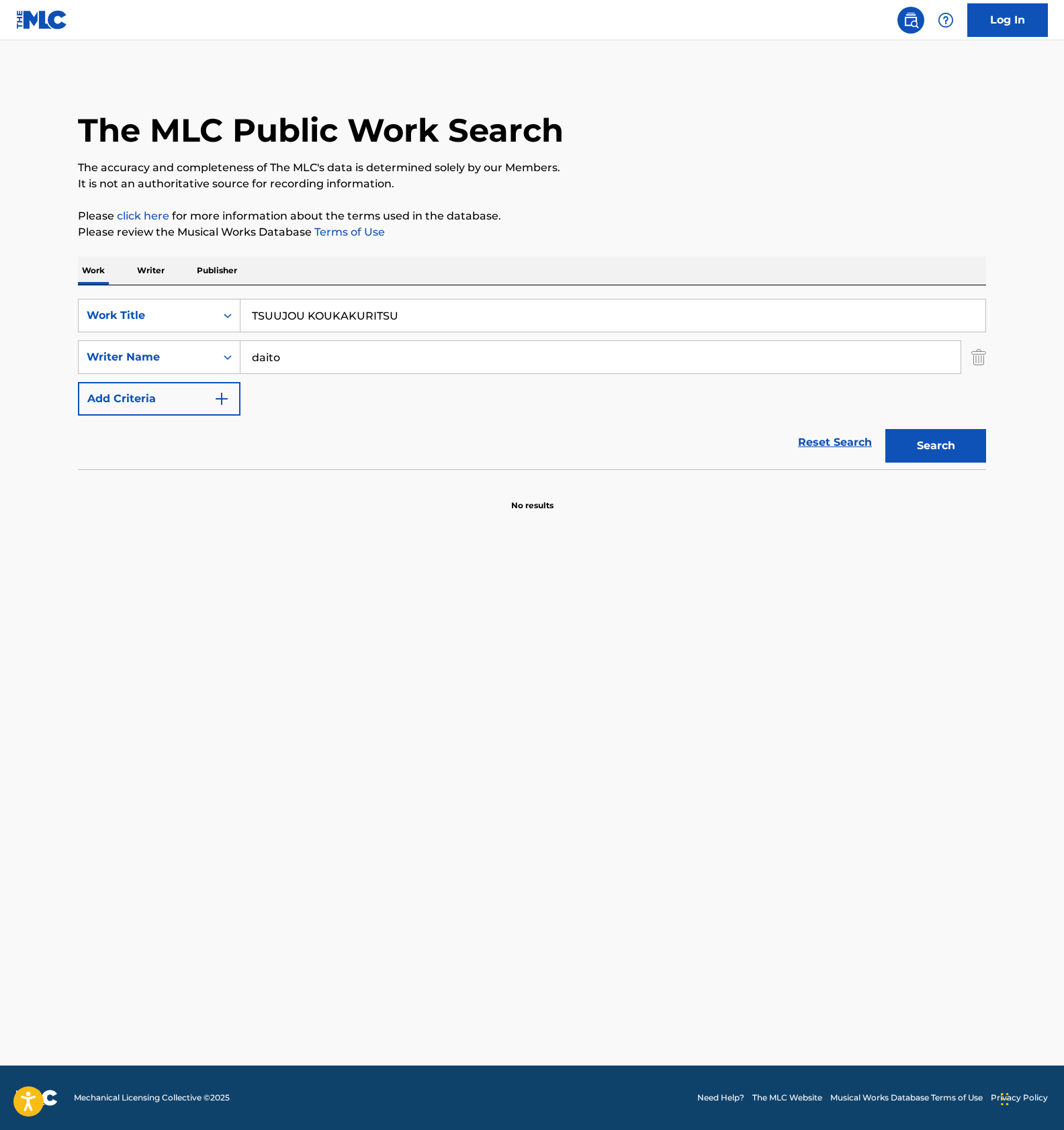
paste input "CH"
click at [953, 445] on button "Search" at bounding box center [935, 446] width 100 height 34
click at [334, 314] on input "CHOU KOUKAKURITSU" at bounding box center [613, 316] width 744 height 32
paste input "KIWAMI"
click at [920, 446] on button "Search" at bounding box center [935, 446] width 100 height 34
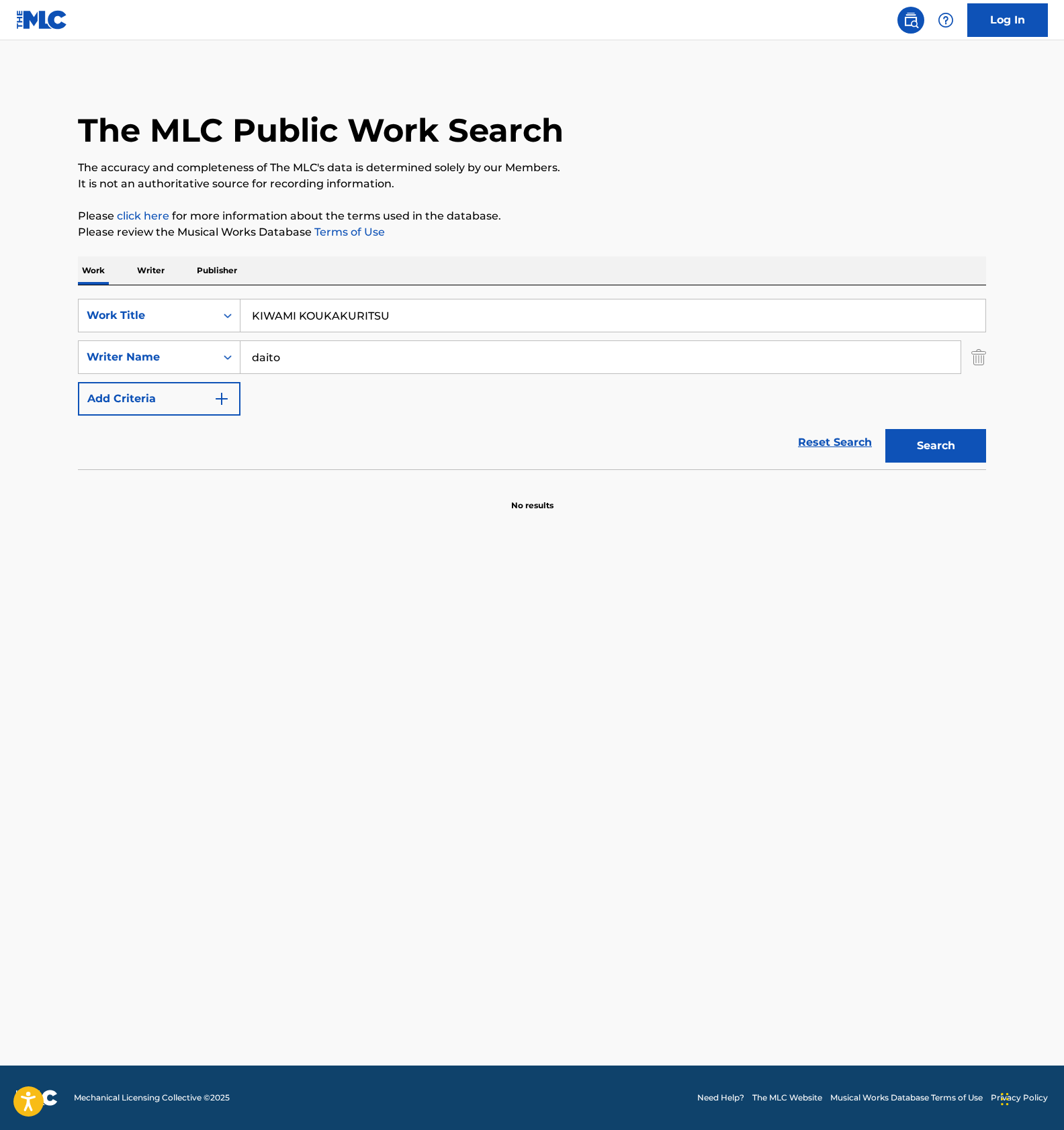
click at [343, 312] on input "KIWAMI KOUKAKURITSU" at bounding box center [613, 316] width 744 height 32
paste input "EIKYUU"
click at [951, 455] on button "Search" at bounding box center [935, 446] width 100 height 34
click at [272, 318] on input "EIKYUU KOUKAKURITSU" at bounding box center [613, 316] width 744 height 32
paste input "TOROKKO REE"
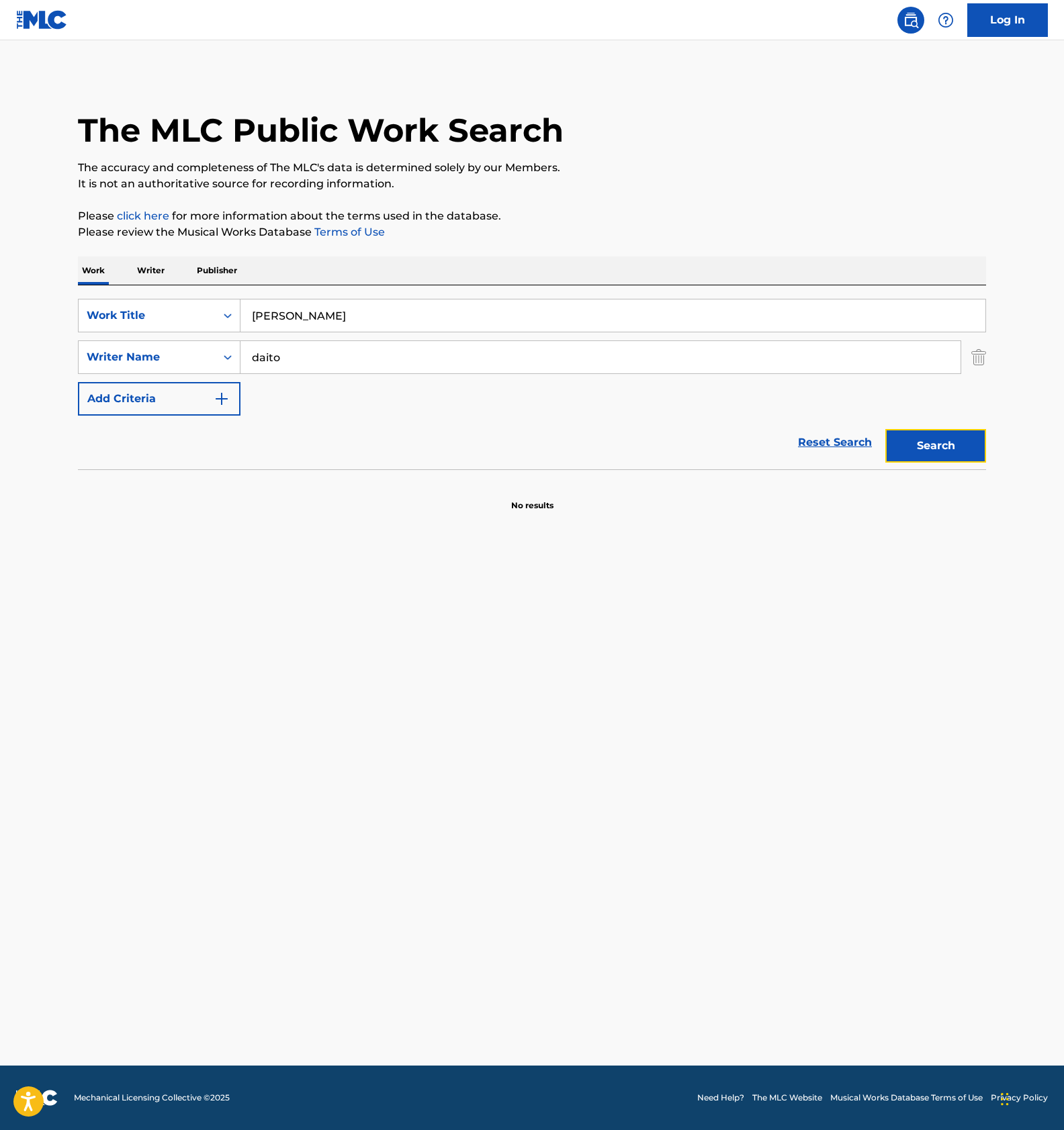
click at [928, 446] on button "Search" at bounding box center [935, 446] width 100 height 34
click at [325, 322] on input "TOROKKO REESU" at bounding box center [613, 316] width 744 height 32
paste input "OTAKARA SOUDATSUSEN"
click at [905, 443] on button "Search" at bounding box center [935, 446] width 100 height 34
click at [334, 323] on input "OTAKARA SOUDATSUSEN" at bounding box center [613, 316] width 744 height 32
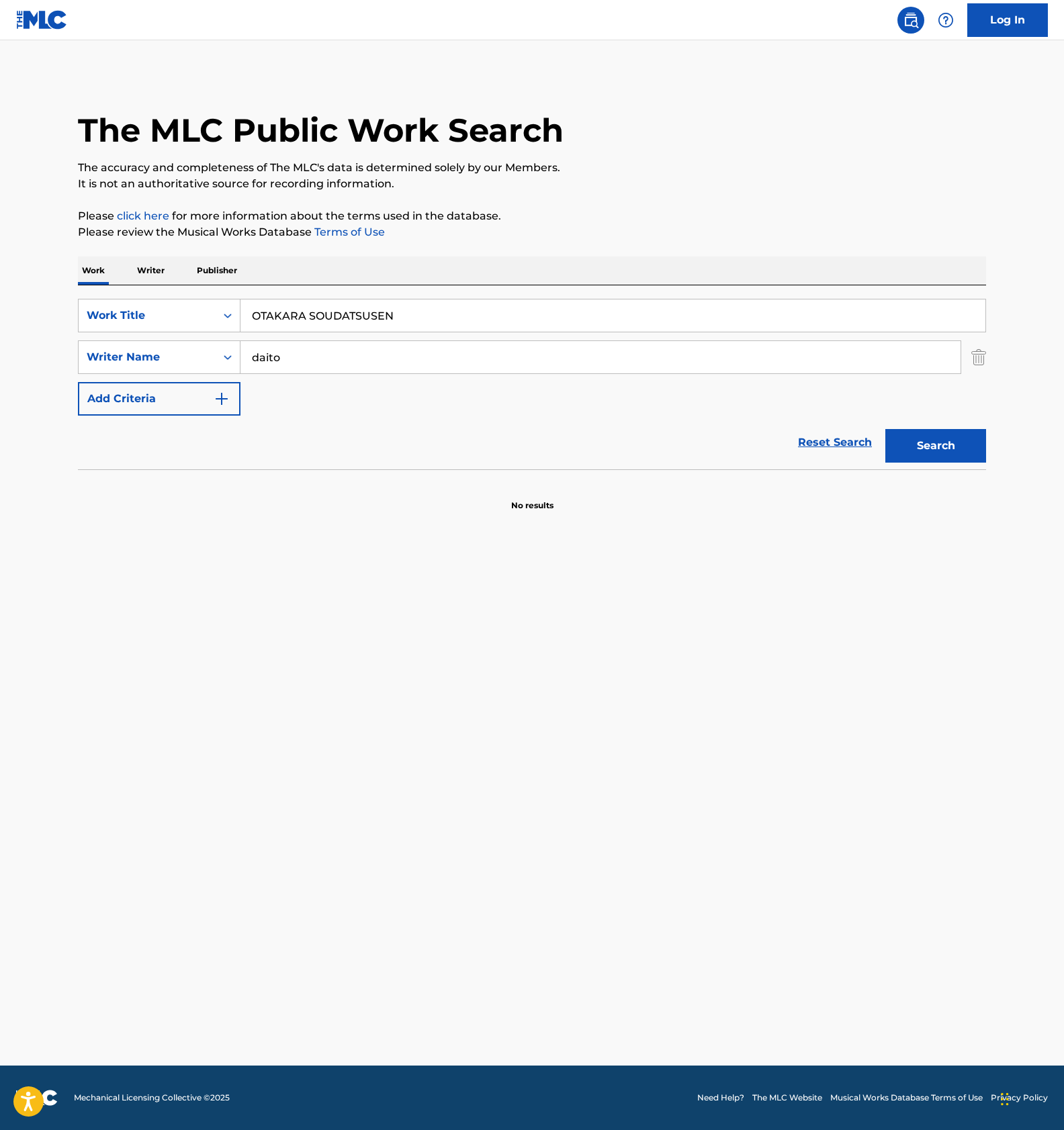
paste input "NNANO BATORU"
click at [922, 444] on button "Search" at bounding box center [935, 446] width 100 height 34
click at [390, 313] on input "ONNANO BATORU" at bounding box center [613, 316] width 744 height 32
paste input "NAMAZU"
click at [959, 451] on button "Search" at bounding box center [935, 446] width 100 height 34
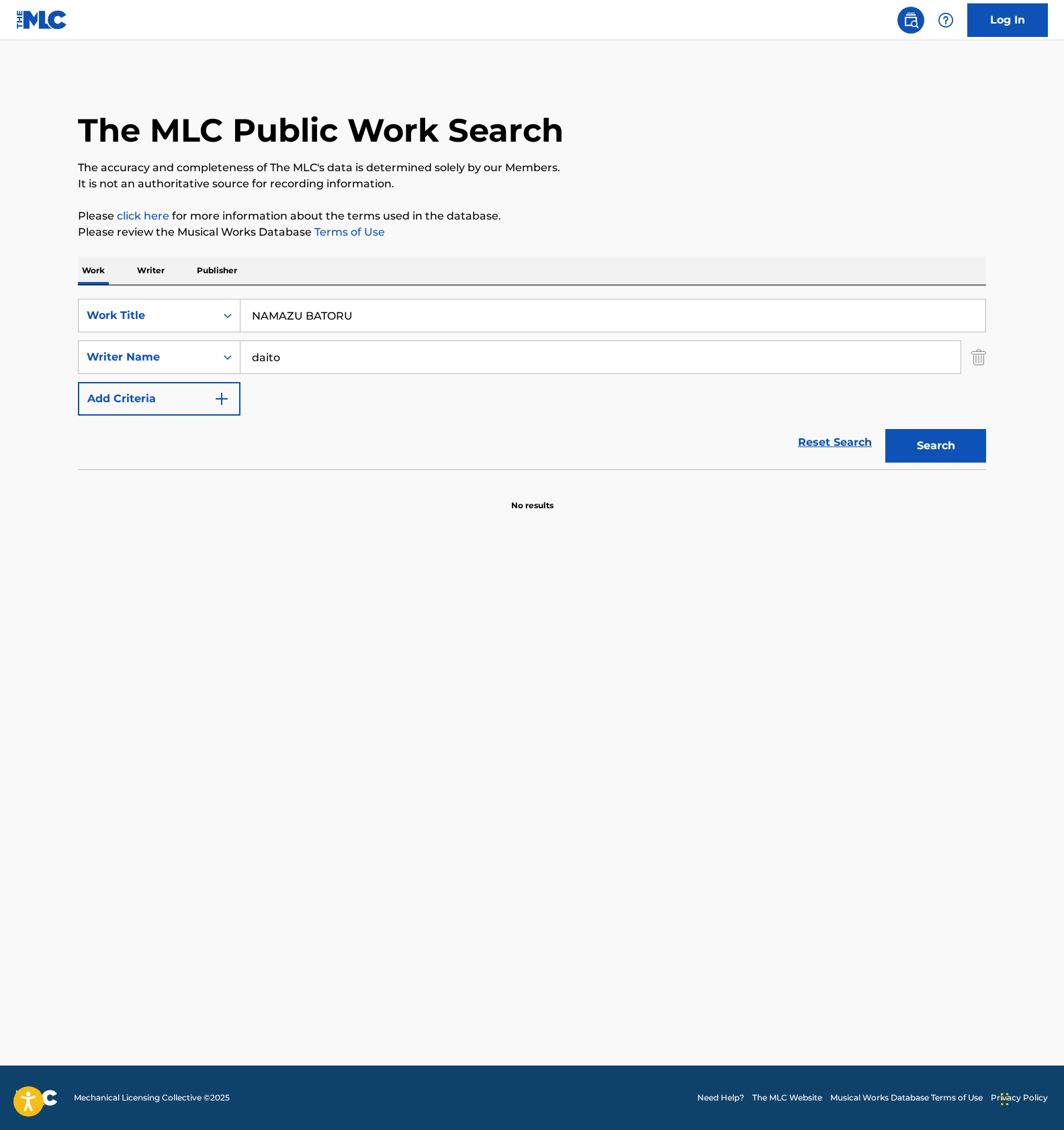
click at [296, 308] on input "NAMAZU BATORU" at bounding box center [613, 316] width 744 height 32
paste input "TORI"
click at [943, 439] on button "Search" at bounding box center [935, 446] width 100 height 34
click at [387, 315] on input "TORI BATORU" at bounding box center [613, 316] width 744 height 32
paste input "DORAGON"
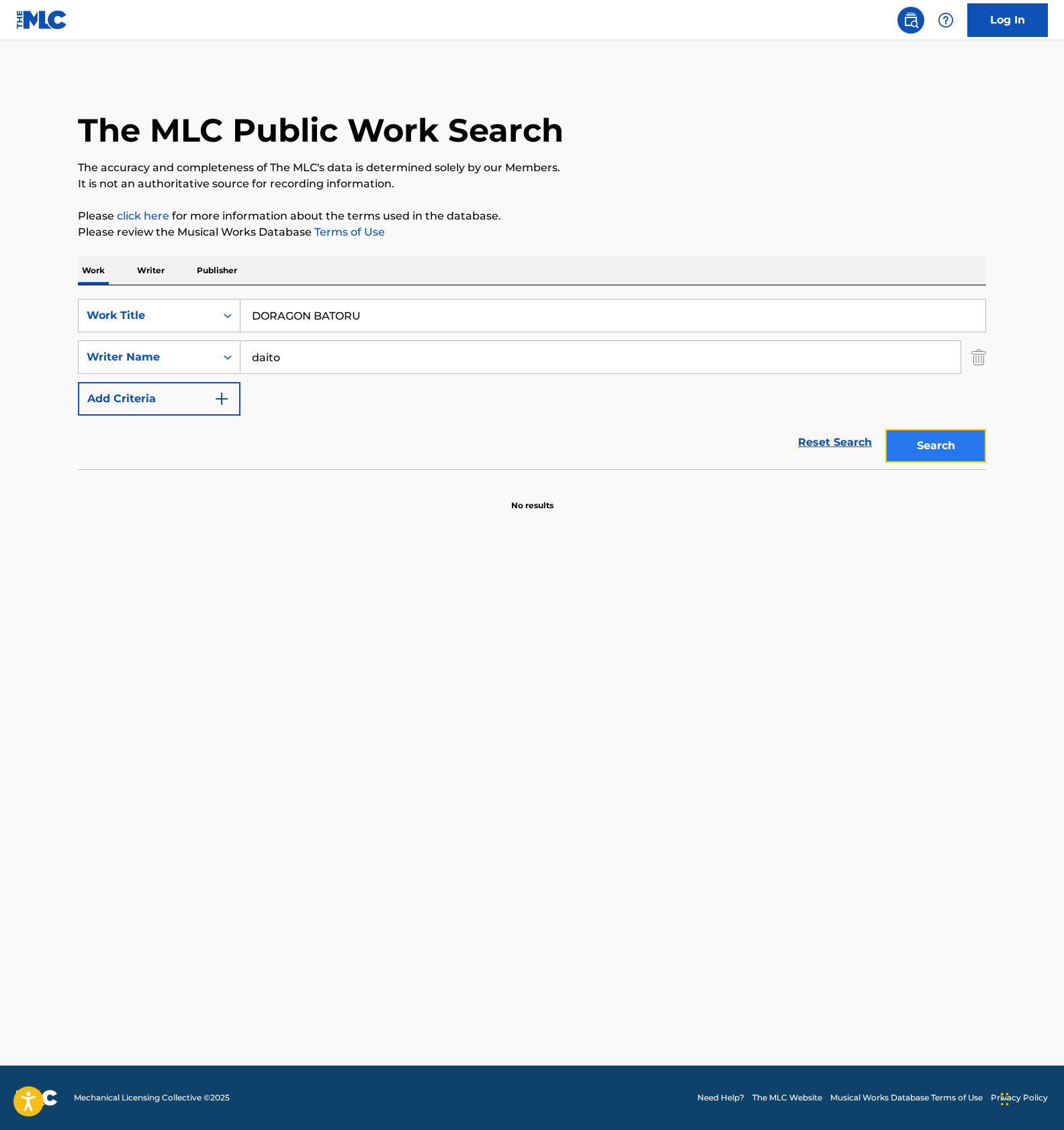
click at [914, 442] on button "Search" at bounding box center [935, 446] width 100 height 34
click at [321, 297] on div "SearchWithCriteria23345828-e6ea-4e83-8584-be715a377243 Work Title DORAGON BATOR…" at bounding box center [532, 377] width 908 height 184
click at [323, 316] on input "DORAGON BATORU" at bounding box center [613, 316] width 744 height 32
paste input "HIHOU RUSH FIGHT IT OUT"
click at [941, 439] on button "Search" at bounding box center [935, 446] width 100 height 34
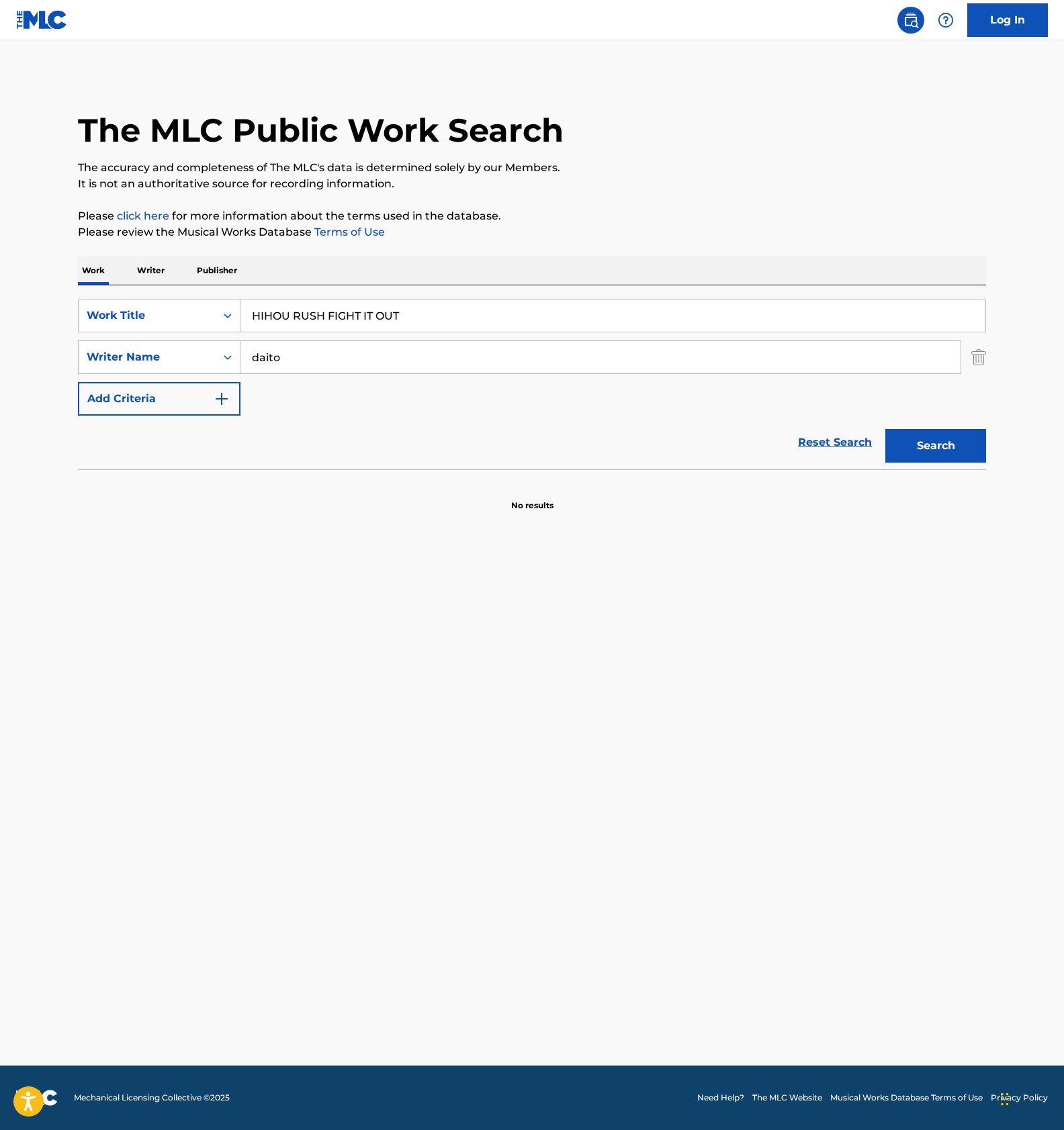
click at [447, 324] on input "HIHOU RUSH FIGHT IT OUT" at bounding box center [613, 316] width 744 height 32
click at [964, 445] on button "Search" at bounding box center [935, 446] width 100 height 34
click at [377, 305] on input "HIHOU RUSH FIGHT IT OUT" at bounding box center [613, 316] width 744 height 32
paste input "LY WITH ME"
click at [941, 444] on button "Search" at bounding box center [935, 446] width 100 height 34
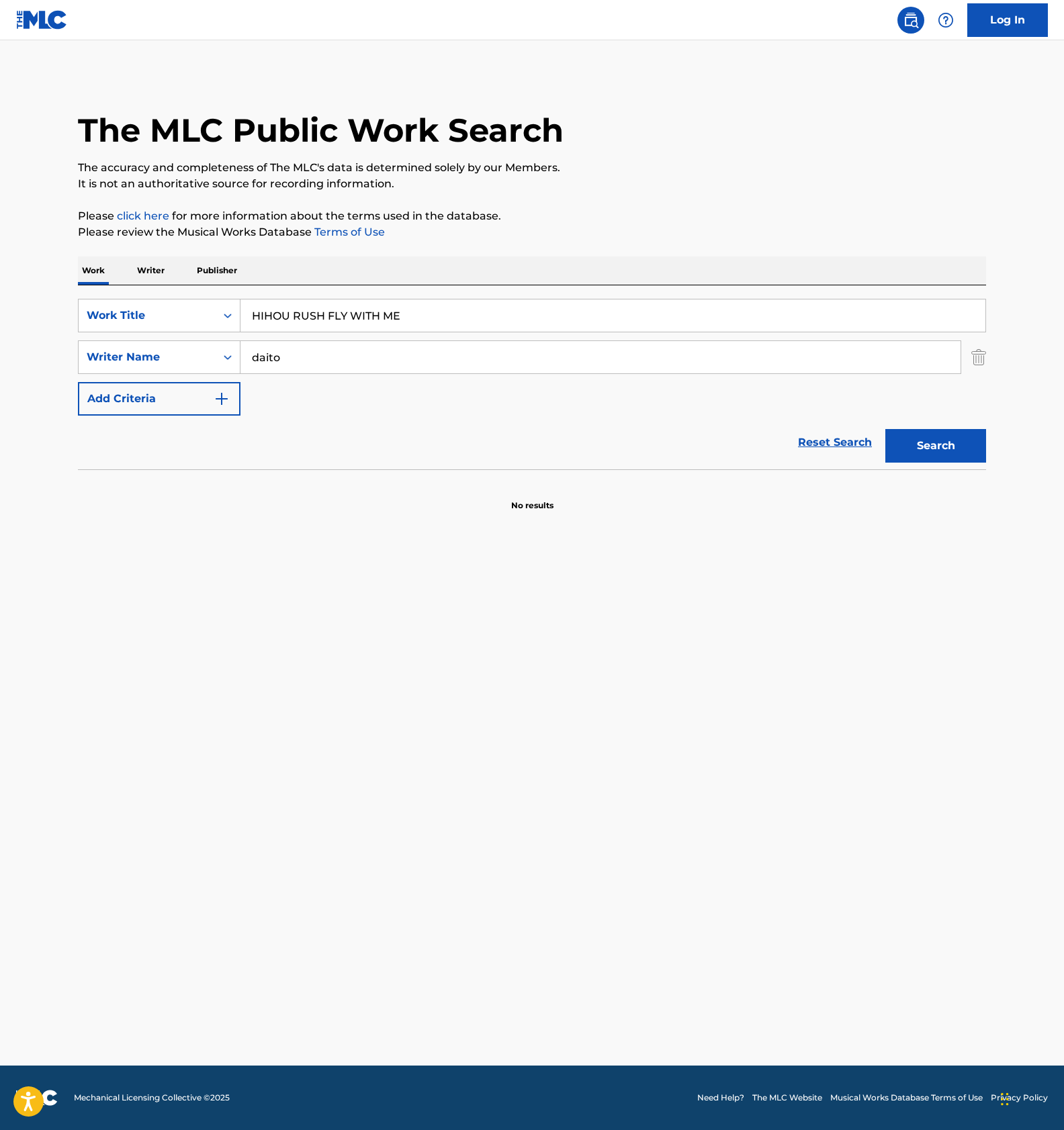
click at [459, 533] on main "The MLC Public Work Search The accuracy and completeness of The MLC's data is d…" at bounding box center [532, 553] width 1064 height 1025
click at [527, 826] on main "The MLC Public Work Search The accuracy and completeness of The MLC's data is d…" at bounding box center [532, 553] width 1064 height 1025
click at [406, 848] on main "The MLC Public Work Search The accuracy and completeness of The MLC's data is d…" at bounding box center [532, 553] width 1064 height 1025
click at [587, 814] on main "The MLC Public Work Search The accuracy and completeness of The MLC's data is d…" at bounding box center [532, 553] width 1064 height 1025
click at [584, 810] on main "The MLC Public Work Search The accuracy and completeness of The MLC's data is d…" at bounding box center [532, 553] width 1064 height 1025
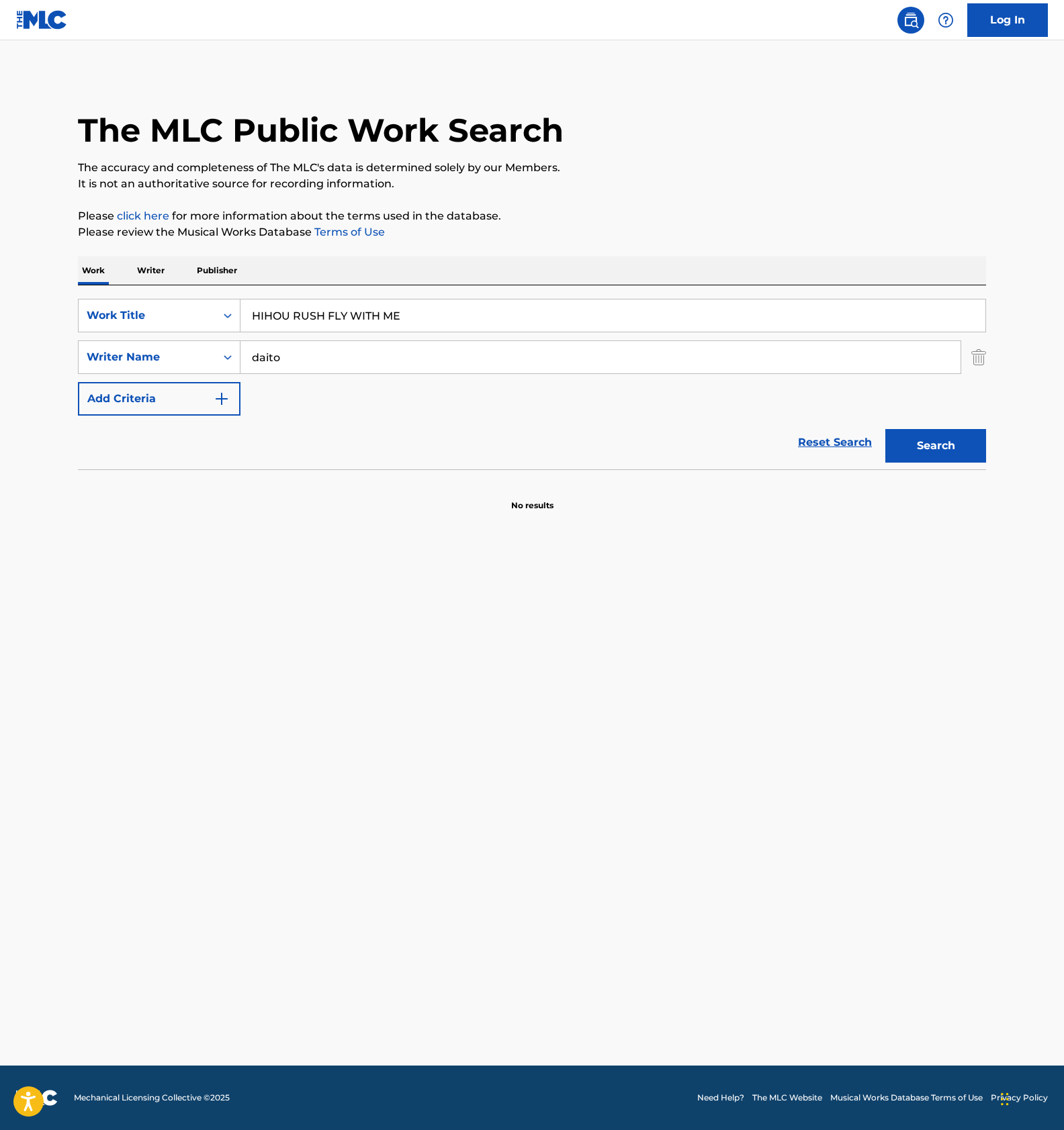
click at [584, 810] on main "The MLC Public Work Search The accuracy and completeness of The MLC's data is d…" at bounding box center [532, 553] width 1064 height 1025
click at [490, 783] on main "The MLC Public Work Search The accuracy and completeness of The MLC's data is d…" at bounding box center [532, 553] width 1064 height 1025
click at [565, 853] on main "The MLC Public Work Search The accuracy and completeness of The MLC's data is d…" at bounding box center [532, 553] width 1064 height 1025
click at [447, 833] on main "The MLC Public Work Search The accuracy and completeness of The MLC's data is d…" at bounding box center [532, 553] width 1064 height 1025
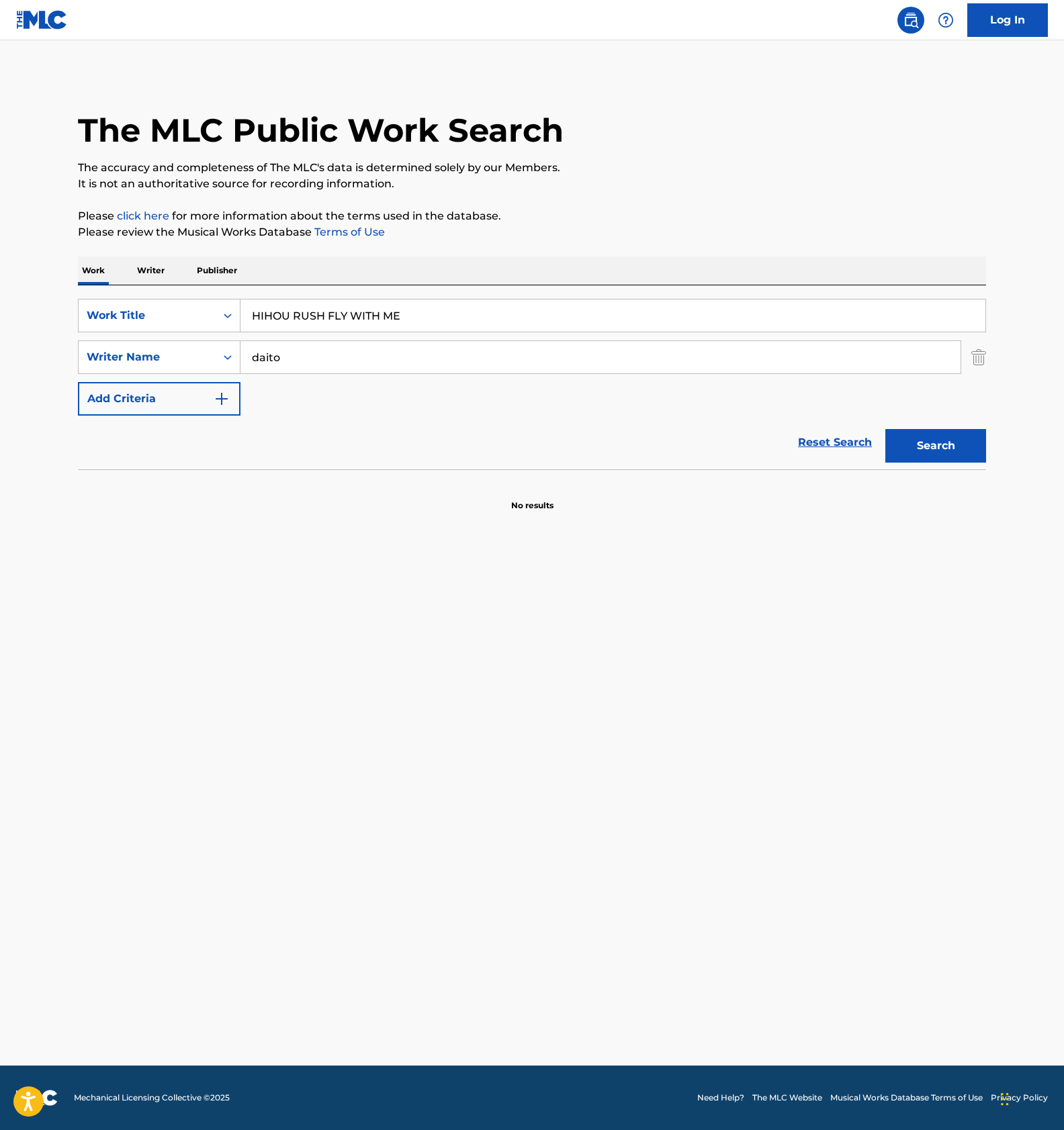
click at [447, 833] on main "The MLC Public Work Search The accuracy and completeness of The MLC's data is d…" at bounding box center [532, 553] width 1064 height 1025
click at [465, 782] on main "The MLC Public Work Search The accuracy and completeness of The MLC's data is d…" at bounding box center [532, 553] width 1064 height 1025
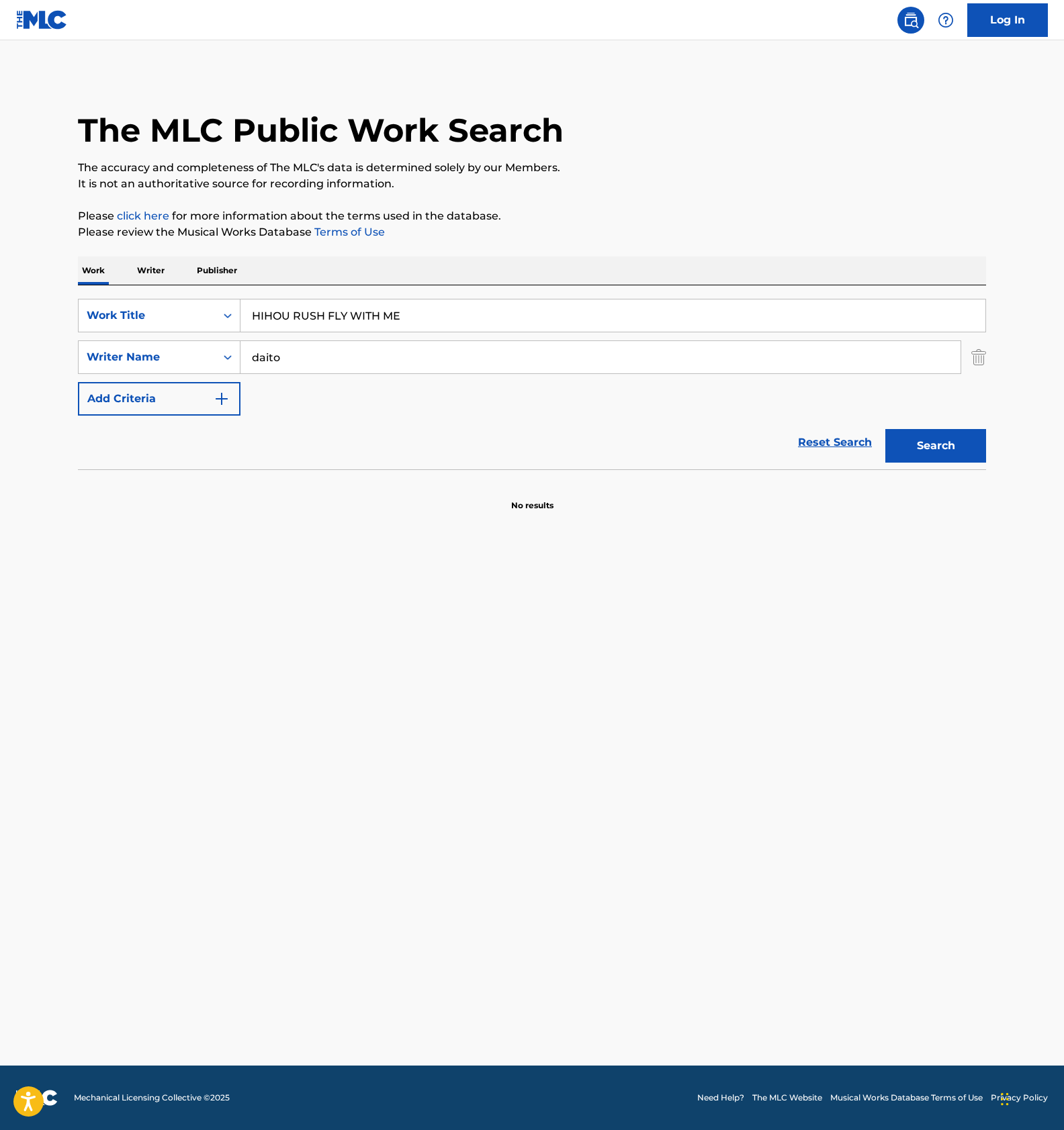
click at [465, 782] on main "The MLC Public Work Search The accuracy and completeness of The MLC's data is d…" at bounding box center [532, 553] width 1064 height 1025
click at [540, 734] on main "The MLC Public Work Search The accuracy and completeness of The MLC's data is d…" at bounding box center [532, 553] width 1064 height 1025
click at [810, 680] on main "The MLC Public Work Search The accuracy and completeness of The MLC's data is d…" at bounding box center [532, 553] width 1064 height 1025
click at [487, 881] on main "The MLC Public Work Search The accuracy and completeness of The MLC's data is d…" at bounding box center [532, 553] width 1064 height 1025
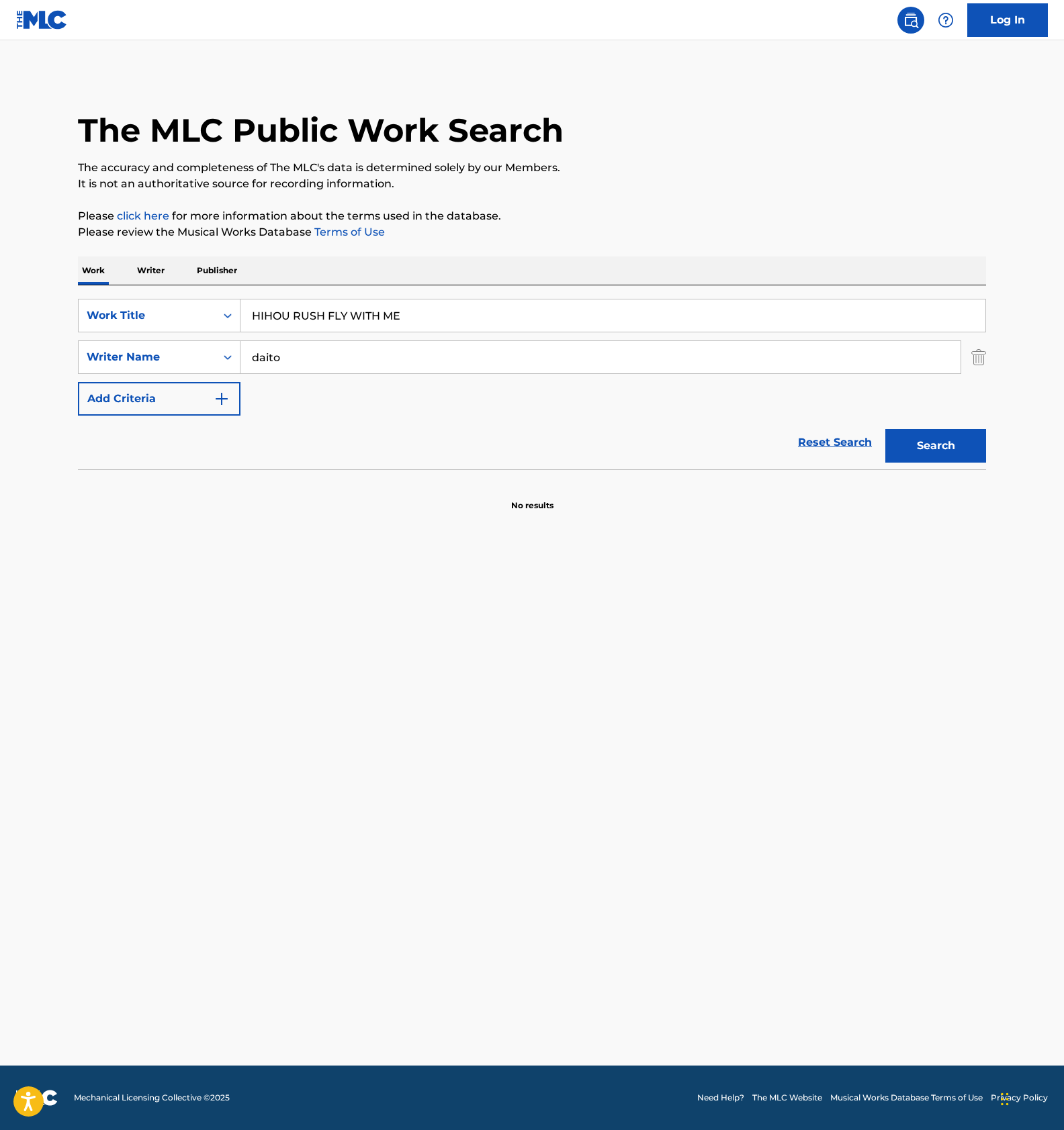
click at [483, 899] on main "The MLC Public Work Search The accuracy and completeness of The MLC's data is d…" at bounding box center [532, 553] width 1064 height 1025
click at [363, 306] on input "HIHOU RUSH FLY WITH ME" at bounding box center [613, 316] width 744 height 32
paste input "TAIYOUENO MICHI"
click at [916, 451] on button "Search" at bounding box center [935, 446] width 100 height 34
click at [500, 768] on main "The MLC Public Work Search The accuracy and completeness of The MLC's data is d…" at bounding box center [532, 553] width 1064 height 1025
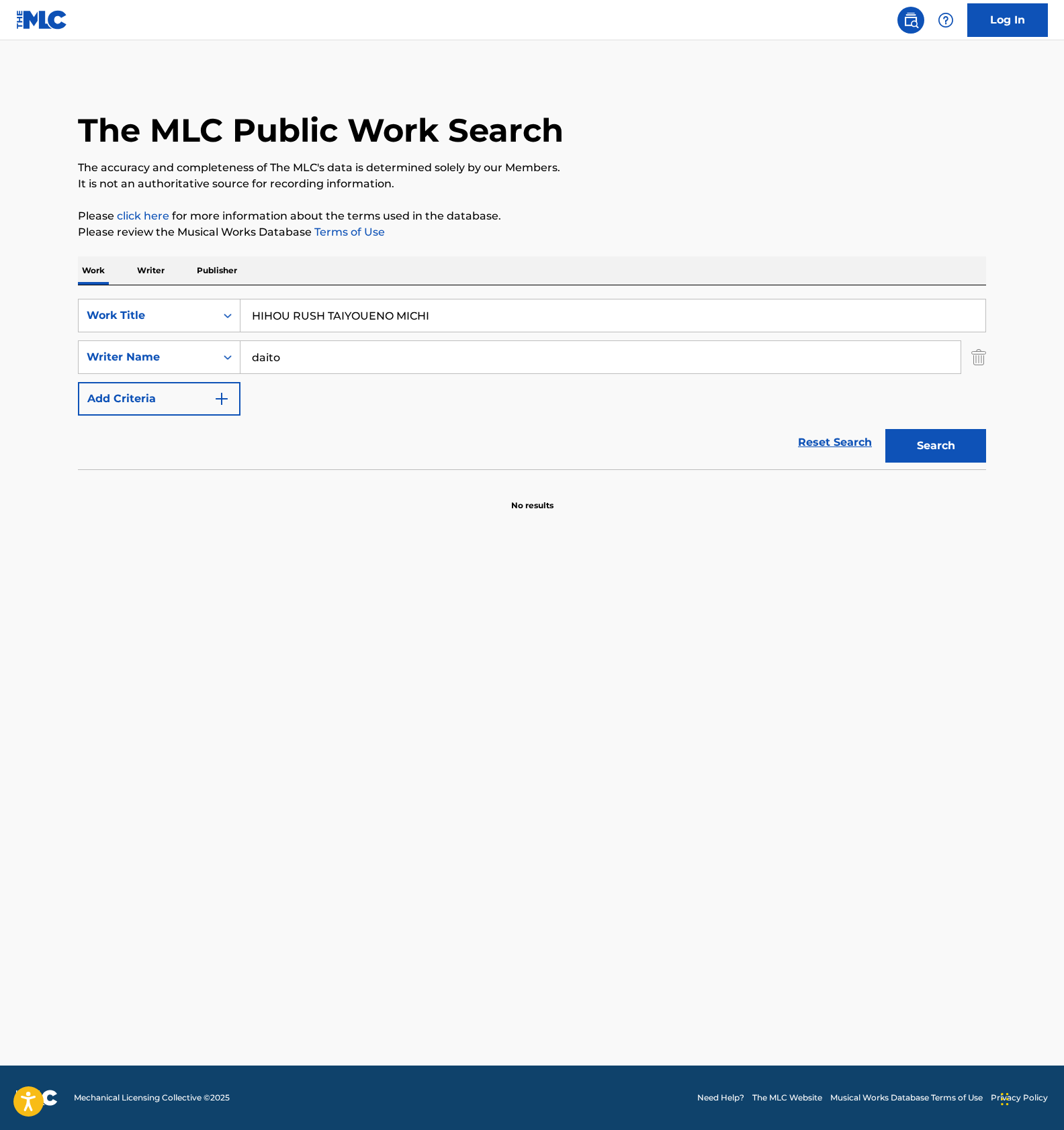
click at [502, 768] on main "The MLC Public Work Search The accuracy and completeness of The MLC's data is d…" at bounding box center [532, 553] width 1064 height 1025
click at [606, 708] on main "The MLC Public Work Search The accuracy and completeness of The MLC's data is d…" at bounding box center [532, 553] width 1064 height 1025
click at [430, 611] on main "The MLC Public Work Search The accuracy and completeness of The MLC's data is d…" at bounding box center [532, 553] width 1064 height 1025
click at [333, 317] on input "HIHOU RUSH TAIYOUENO MICHI" at bounding box center [613, 316] width 744 height 32
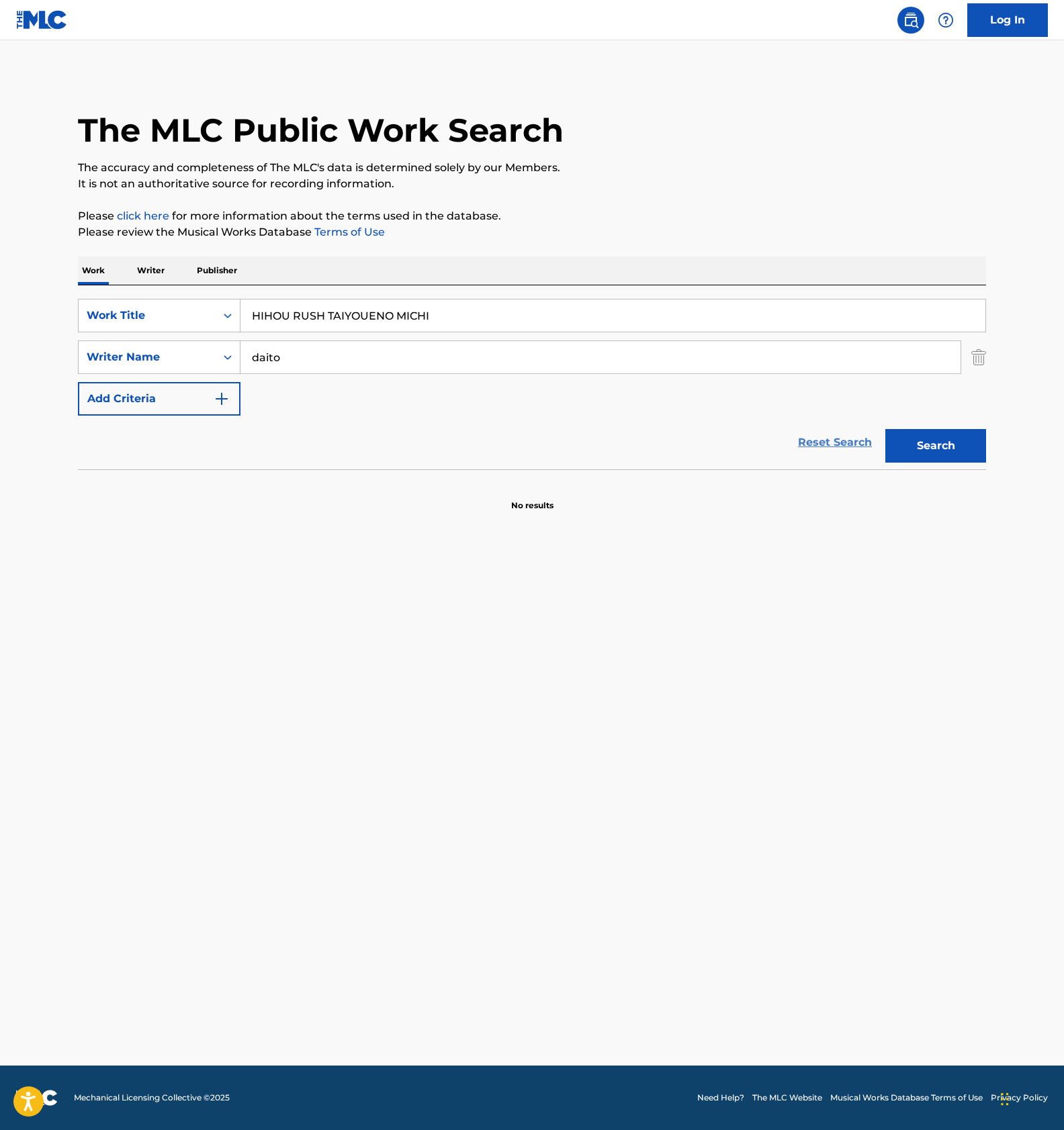
paste input "G SENJOUNO ARIA"
click at [922, 441] on button "Search" at bounding box center [935, 446] width 100 height 34
click at [334, 322] on input "HIHOU RUSH G SENJOUNO ARIA" at bounding box center [613, 316] width 744 height 32
paste input "DYNAMITE"
click at [941, 454] on button "Search" at bounding box center [935, 446] width 100 height 34
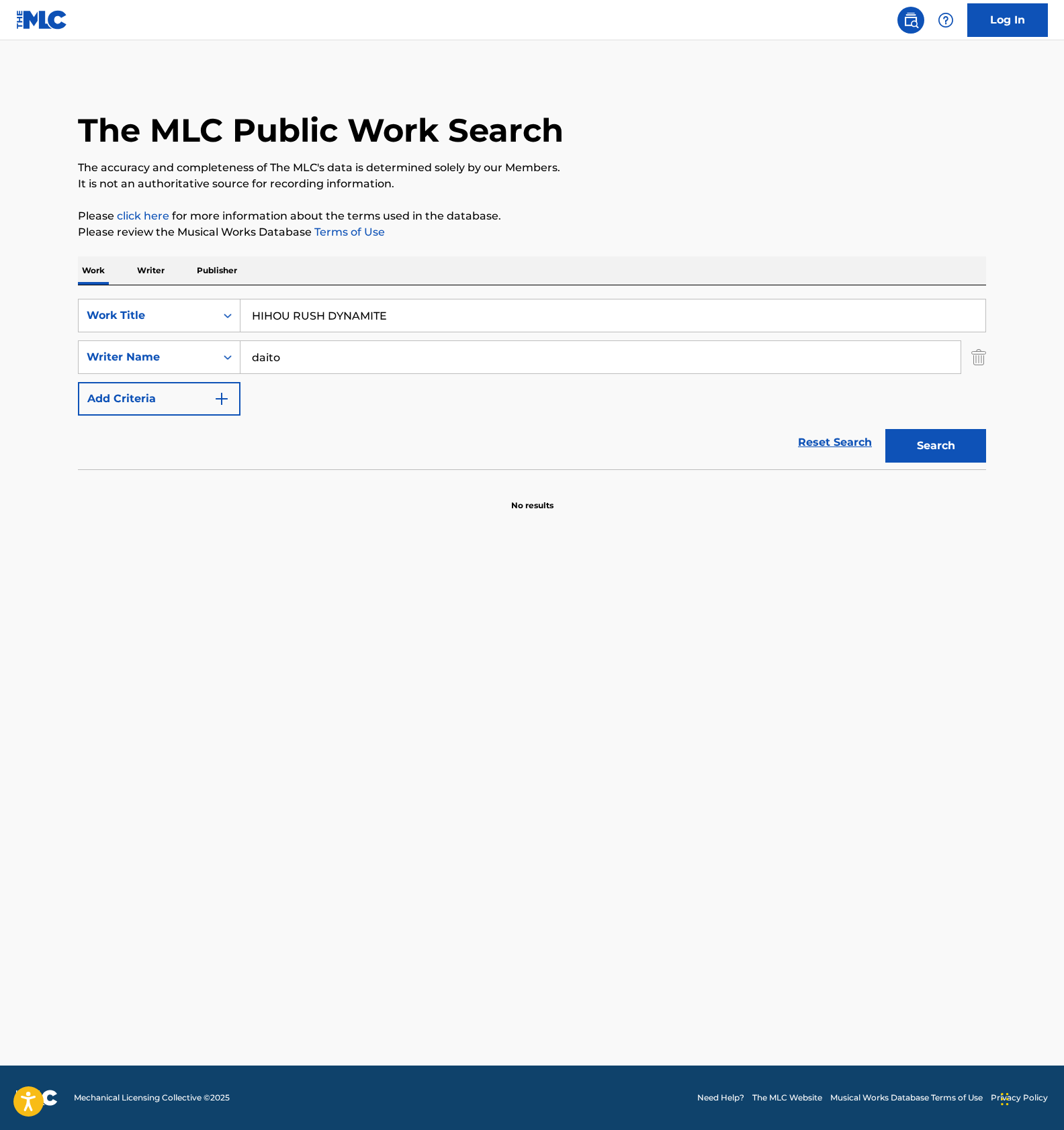
click at [304, 319] on input "HIHOU RUSH DYNAMITE" at bounding box center [613, 316] width 744 height 32
paste input "KOUKAKURITSU"
click at [931, 435] on button "Search" at bounding box center [935, 446] width 100 height 34
click at [365, 324] on input "KOUKAKURITSU" at bounding box center [613, 316] width 744 height 32
paste input "MUGEN"
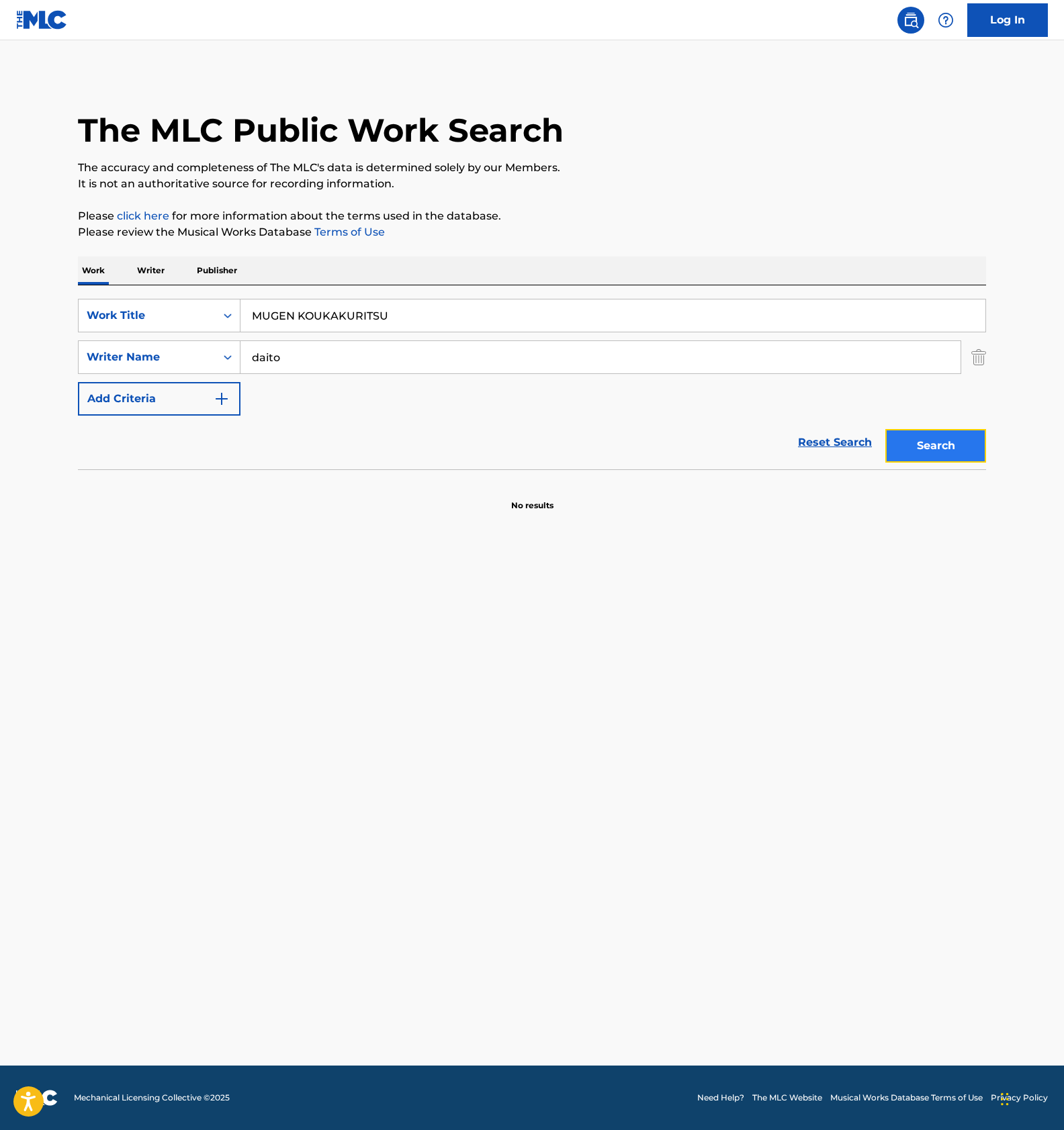
click at [945, 454] on button "Search" at bounding box center [935, 446] width 100 height 34
click at [372, 304] on input "MUGEN KOUKAKURITSU" at bounding box center [613, 316] width 744 height 32
paste input "BONUS BATTLE"
click at [926, 437] on button "Search" at bounding box center [935, 446] width 100 height 34
click at [530, 714] on main "The MLC Public Work Search The accuracy and completeness of The MLC's data is d…" at bounding box center [532, 553] width 1064 height 1025
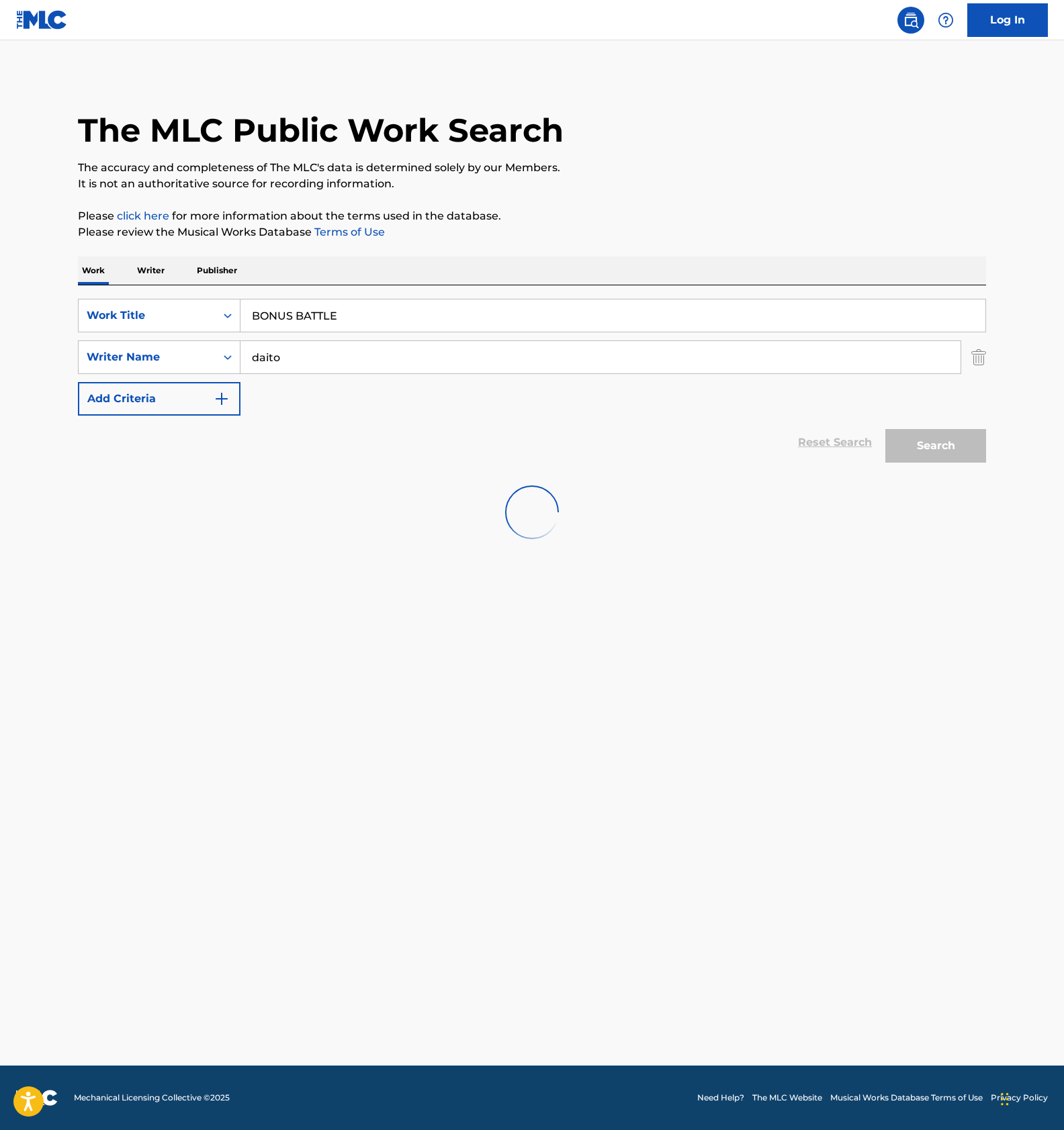
click at [481, 728] on main "The MLC Public Work Search The accuracy and completeness of The MLC's data is d…" at bounding box center [532, 553] width 1064 height 1025
drag, startPoint x: 508, startPoint y: 715, endPoint x: 519, endPoint y: 710, distance: 12.1
click at [516, 711] on main "The MLC Public Work Search The accuracy and completeness of The MLC's data is d…" at bounding box center [532, 553] width 1064 height 1025
click at [268, 647] on main "The MLC Public Work Search The accuracy and completeness of The MLC's data is d…" at bounding box center [532, 553] width 1064 height 1025
click at [374, 674] on main "The MLC Public Work Search The accuracy and completeness of The MLC's data is d…" at bounding box center [532, 553] width 1064 height 1025
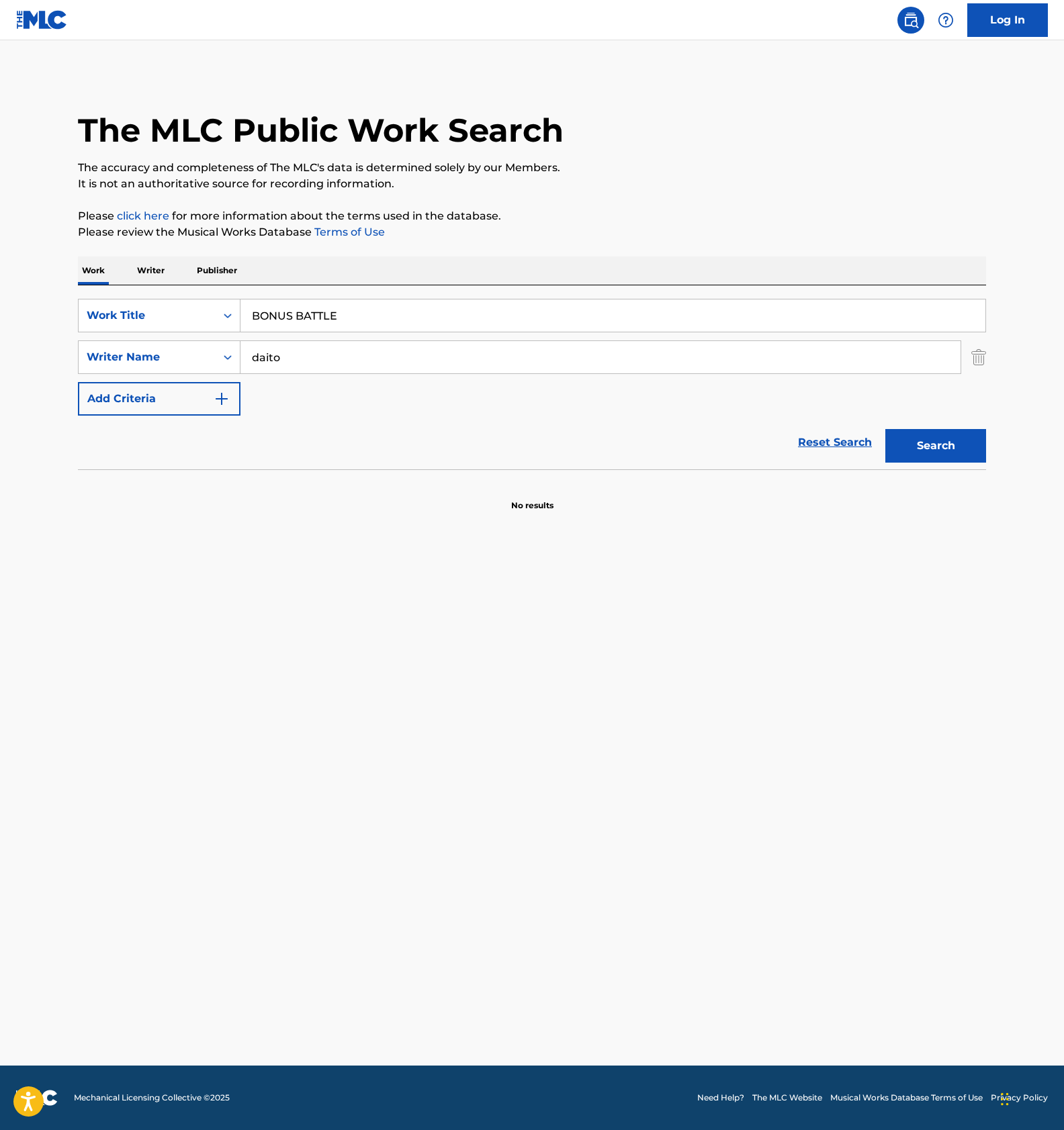
click at [324, 312] on input "BONUS BATTLE" at bounding box center [613, 316] width 744 height 32
paste input "MUGEN"
type input "MUGEN BONUS BATTLE"
click at [916, 446] on button "Search" at bounding box center [935, 446] width 100 height 34
click at [310, 305] on input "MUGEN BONUS BATTLE" at bounding box center [613, 316] width 744 height 32
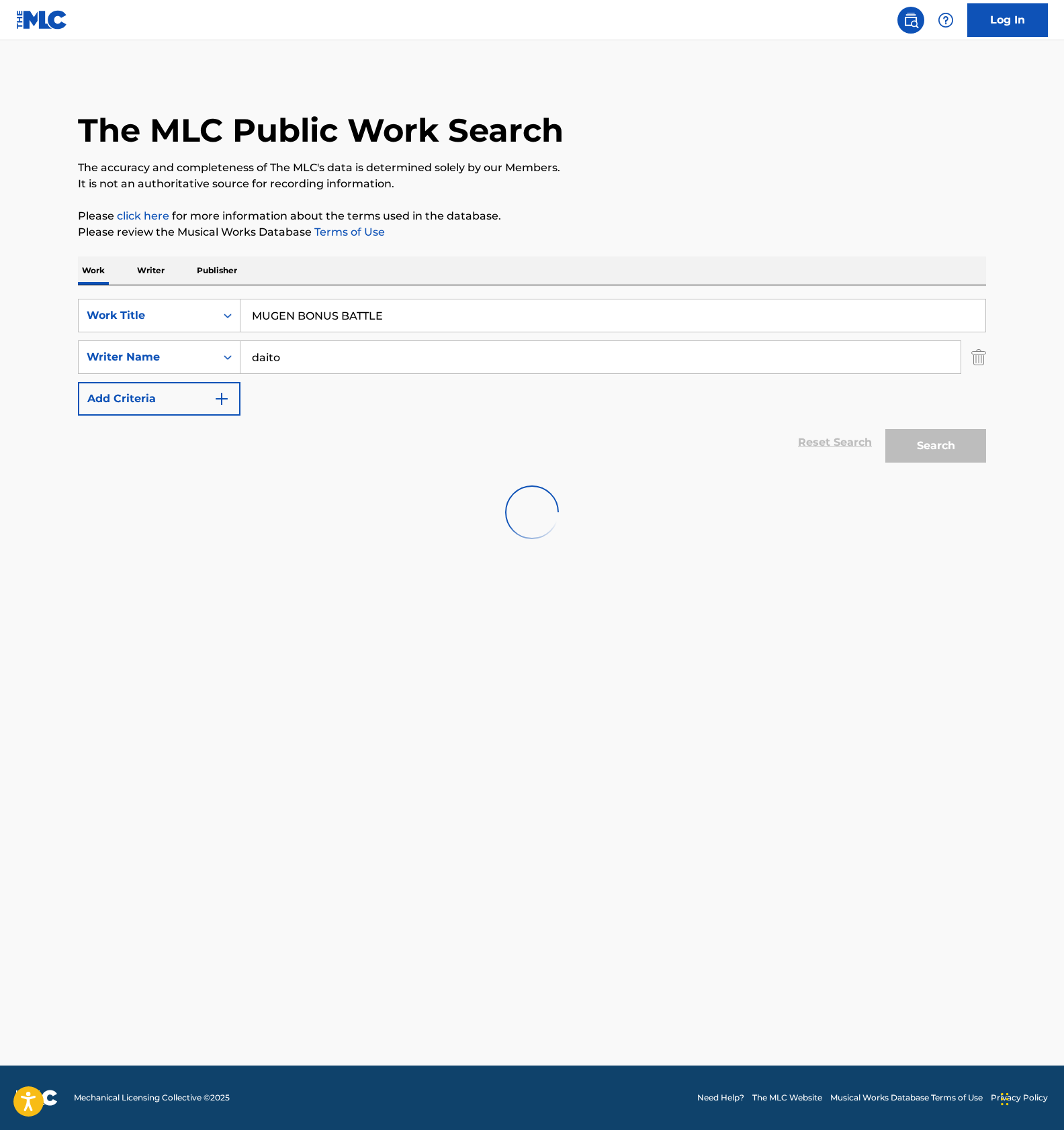
click at [647, 969] on main "The MLC Public Work Search The accuracy and completeness of The MLC's data is d…" at bounding box center [532, 553] width 1064 height 1025
click at [421, 707] on main "The MLC Public Work Search The accuracy and completeness of The MLC's data is d…" at bounding box center [532, 553] width 1064 height 1025
click at [463, 854] on main "The MLC Public Work Search The accuracy and completeness of The MLC's data is d…" at bounding box center [532, 553] width 1064 height 1025
click at [417, 840] on main "The MLC Public Work Search The accuracy and completeness of The MLC's data is d…" at bounding box center [532, 553] width 1064 height 1025
click at [385, 775] on main "The MLC Public Work Search The accuracy and completeness of The MLC's data is d…" at bounding box center [532, 553] width 1064 height 1025
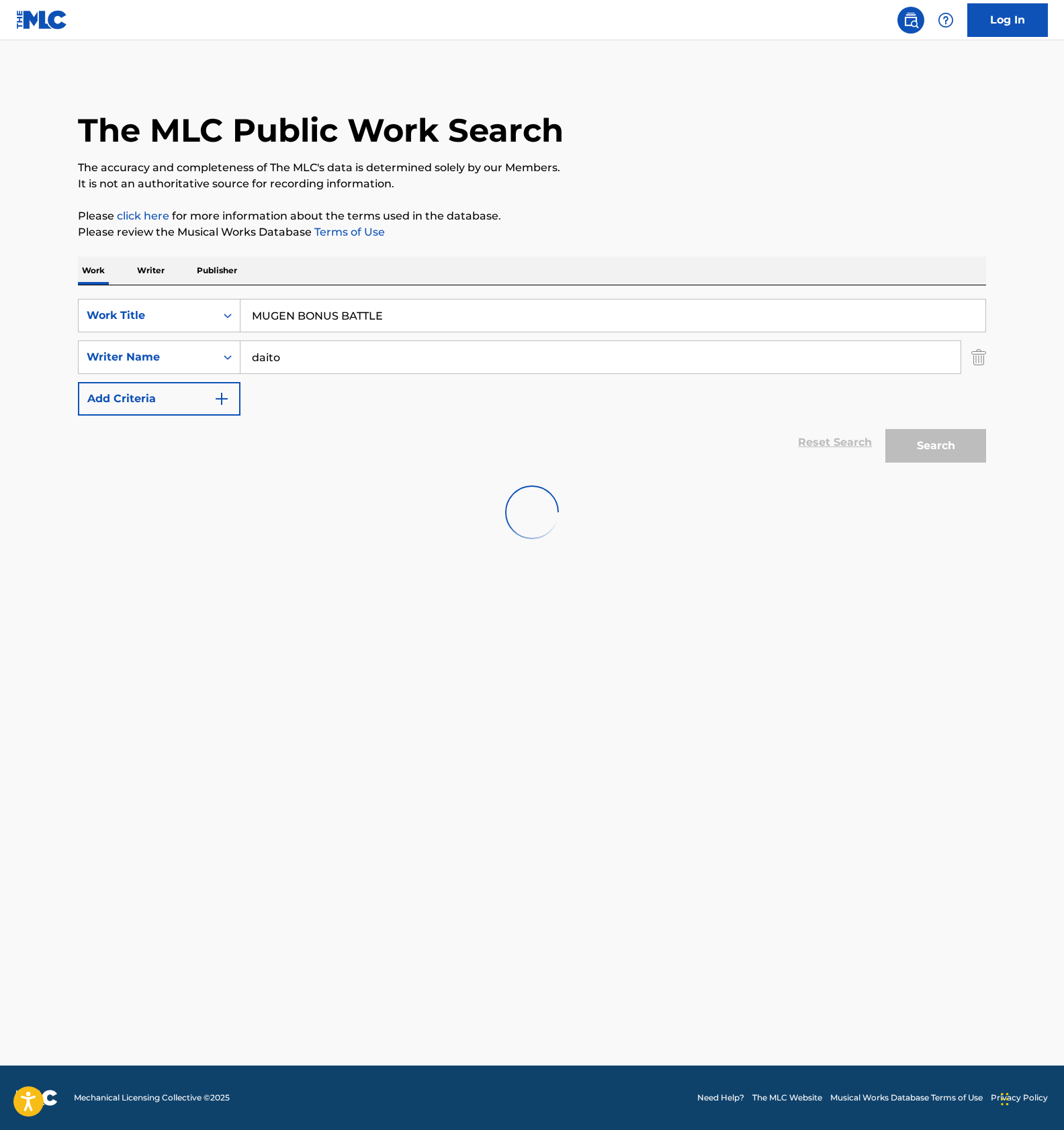
click at [385, 775] on main "The MLC Public Work Search The accuracy and completeness of The MLC's data is d…" at bounding box center [532, 553] width 1064 height 1025
click at [385, 667] on main "The MLC Public Work Search The accuracy and completeness of The MLC's data is d…" at bounding box center [532, 553] width 1064 height 1025
click at [349, 760] on main "The MLC Public Work Search The accuracy and completeness of The MLC's data is d…" at bounding box center [532, 553] width 1064 height 1025
click at [389, 325] on input "MUGEN BONUS BATTLE" at bounding box center [613, 316] width 744 height 32
click at [423, 751] on main "The MLC Public Work Search The accuracy and completeness of The MLC's data is d…" at bounding box center [532, 553] width 1064 height 1025
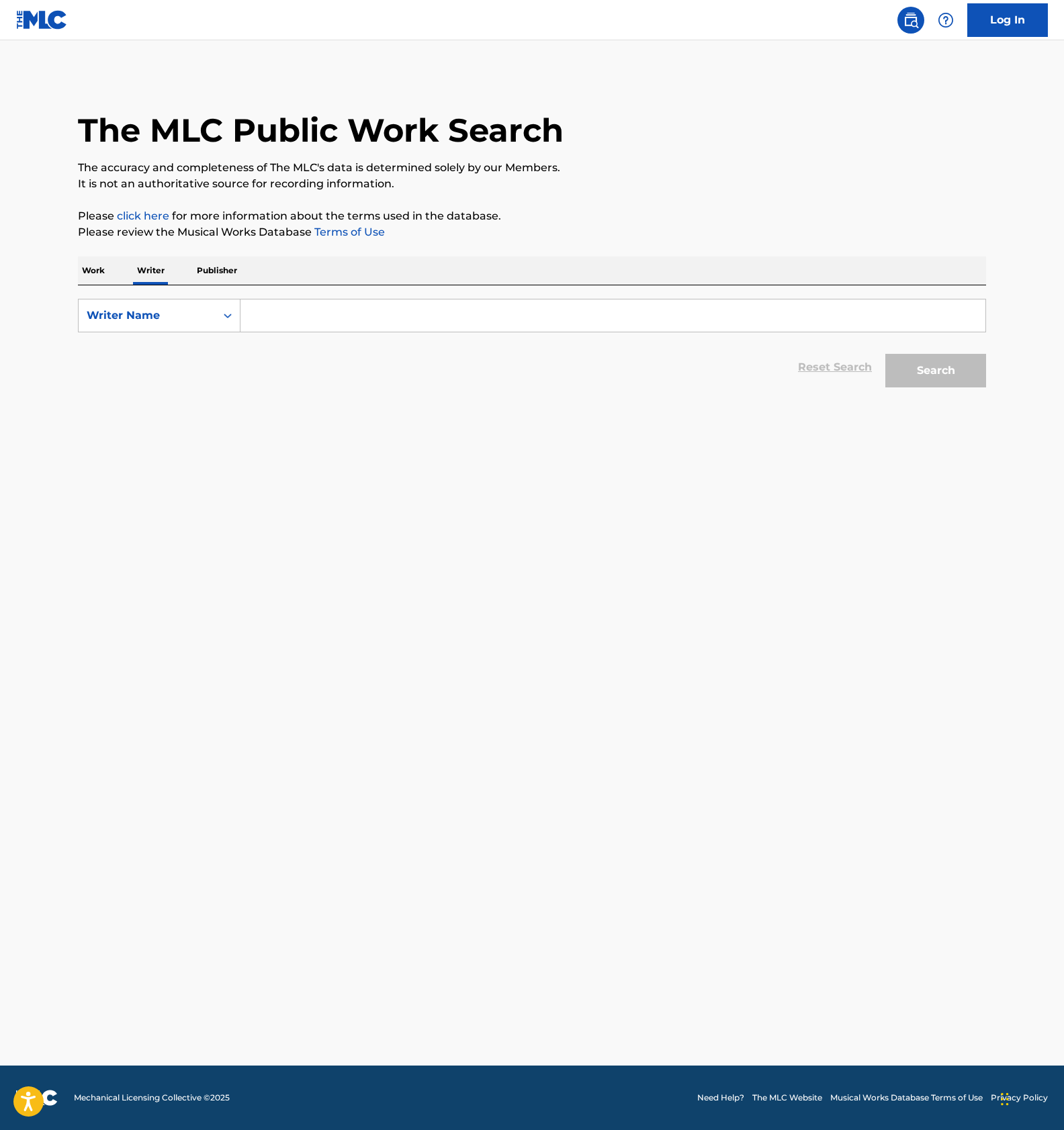
click at [206, 274] on p "Publisher" at bounding box center [217, 270] width 49 height 28
click at [247, 316] on input "Search Form" at bounding box center [613, 316] width 744 height 32
paste input "NexTone Inc"
click at [943, 365] on button "Search" at bounding box center [935, 371] width 100 height 34
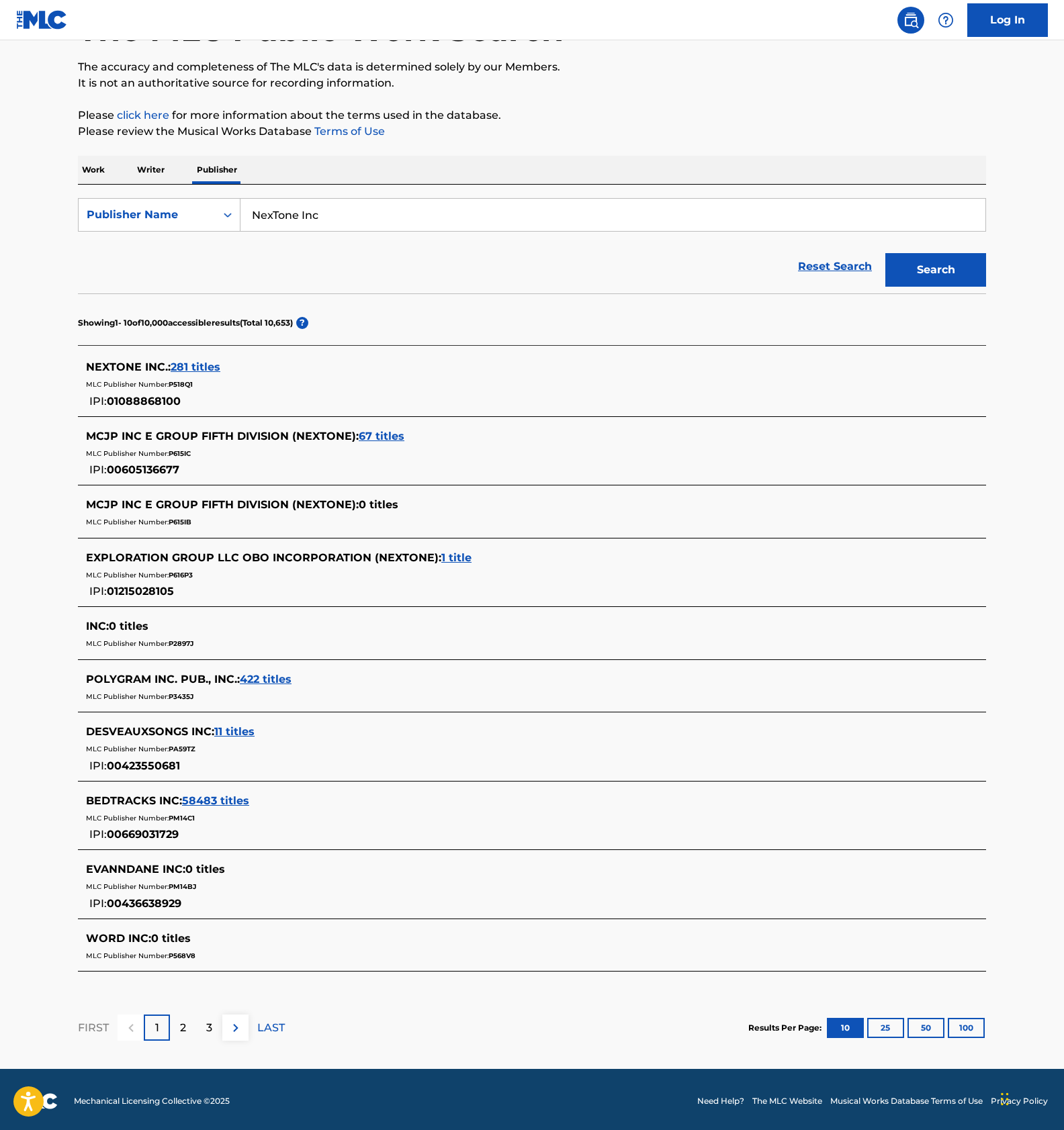
scroll to position [107, 0]
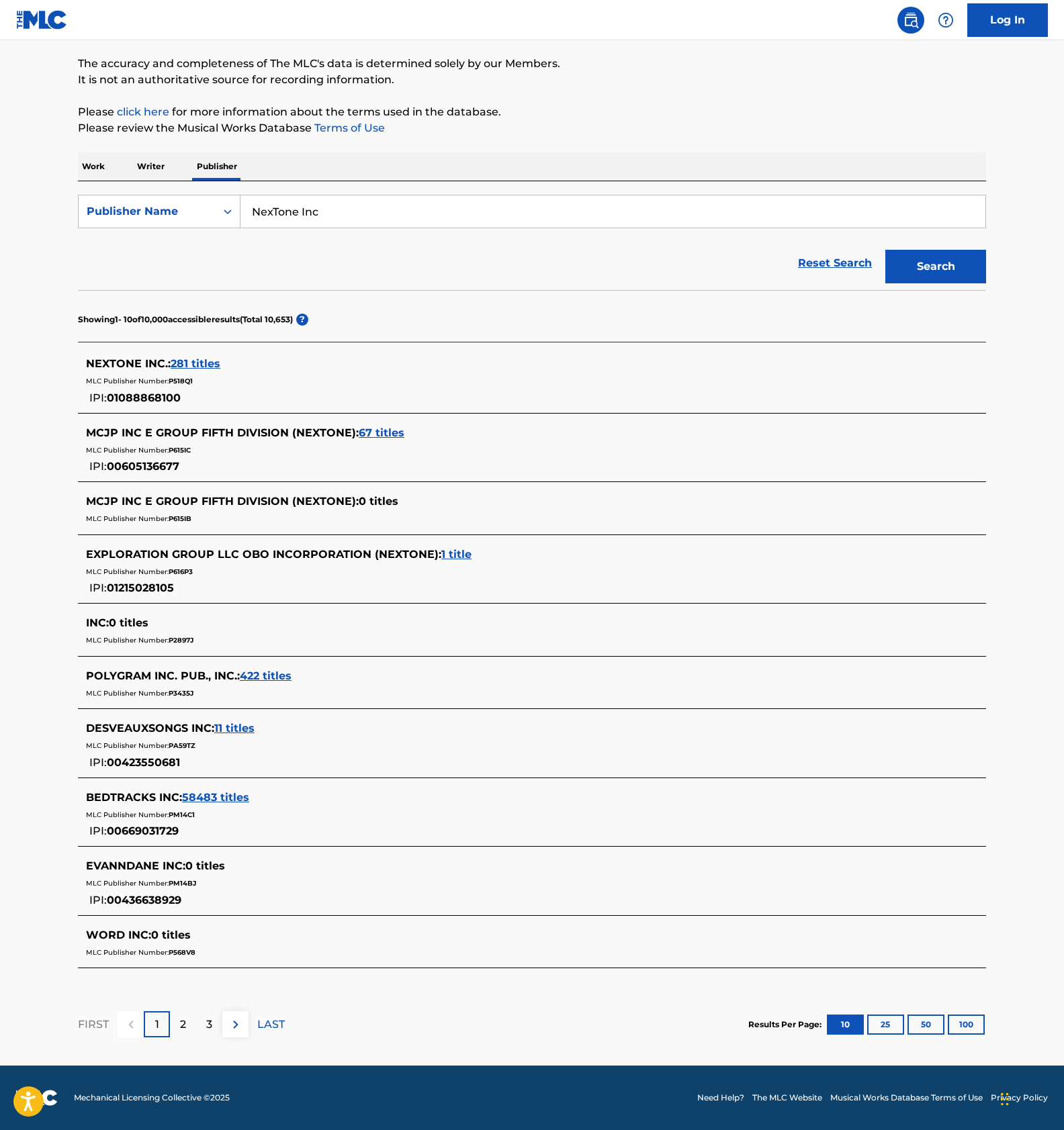
click at [320, 204] on input "NexTone Inc" at bounding box center [613, 212] width 744 height 32
paste input "MCJP INC E GROUP THIRD DIVISION"
type input "MCJP INC E GROUP THIRD DIVISION"
click at [911, 260] on button "Search" at bounding box center [935, 266] width 100 height 34
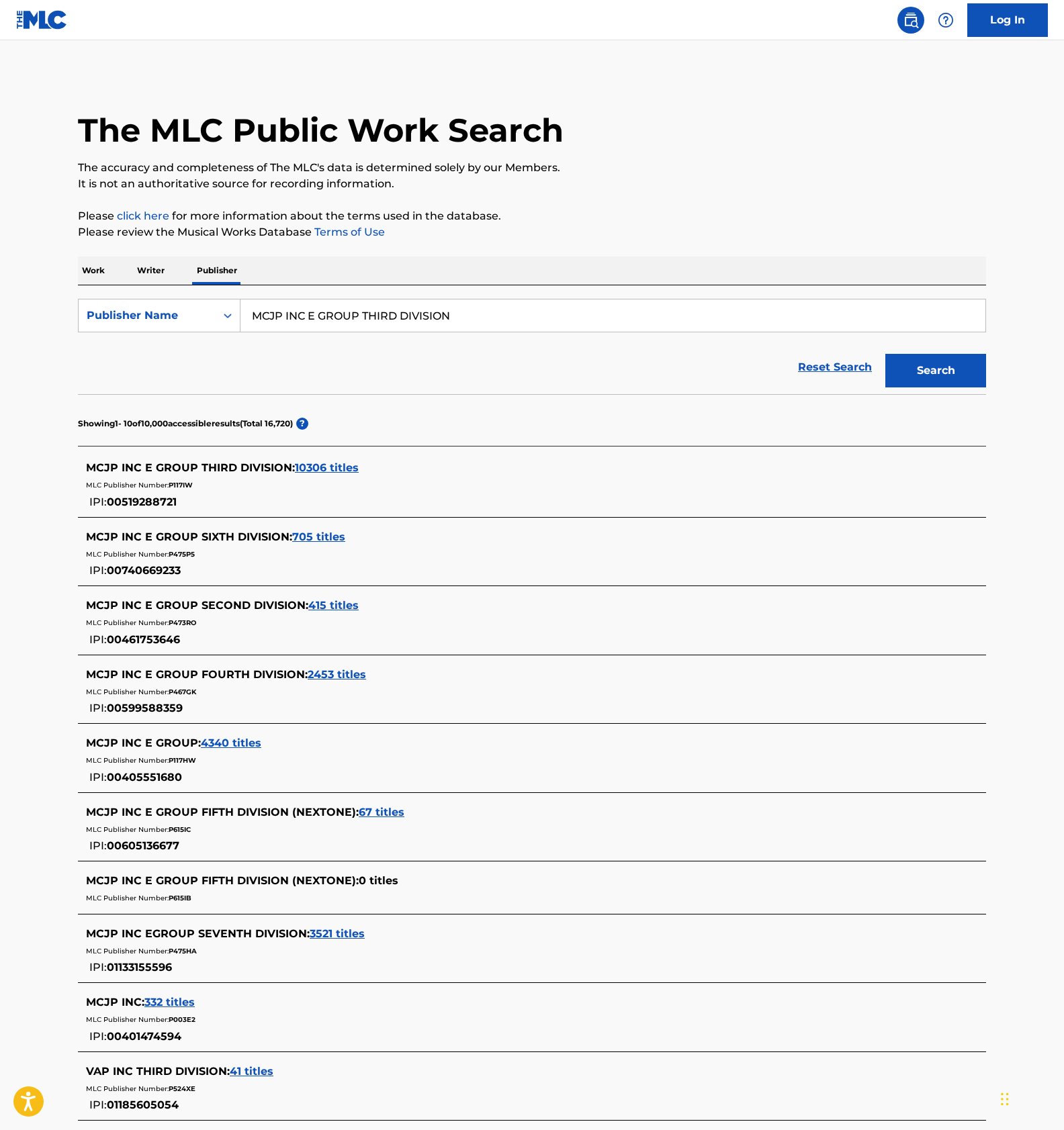
click at [526, 371] on div "Reset Search Search" at bounding box center [532, 367] width 908 height 54
click at [96, 274] on p "Work" at bounding box center [94, 270] width 31 height 28
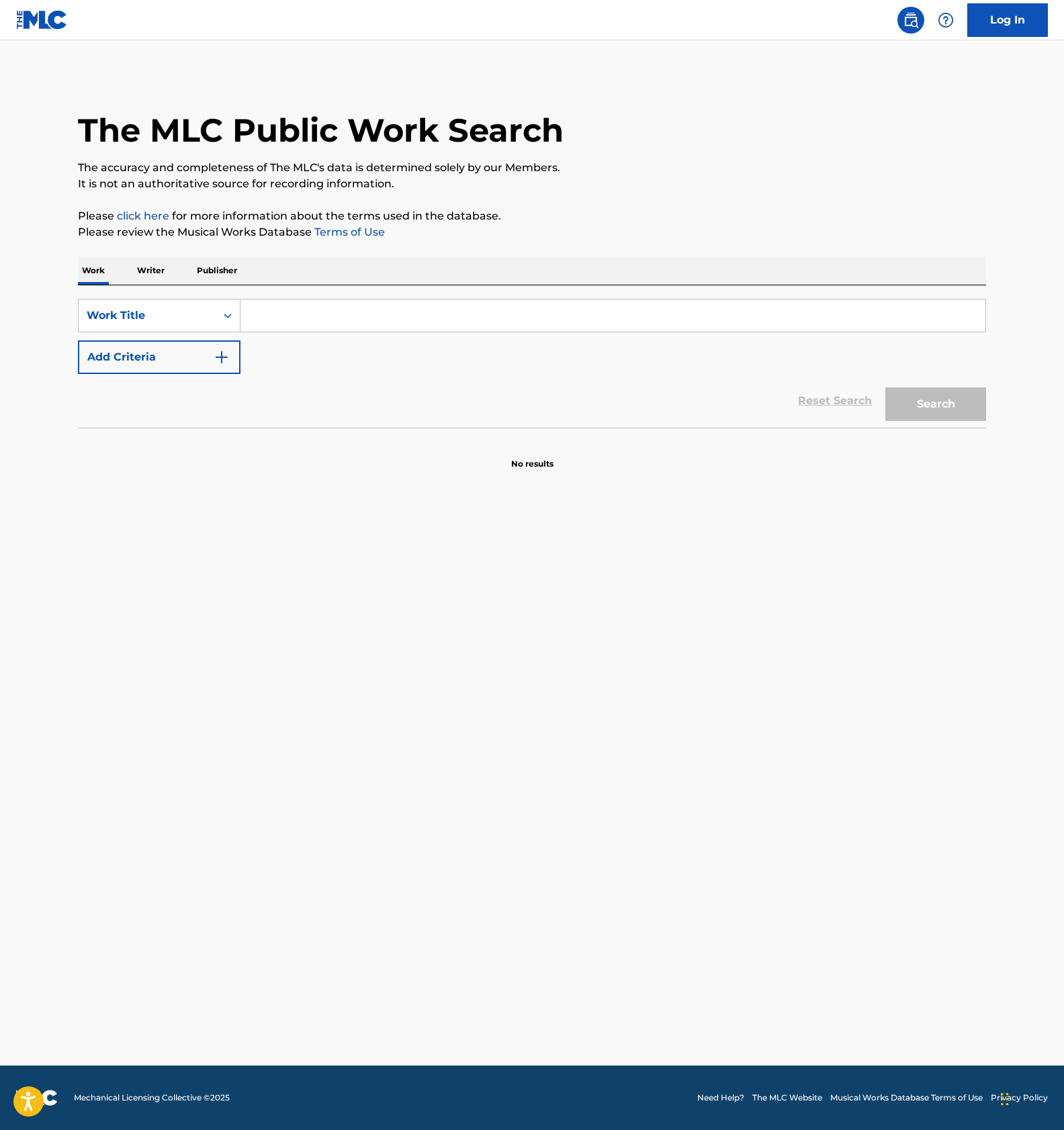
click at [307, 320] on input "Search Form" at bounding box center [613, 316] width 744 height 32
paste input "TAIYOUNI MOTTOMO CHIKAI SHIMA"
type input "TAIYOUNI MOTTOMO CHIKAI SHIMA"
click at [891, 405] on button "Search" at bounding box center [935, 405] width 100 height 34
click at [397, 590] on main "The MLC Public Work Search The accuracy and completeness of The MLC's data is d…" at bounding box center [532, 553] width 1064 height 1025
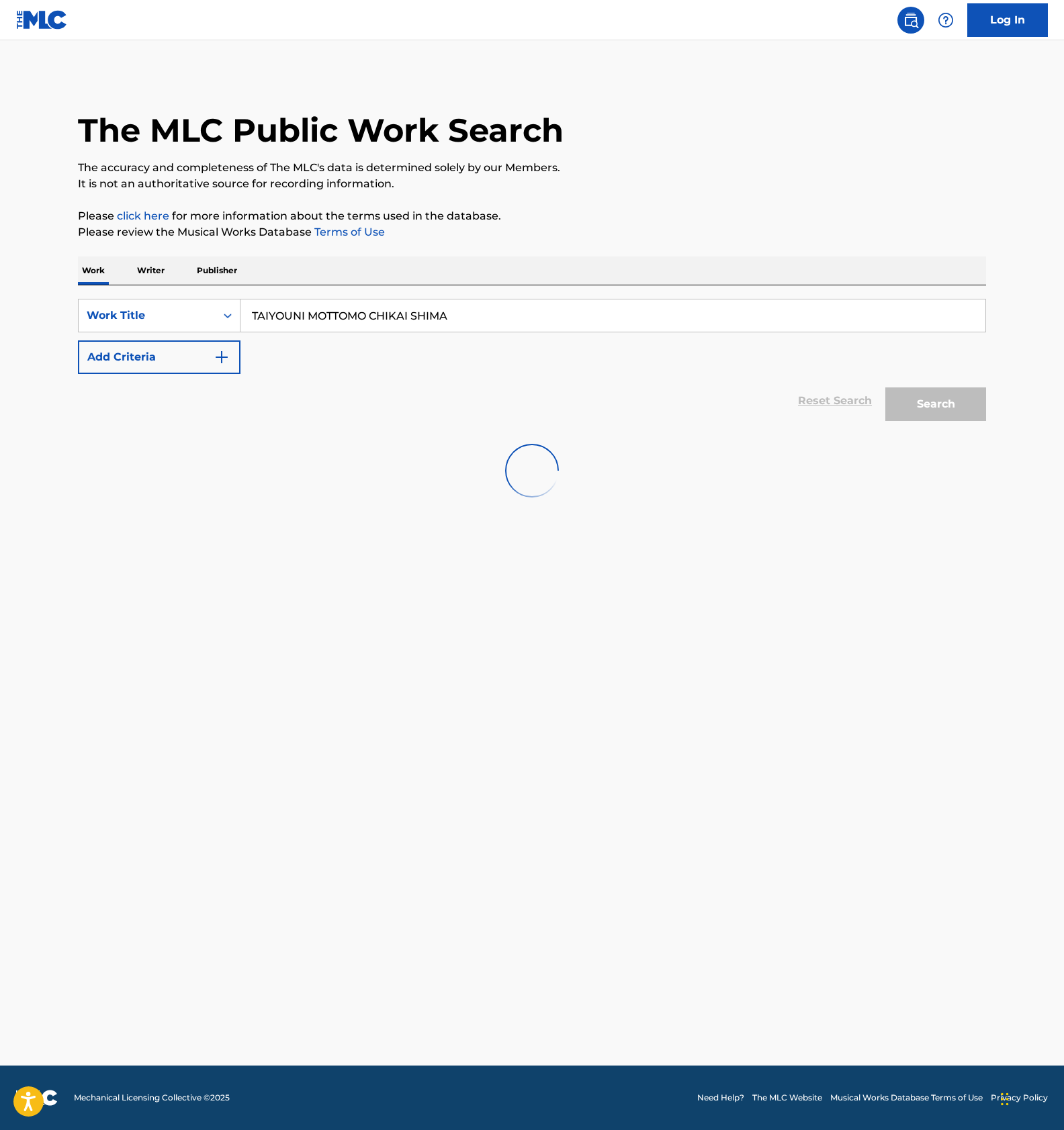
click at [323, 756] on main "The MLC Public Work Search The accuracy and completeness of The MLC's data is d…" at bounding box center [532, 553] width 1064 height 1025
click at [361, 320] on input "TAIYOUNI MOTTOMO CHIKAI SHIMA" at bounding box center [613, 316] width 744 height 32
click at [343, 313] on input "TAIYOUNI MOTTOMO CHIKAI SHIMA" at bounding box center [613, 316] width 744 height 32
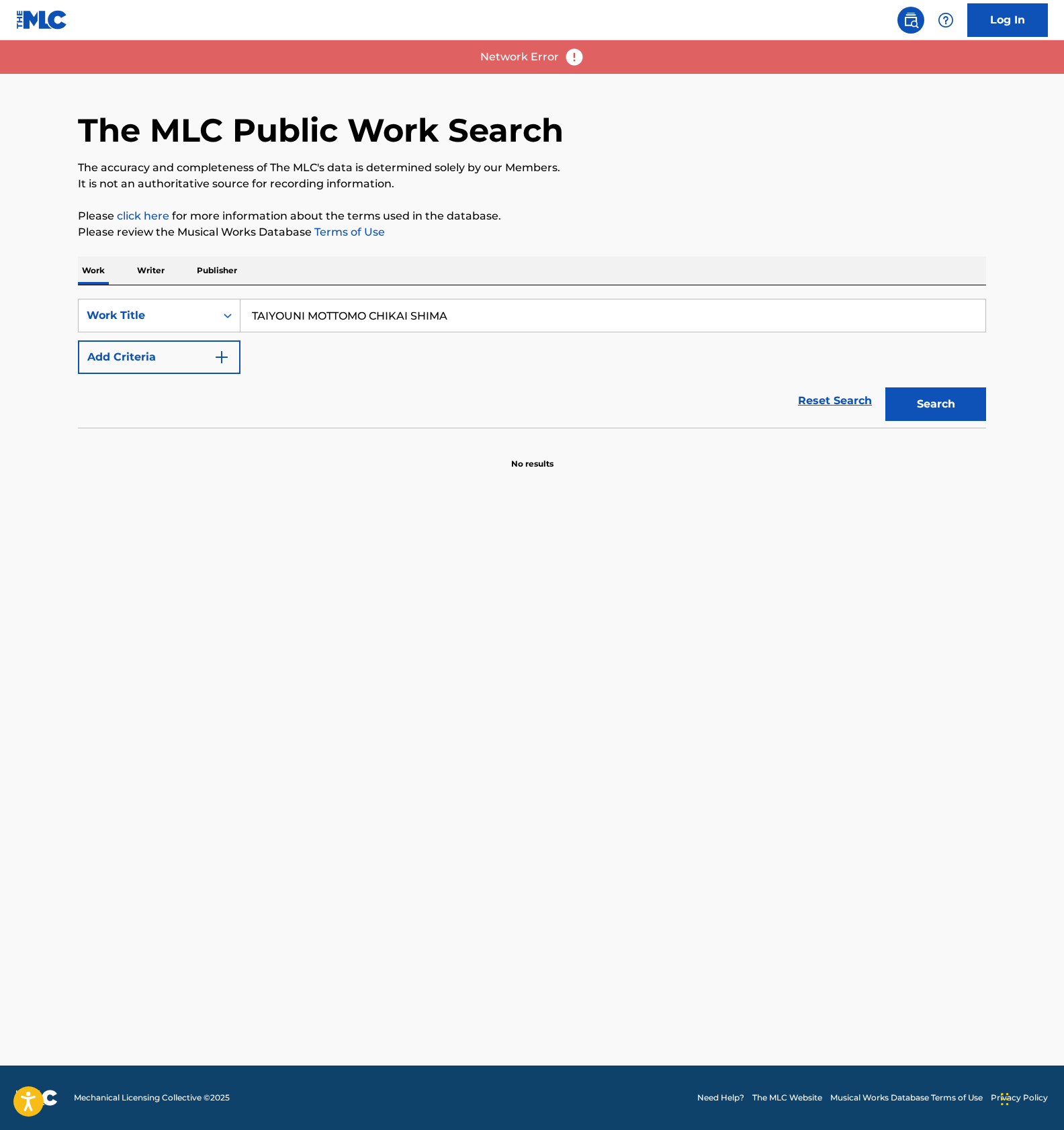
click at [343, 313] on input "TAIYOUNI MOTTOMO CHIKAI SHIMA" at bounding box center [613, 316] width 744 height 32
click at [568, 57] on img at bounding box center [574, 57] width 20 height 20
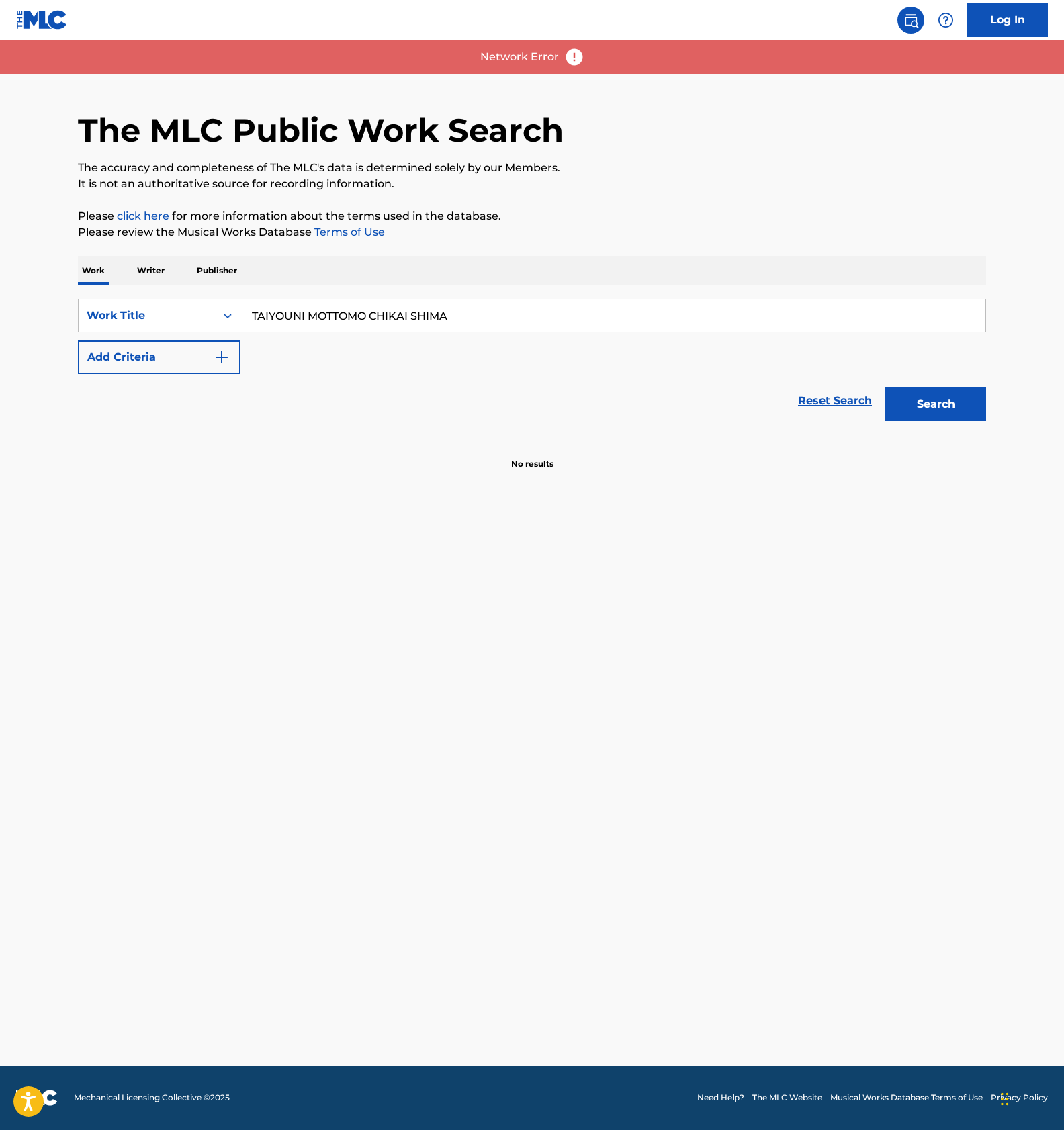
click at [568, 57] on img at bounding box center [574, 57] width 20 height 20
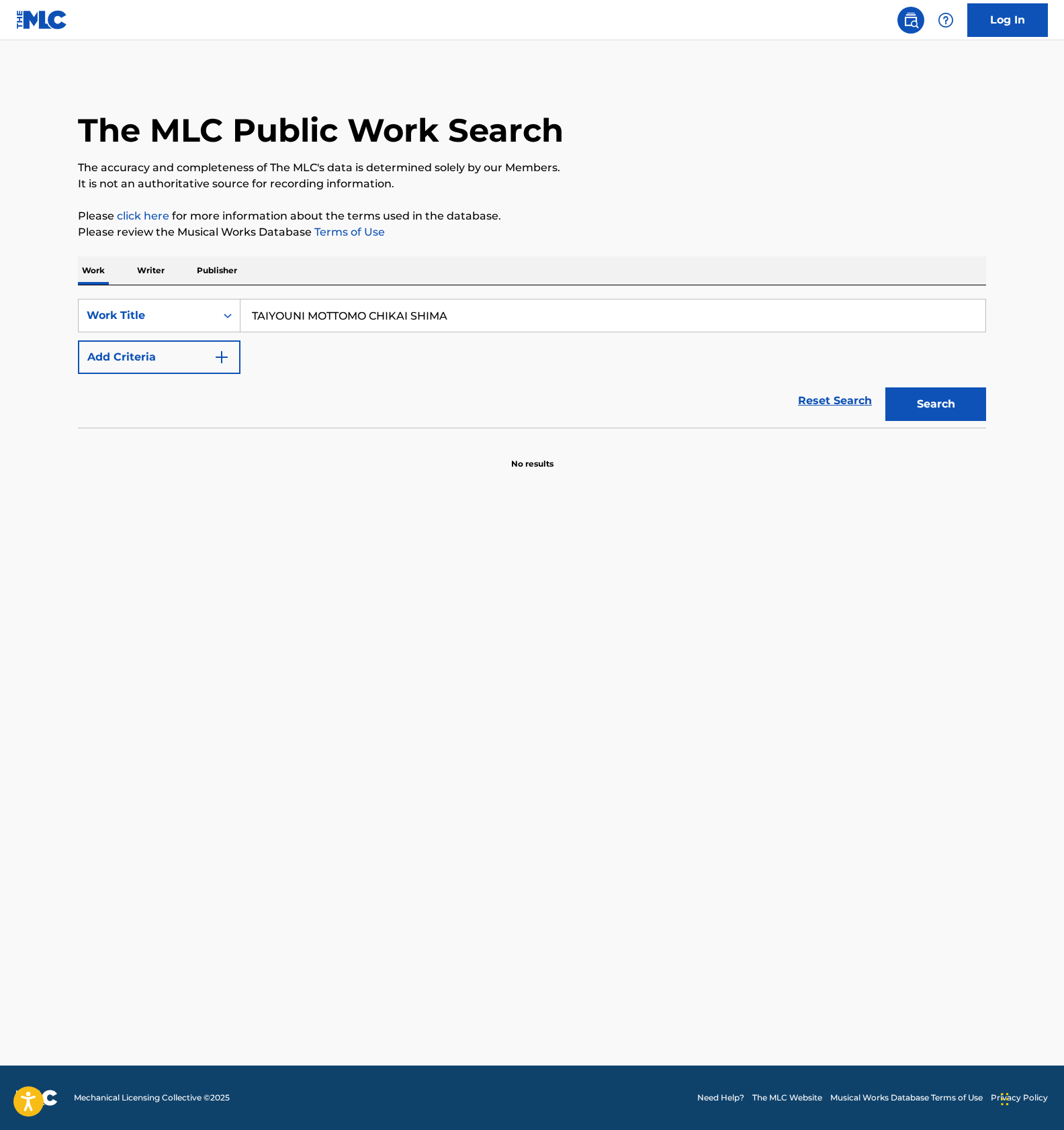
click at [577, 61] on main "The MLC Public Work Search The accuracy and completeness of The MLC's data is d…" at bounding box center [532, 553] width 1064 height 1025
